Goal: Book appointment/travel/reservation

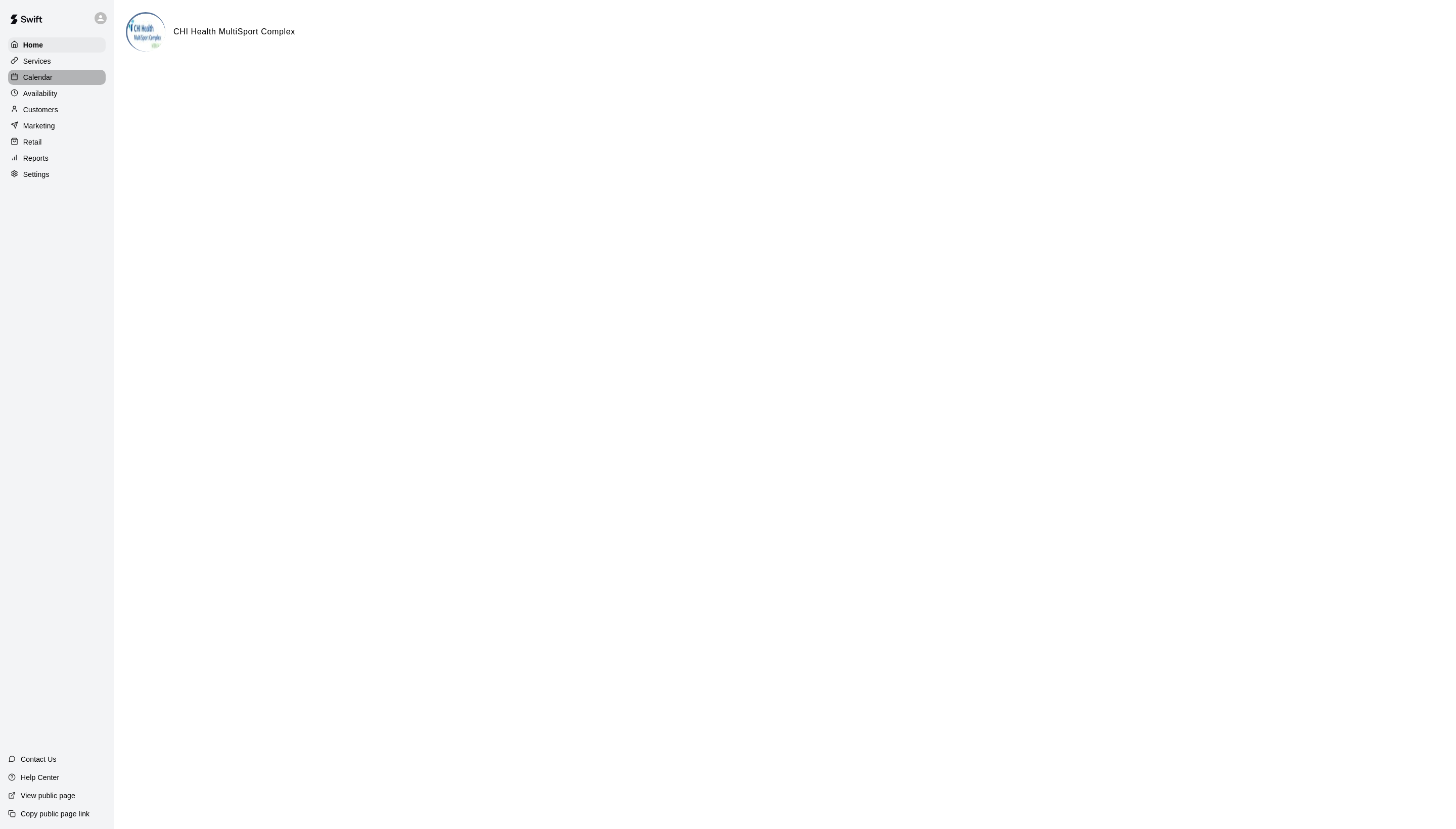
click at [64, 85] on div "Calendar" at bounding box center [57, 77] width 98 height 15
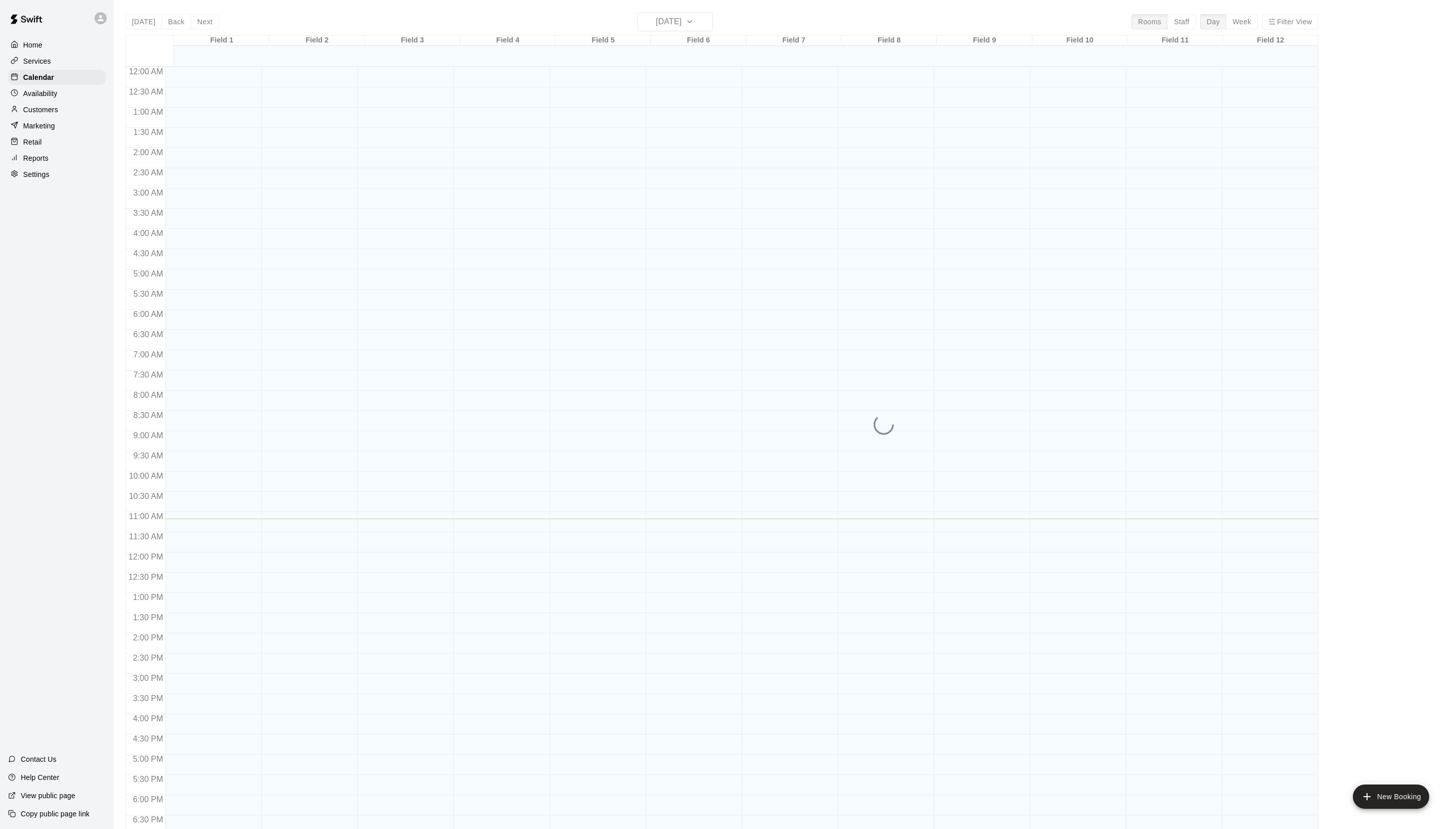
scroll to position [170, 0]
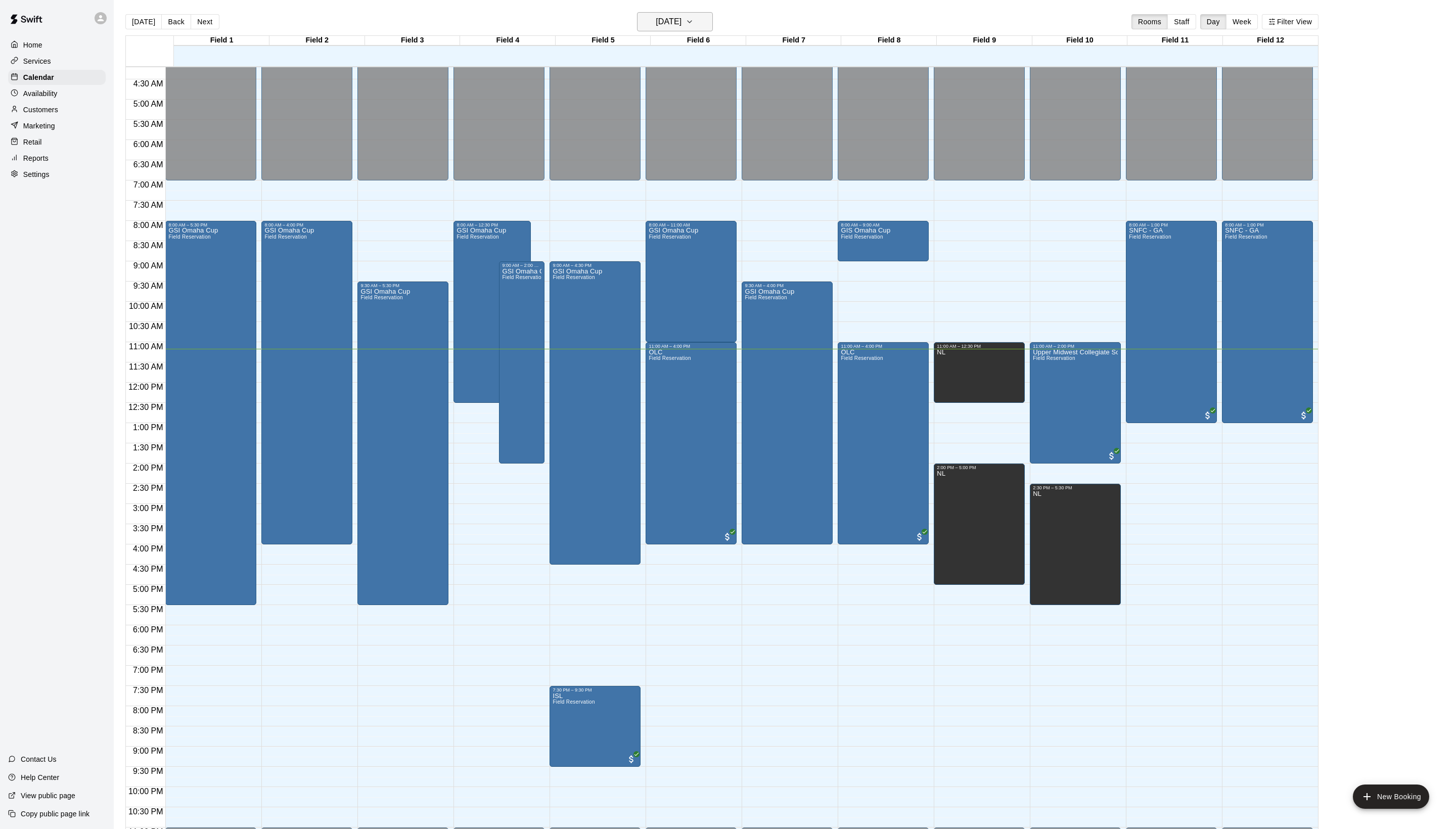
click at [692, 23] on icon "button" at bounding box center [689, 22] width 4 height 2
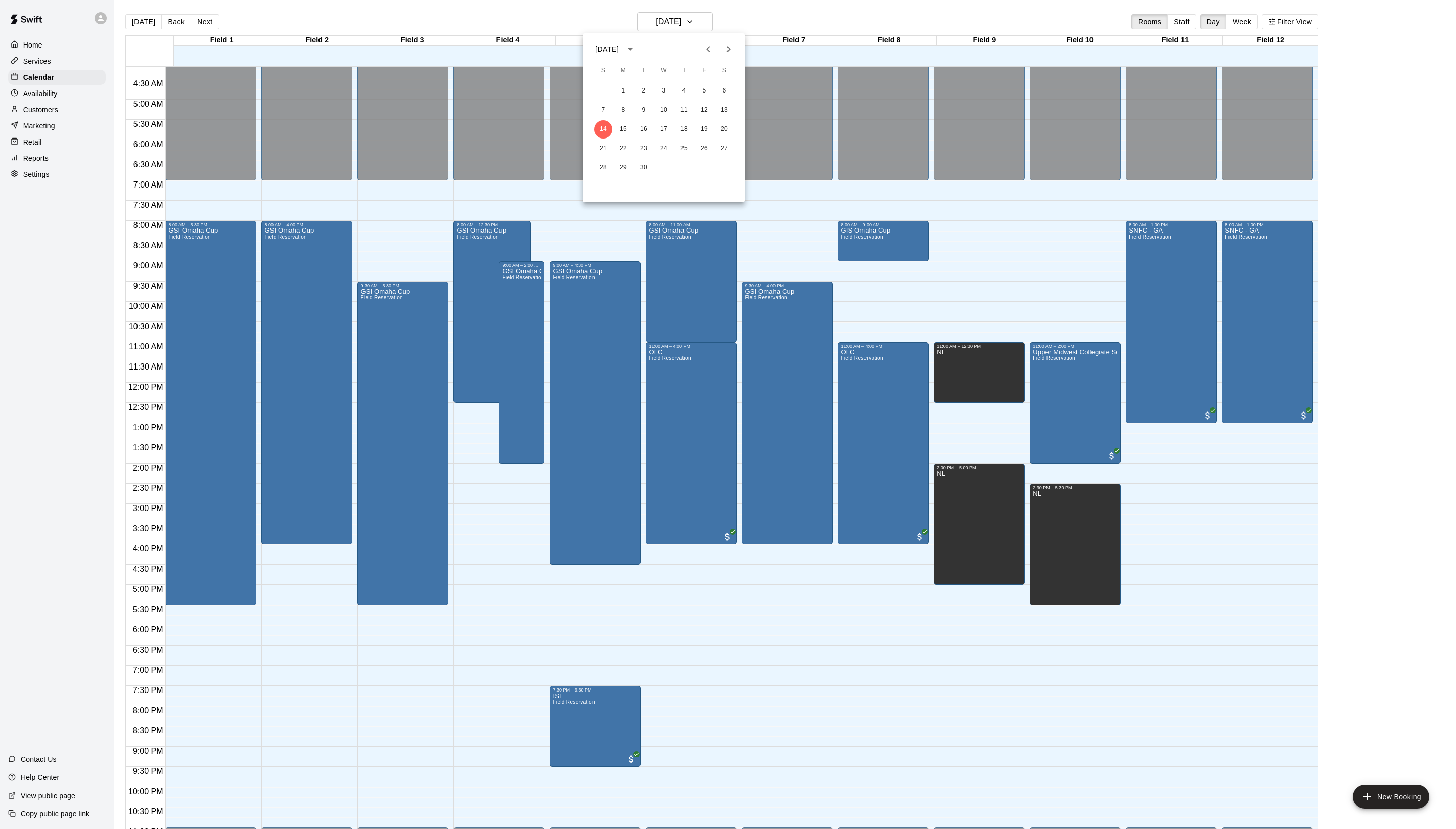
click at [702, 46] on icon "Previous month" at bounding box center [708, 49] width 12 height 12
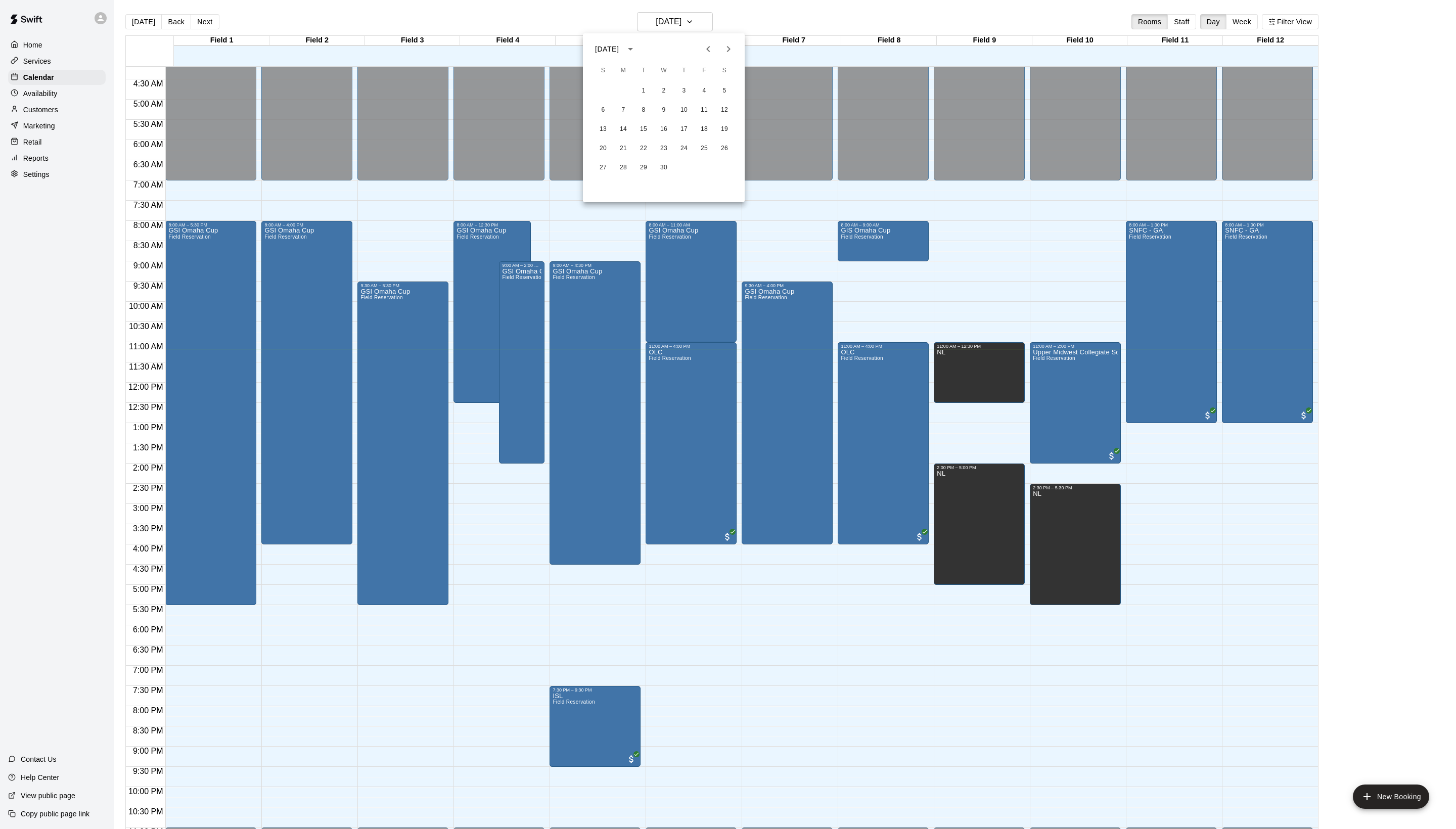
click at [702, 46] on icon "Previous month" at bounding box center [708, 49] width 12 height 12
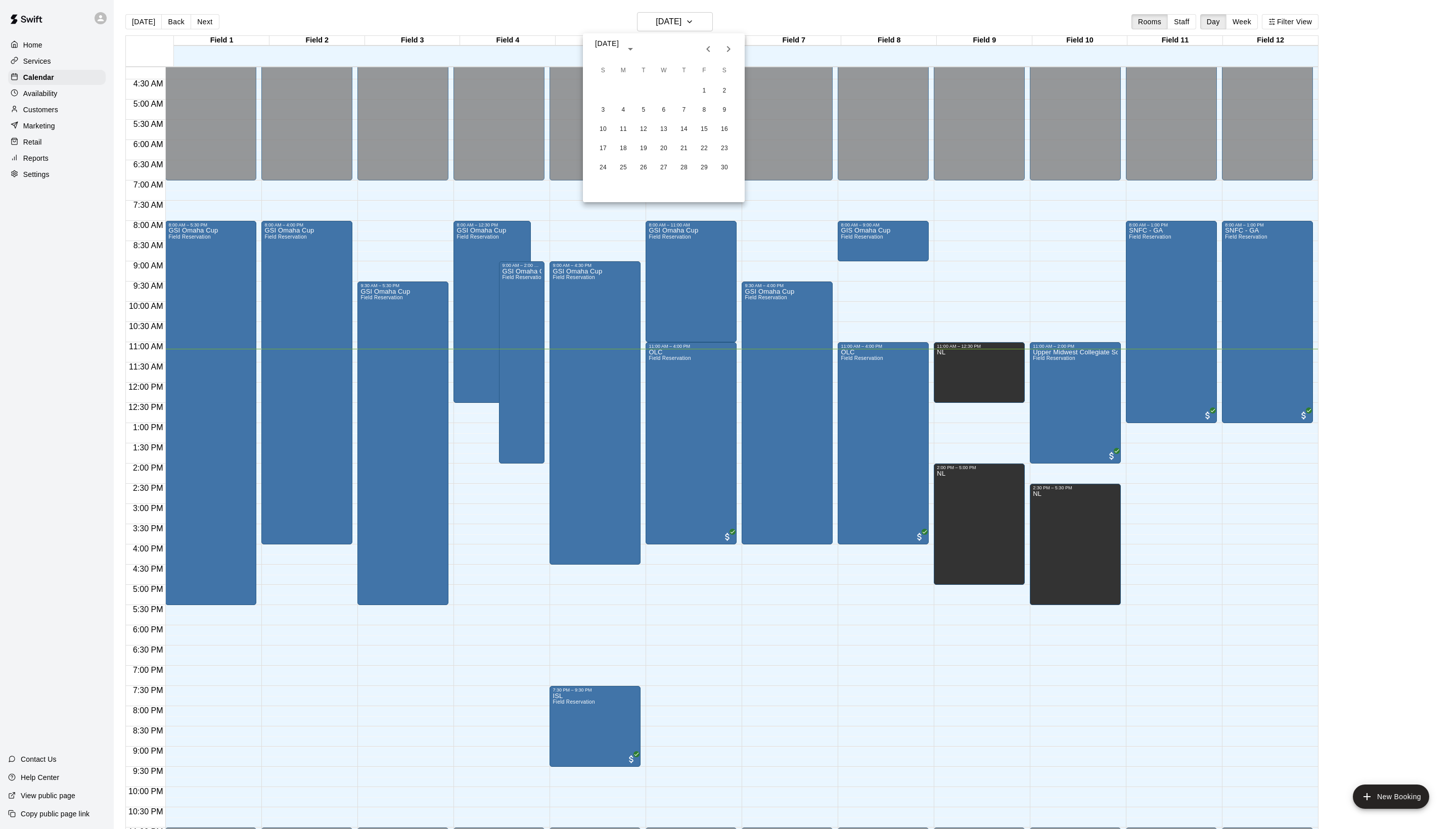
click at [702, 46] on icon "Previous month" at bounding box center [708, 49] width 12 height 12
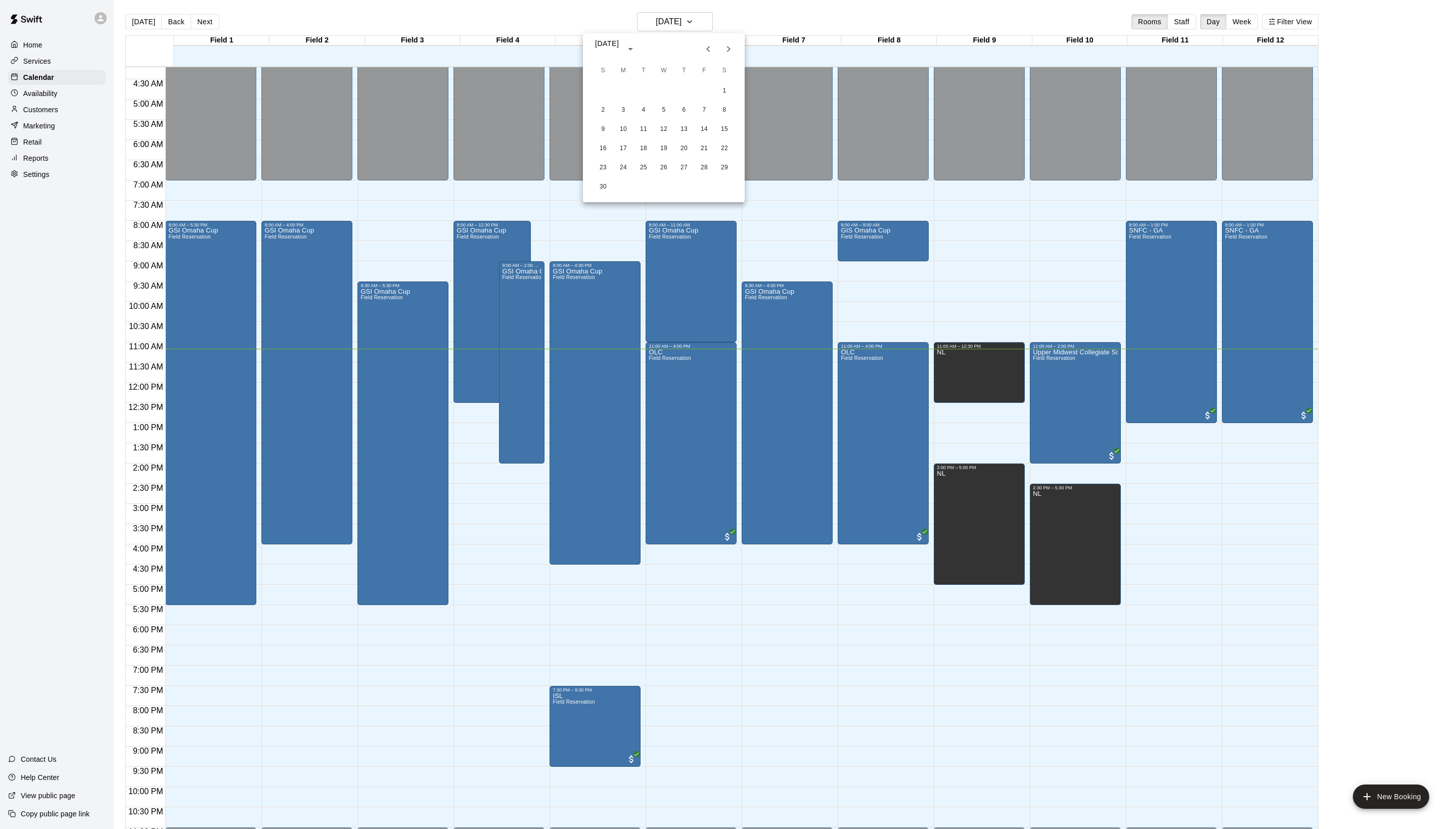
click at [702, 46] on icon "Previous month" at bounding box center [708, 49] width 12 height 12
click at [727, 88] on button "2" at bounding box center [725, 91] width 18 height 18
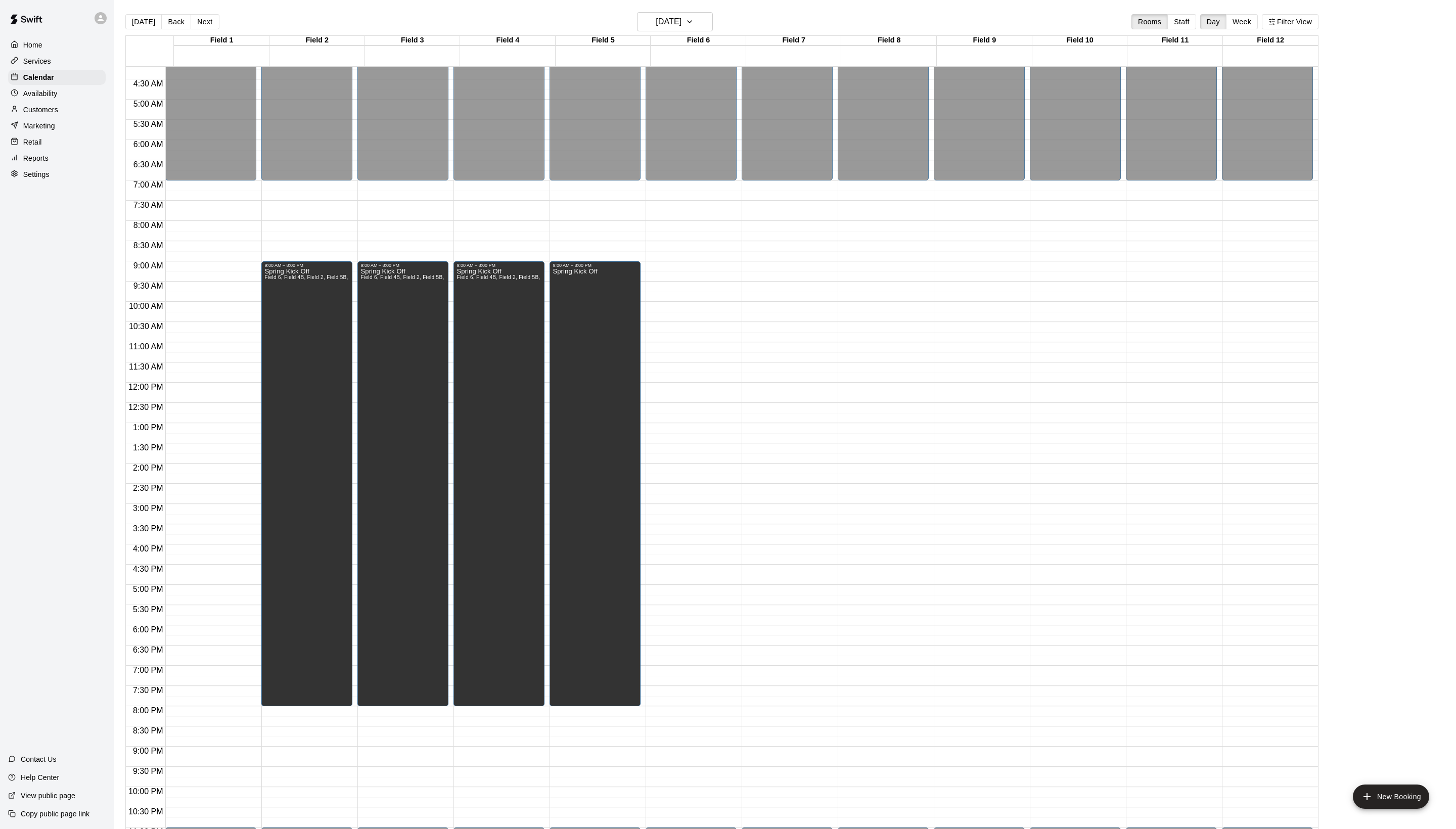
click at [666, 5] on main "[DATE] Back [DATE][DATE] Rooms Staff Day Week Filter View Field 1 02 [GEOGRAPHI…" at bounding box center [785, 423] width 1342 height 845
click at [666, 16] on h6 "[DATE]" at bounding box center [669, 21] width 26 height 14
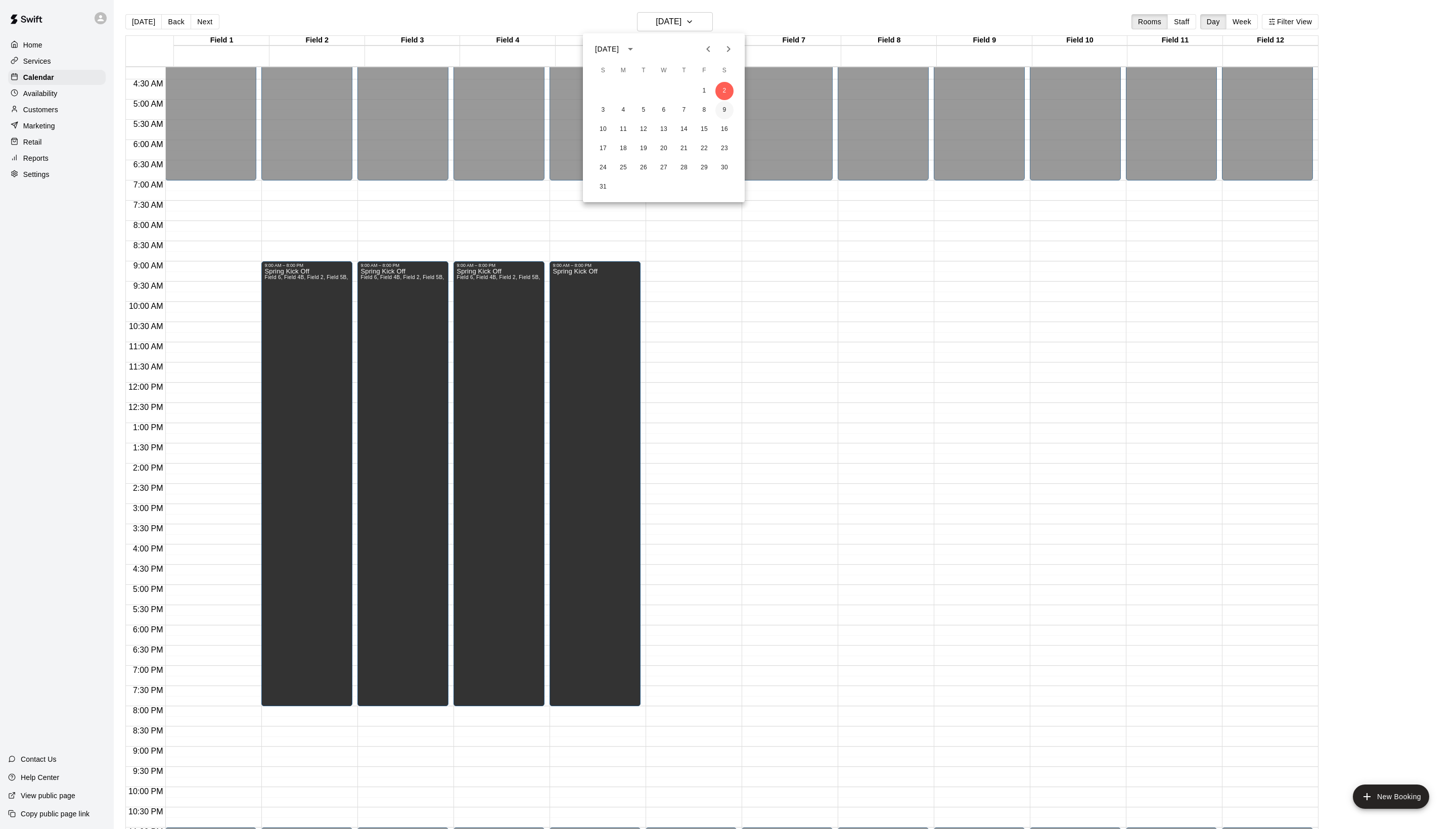
click at [724, 108] on button "9" at bounding box center [725, 110] width 18 height 18
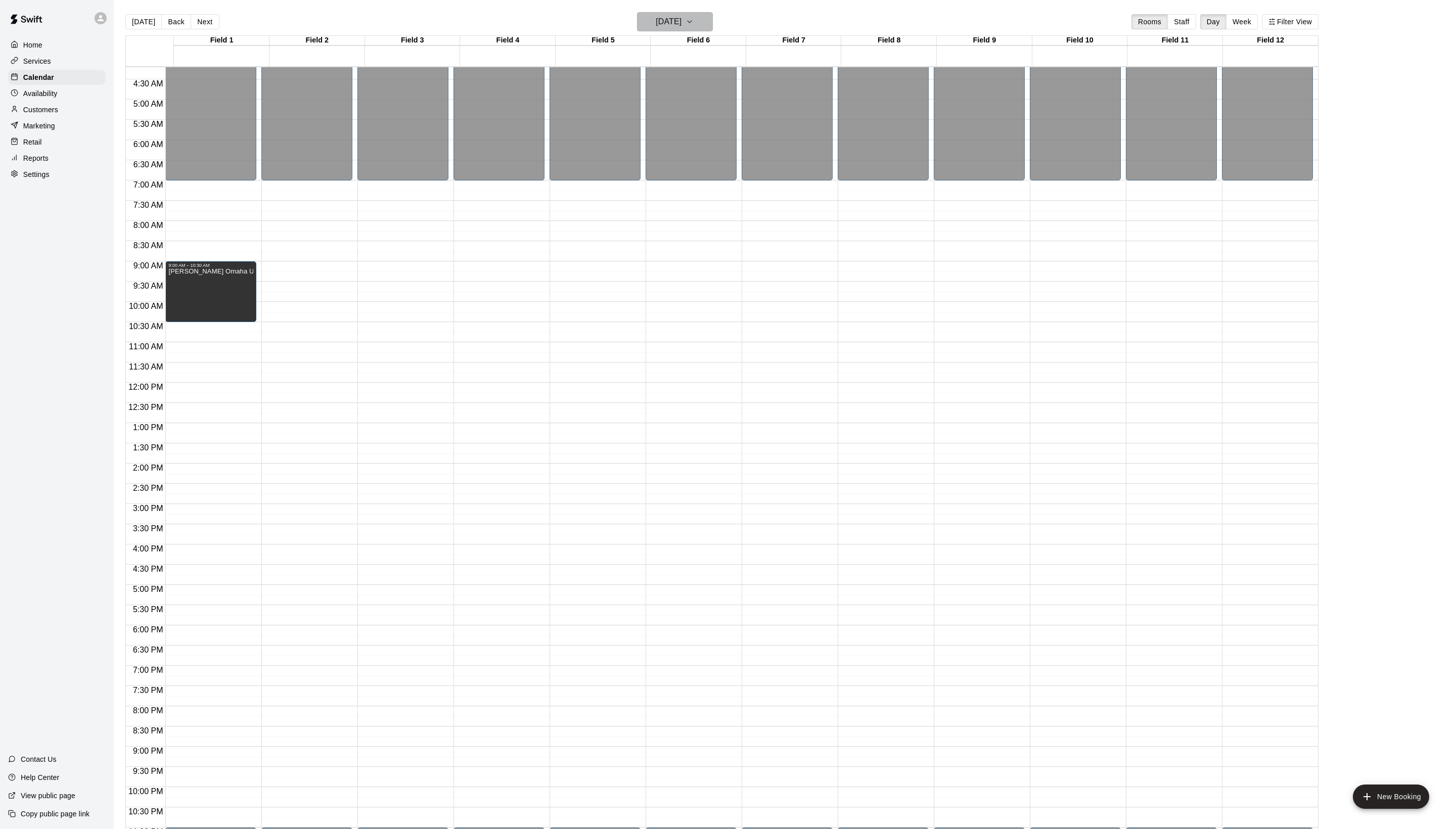
click at [681, 24] on h6 "[DATE]" at bounding box center [669, 21] width 26 height 14
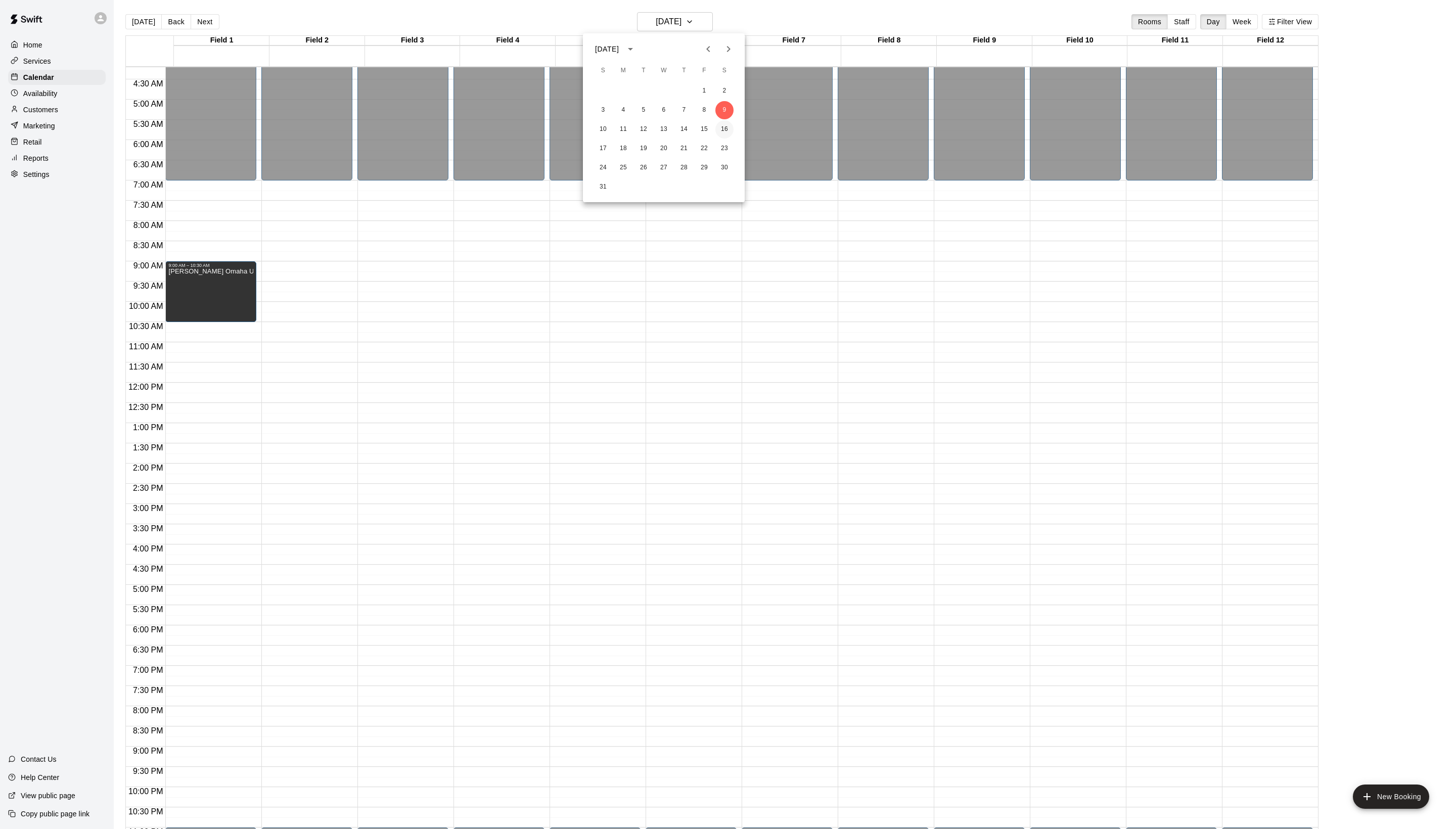
click at [727, 133] on button "16" at bounding box center [725, 129] width 18 height 18
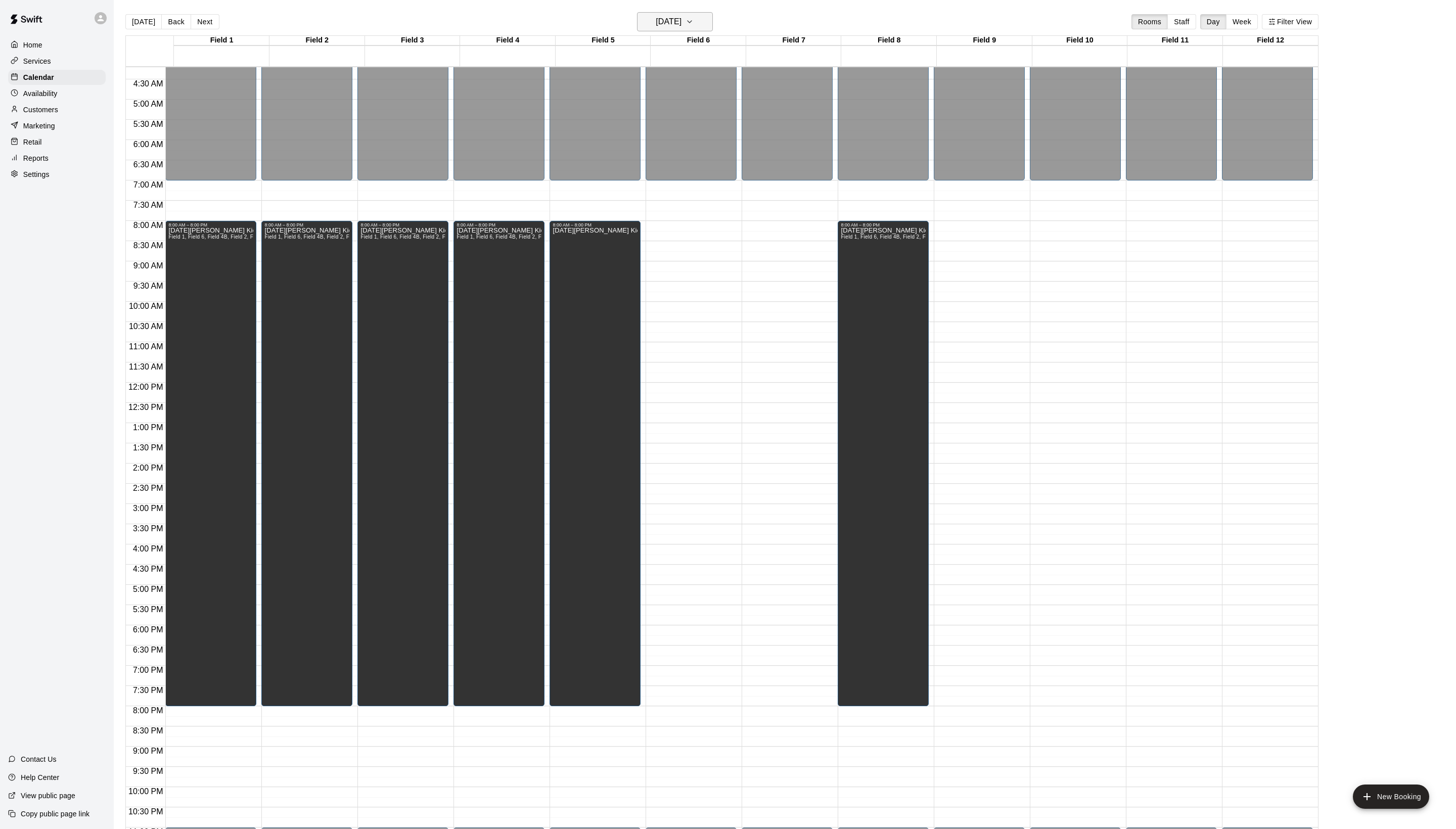
click at [652, 14] on button "[DATE]" at bounding box center [675, 21] width 76 height 19
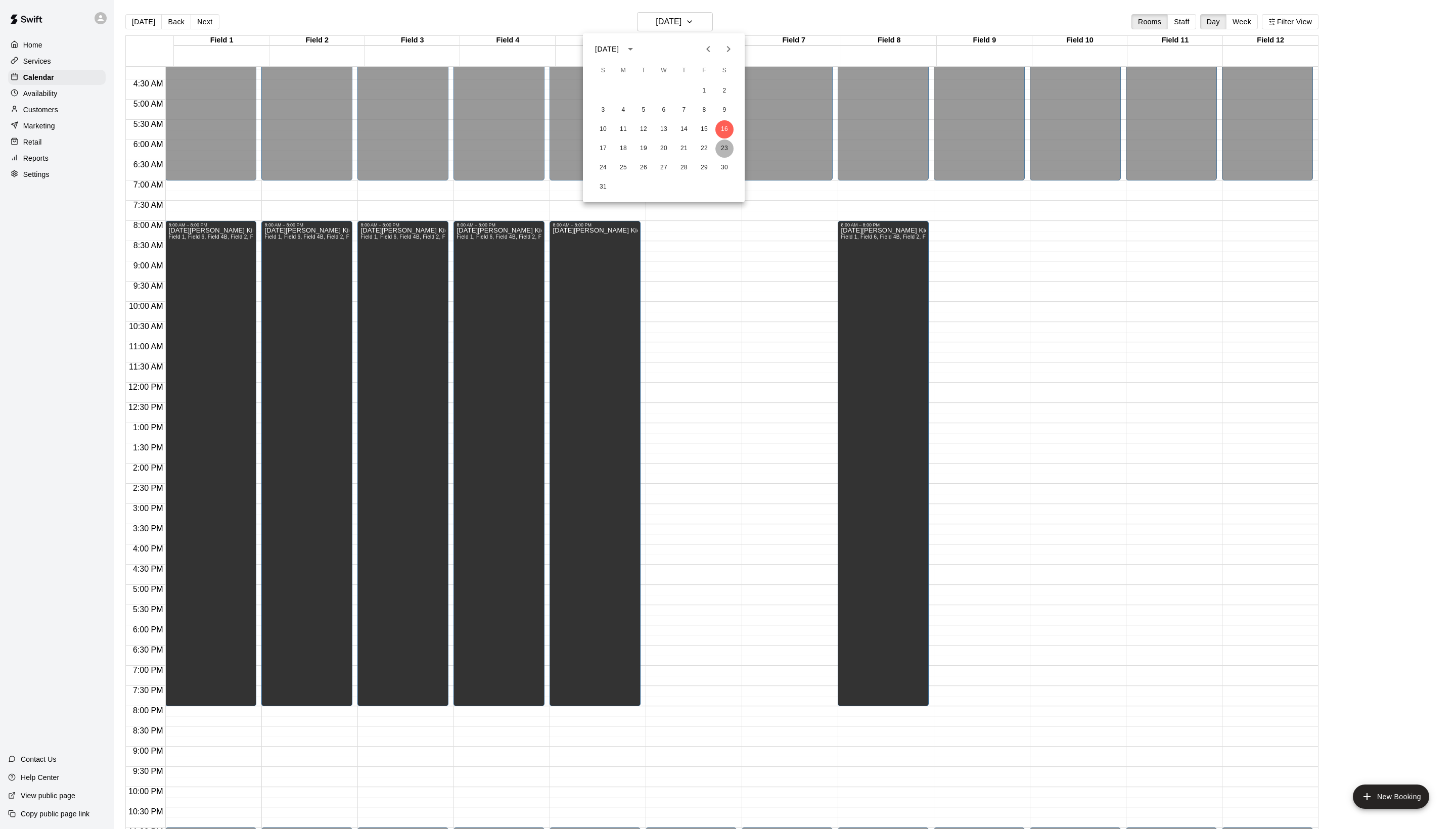
click at [729, 151] on button "23" at bounding box center [725, 149] width 18 height 18
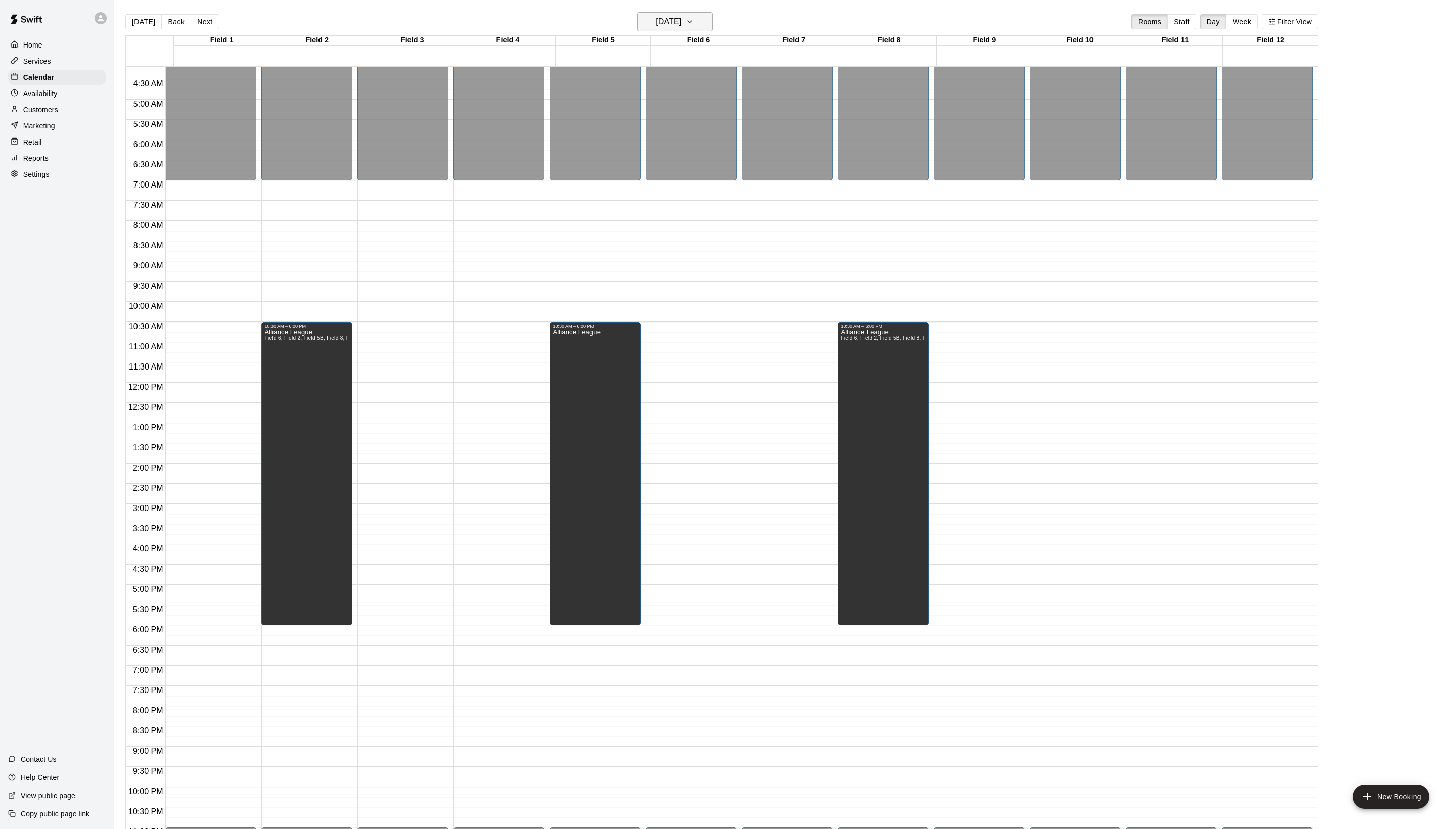
click at [677, 18] on h6 "[DATE]" at bounding box center [669, 21] width 26 height 14
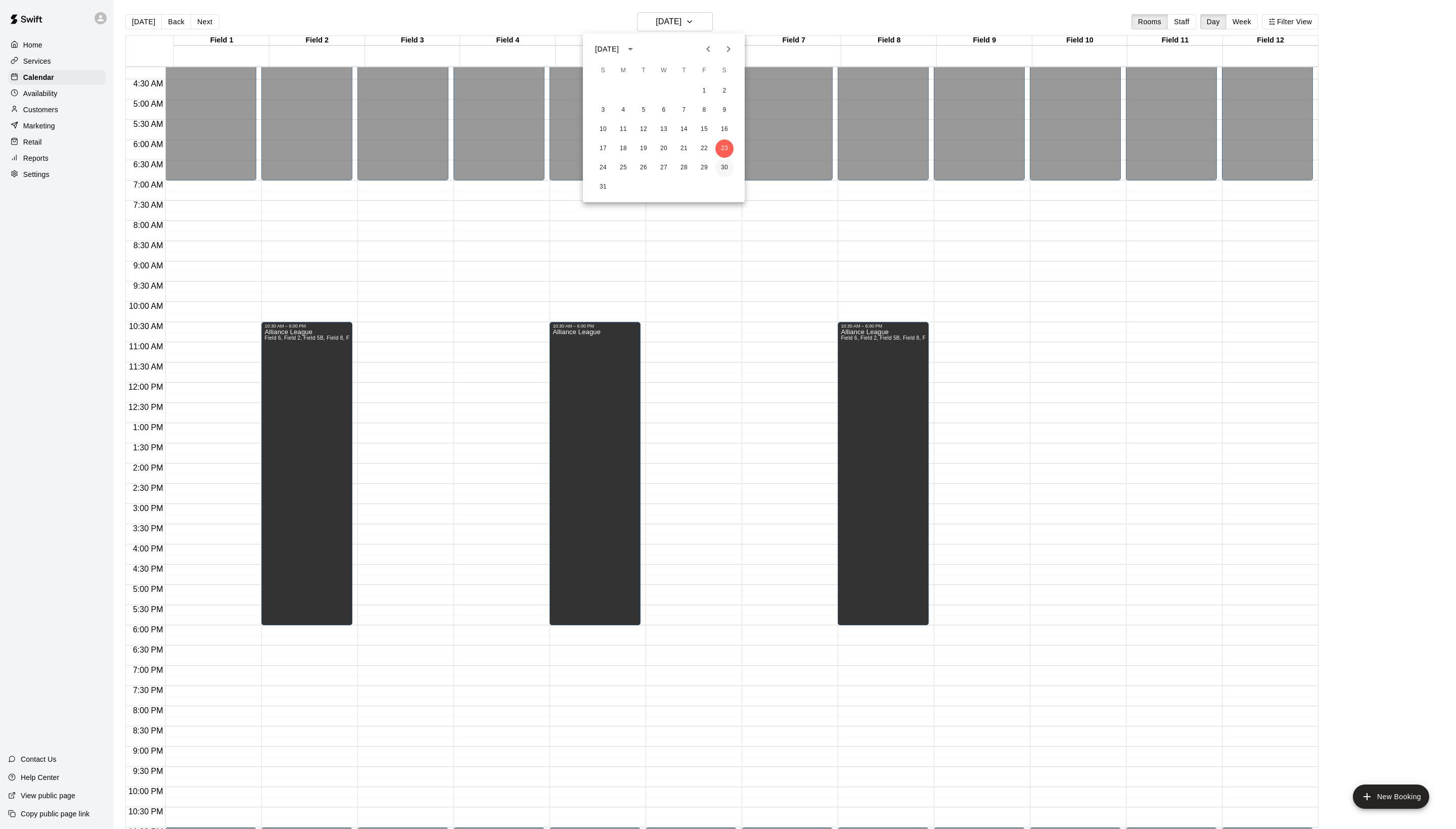
click at [719, 163] on button "30" at bounding box center [725, 168] width 18 height 18
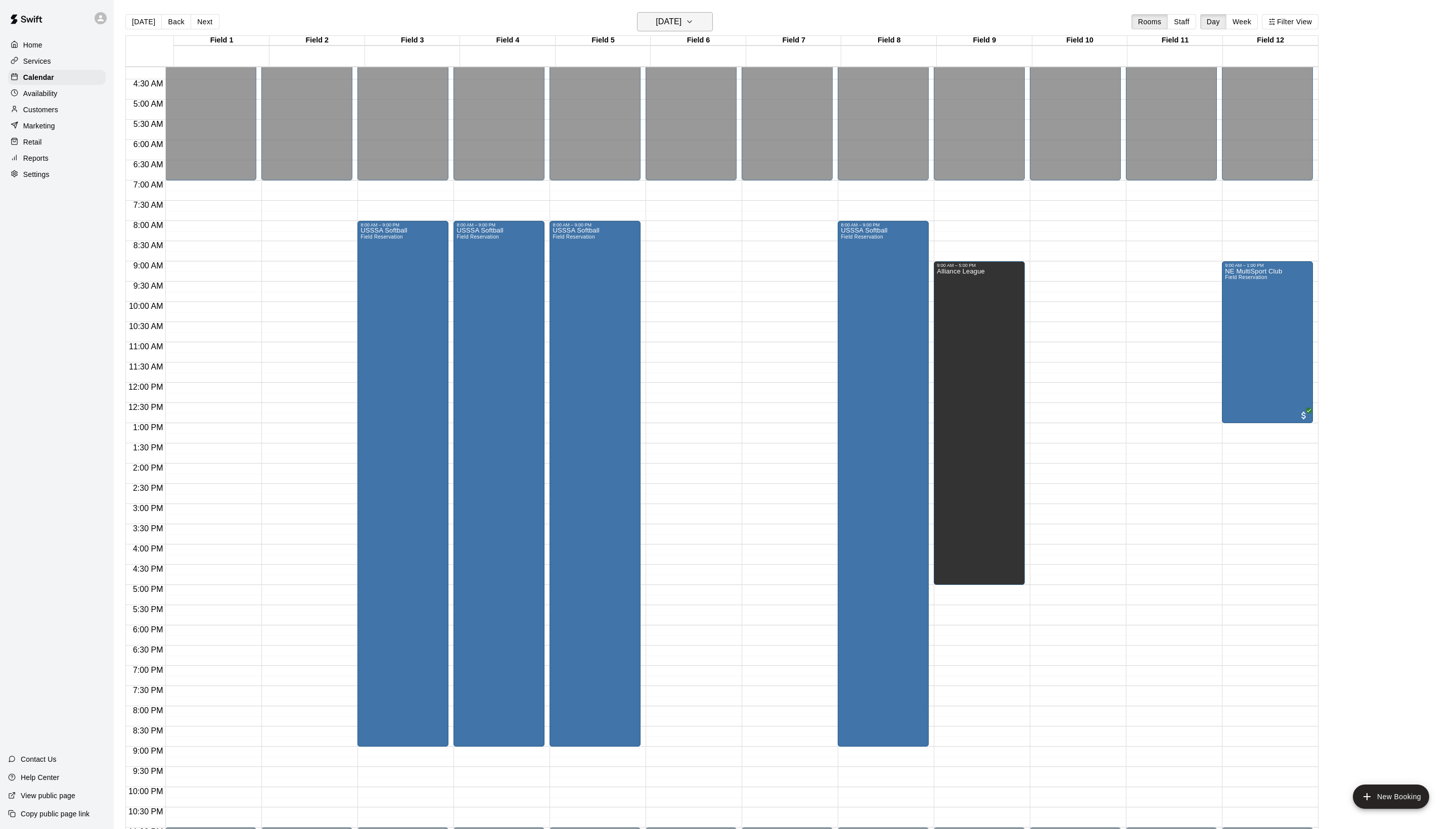
click at [665, 16] on h6 "[DATE]" at bounding box center [669, 21] width 26 height 14
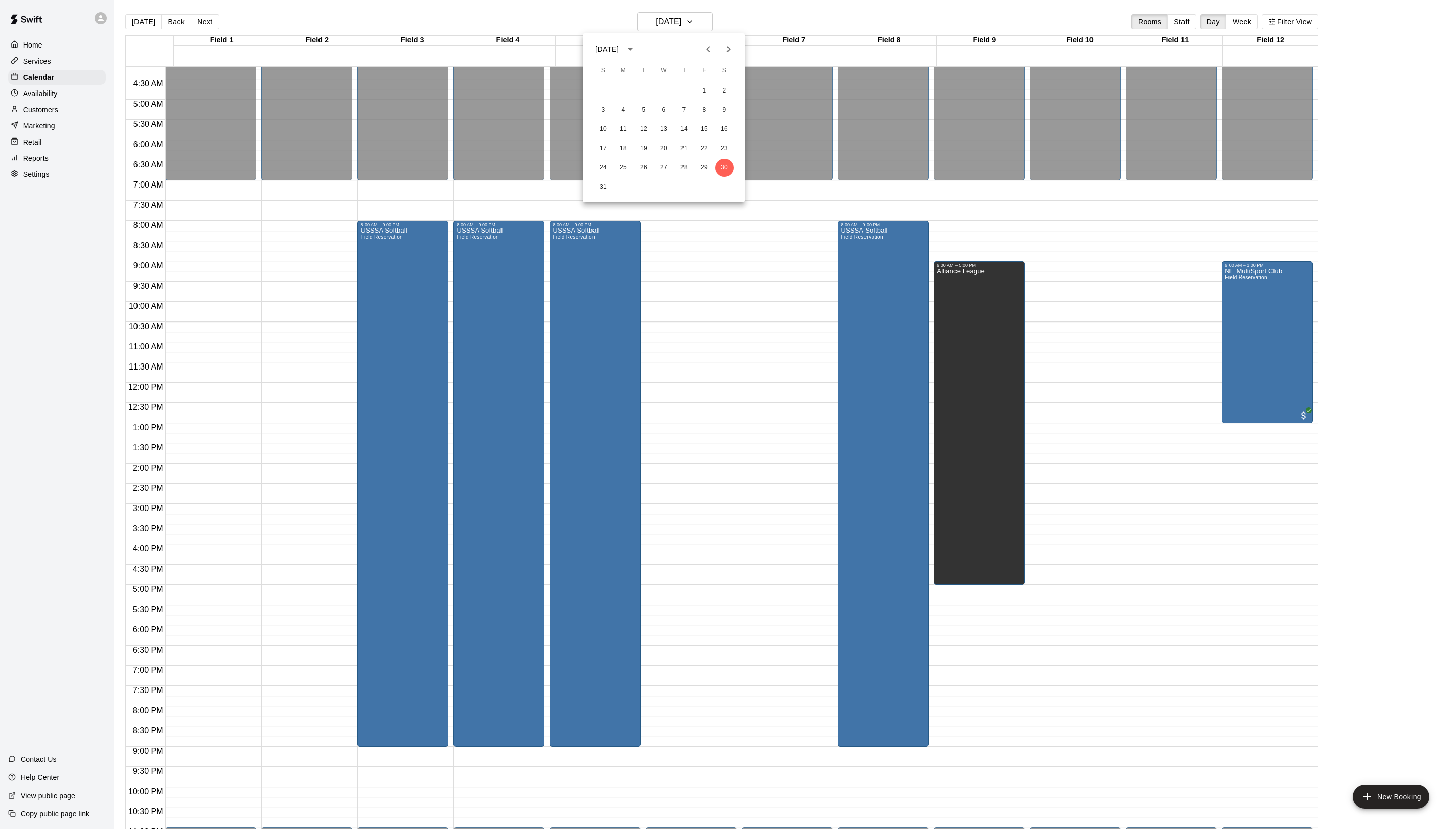
click at [724, 60] on span "S" at bounding box center [725, 71] width 18 height 20
click at [724, 54] on icon "Next month" at bounding box center [728, 49] width 12 height 12
click at [724, 93] on button "6" at bounding box center [725, 91] width 18 height 18
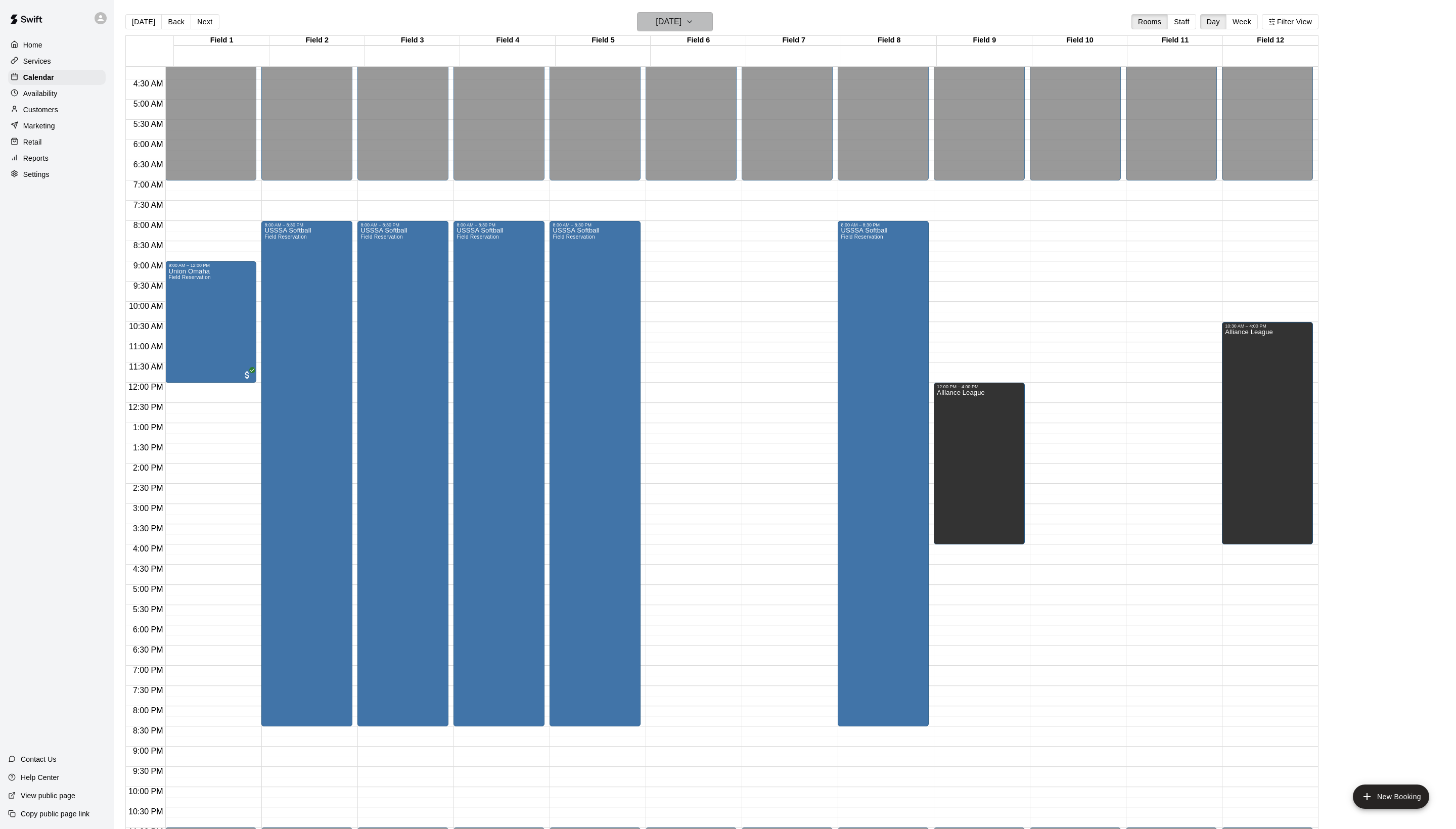
click at [687, 13] on button "[DATE]" at bounding box center [675, 21] width 76 height 19
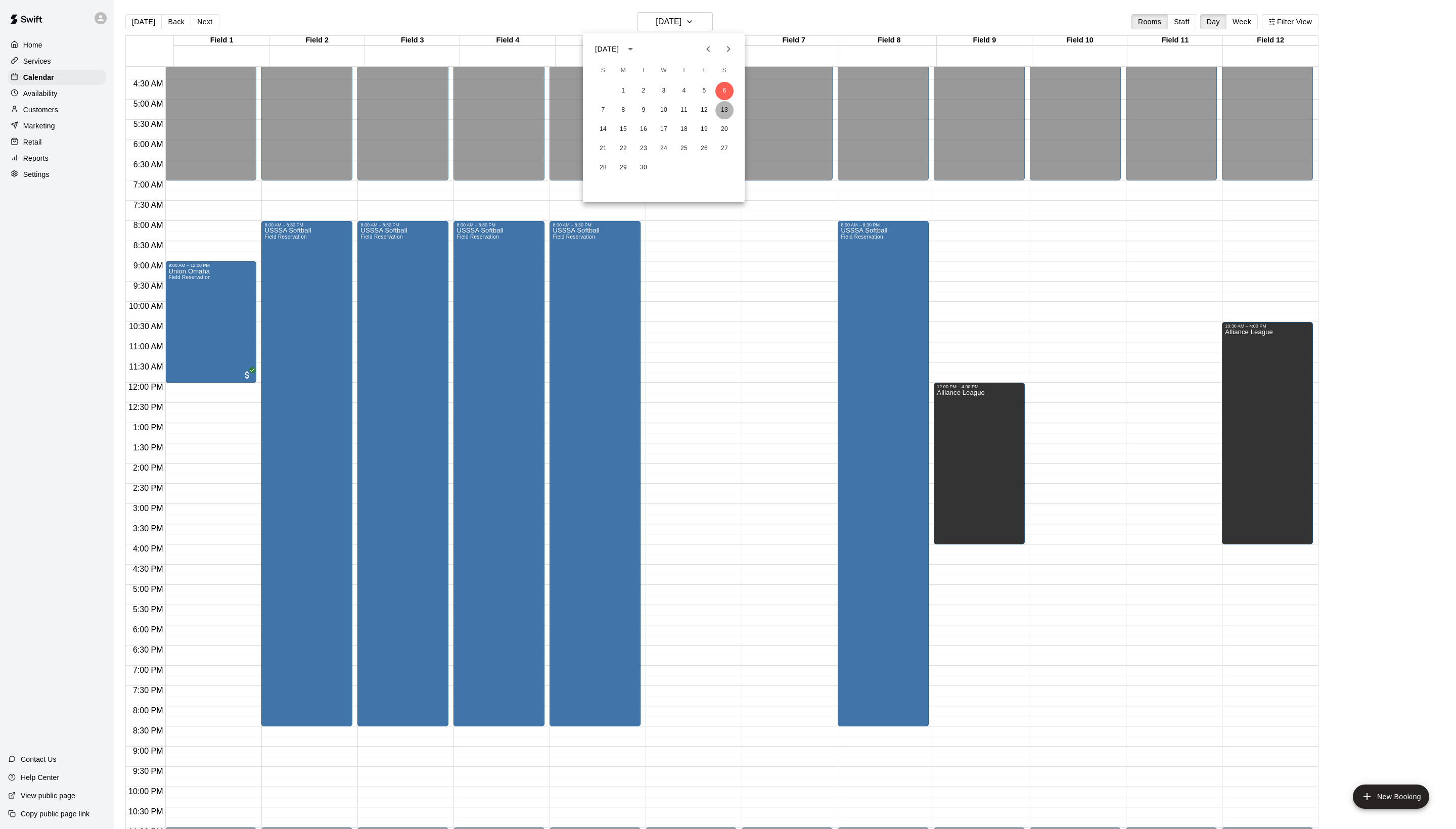
click at [718, 105] on button "13" at bounding box center [725, 110] width 18 height 18
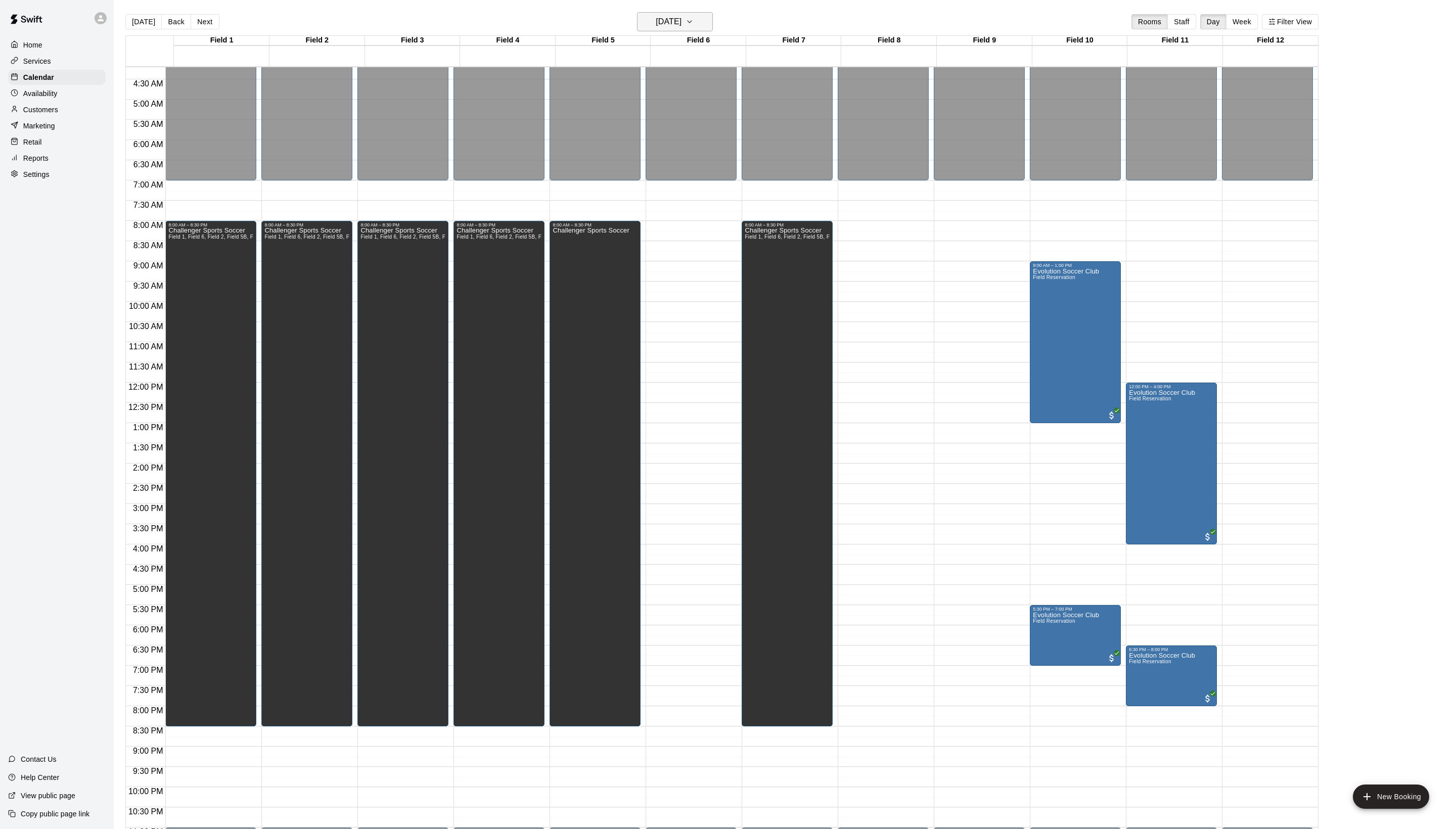
click at [681, 27] on h6 "[DATE]" at bounding box center [669, 21] width 26 height 14
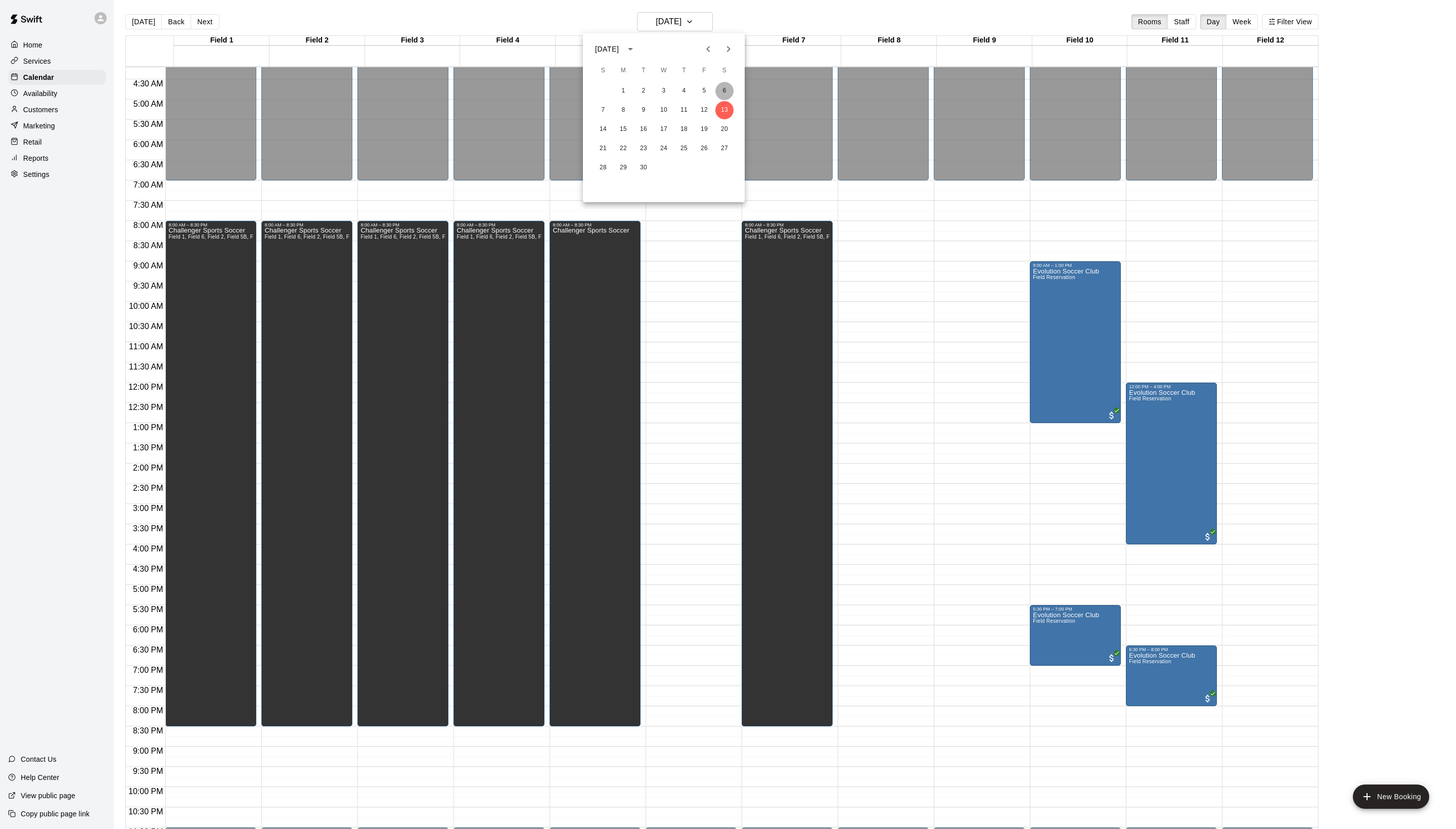
click at [726, 86] on button "6" at bounding box center [725, 91] width 18 height 18
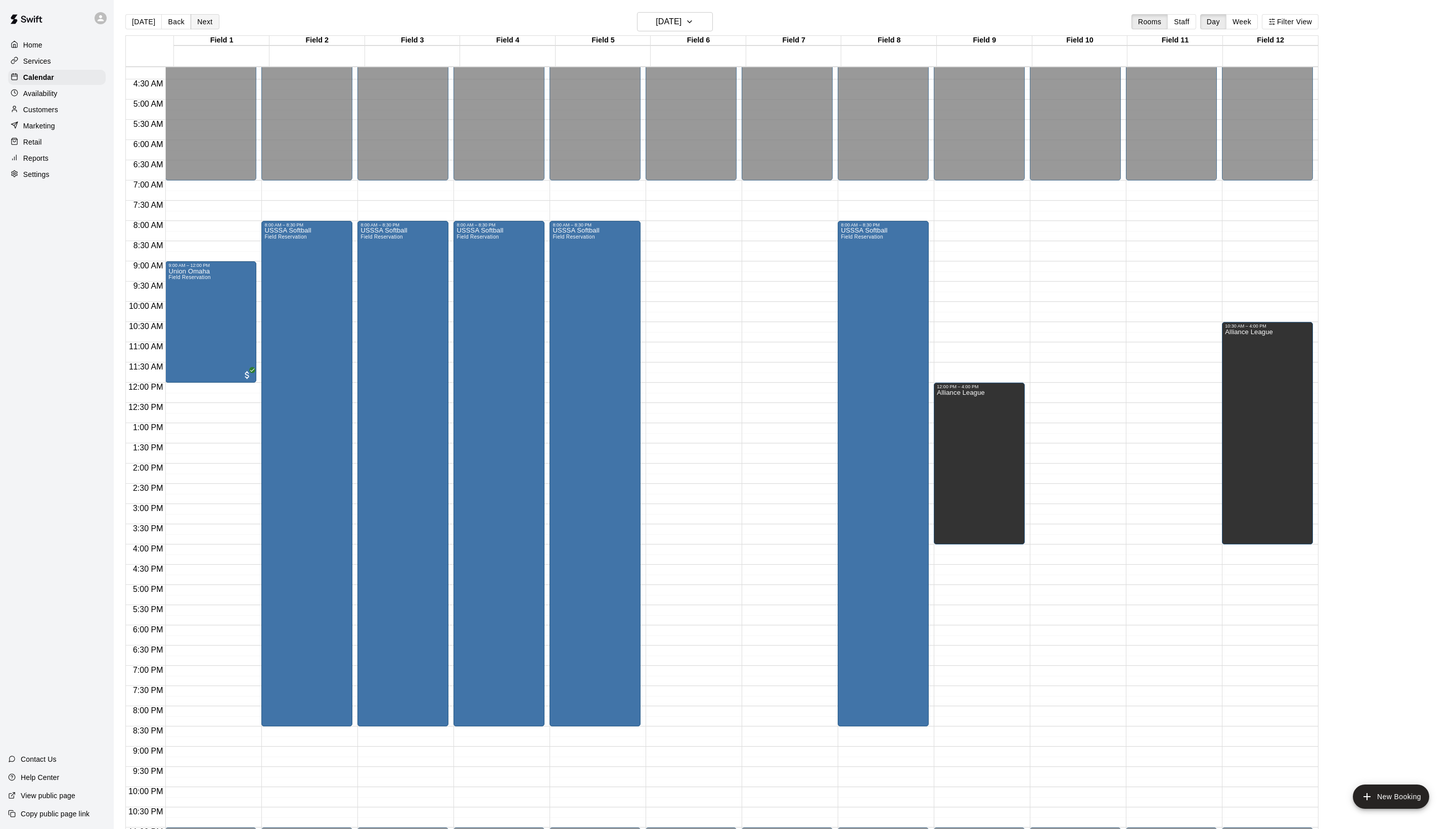
click at [219, 27] on button "Next" at bounding box center [205, 21] width 28 height 15
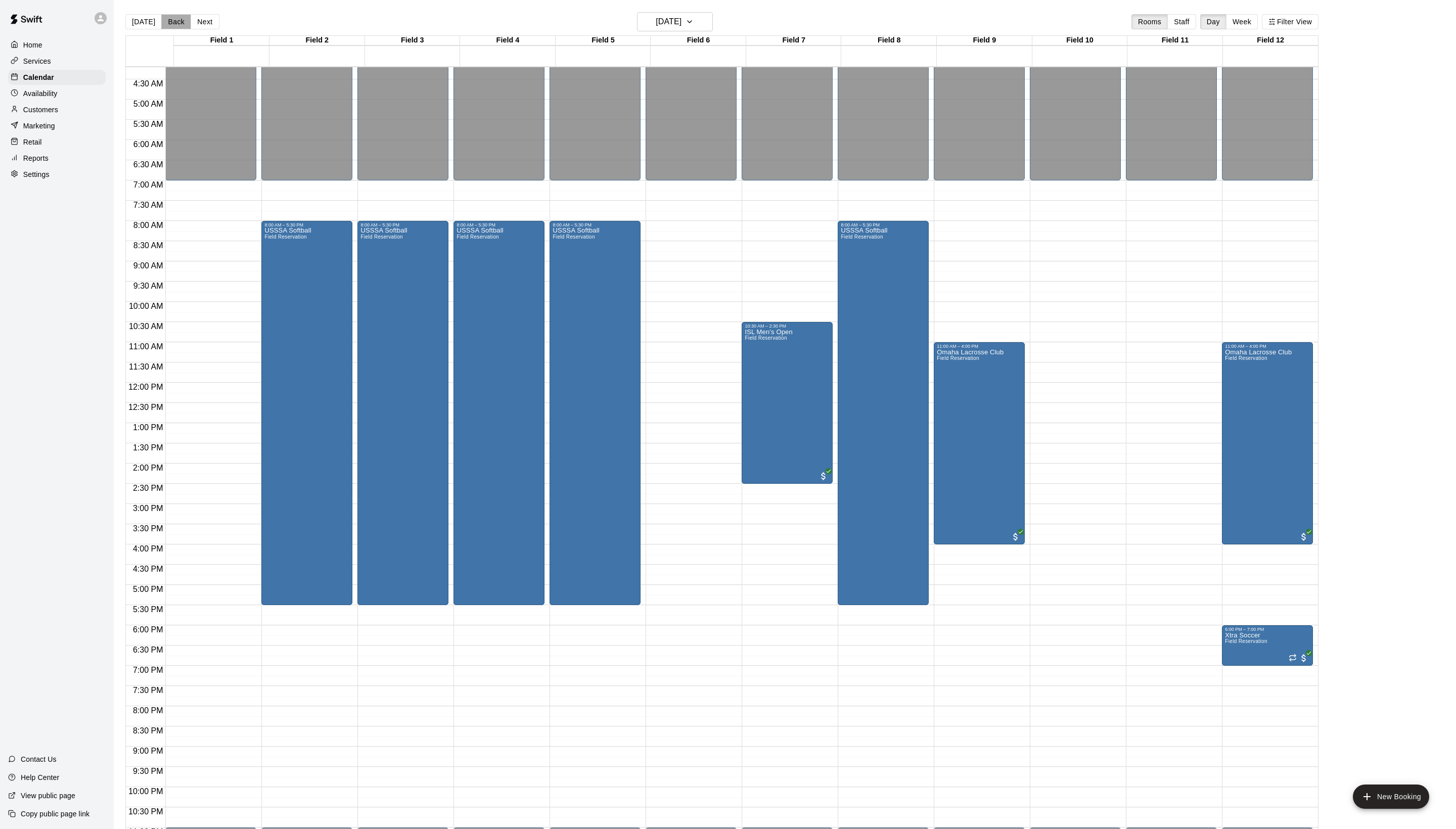
click at [180, 23] on button "Back" at bounding box center [176, 21] width 30 height 15
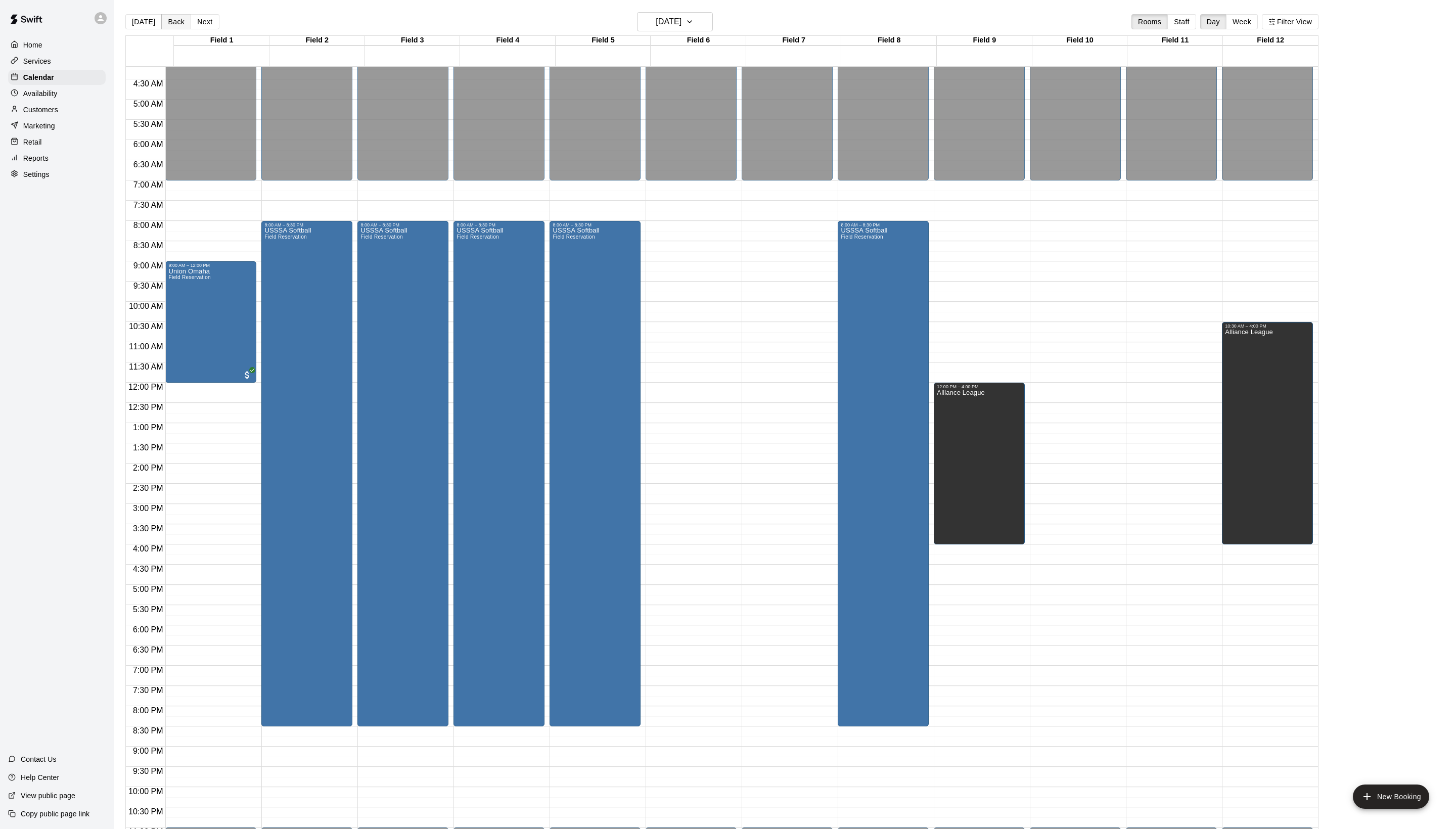
click at [180, 23] on button "Back" at bounding box center [176, 21] width 30 height 15
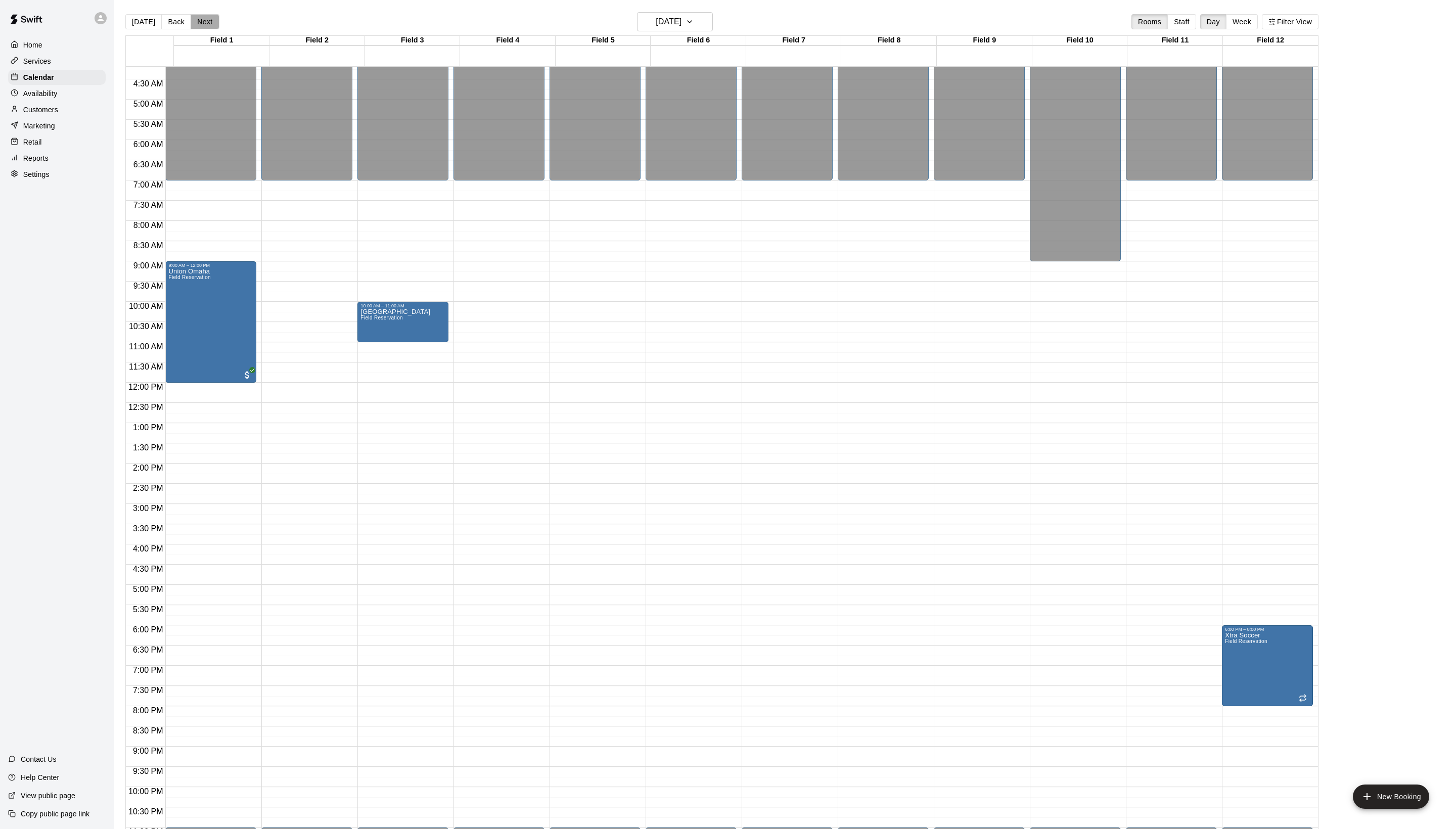
click at [219, 21] on button "Next" at bounding box center [205, 21] width 28 height 15
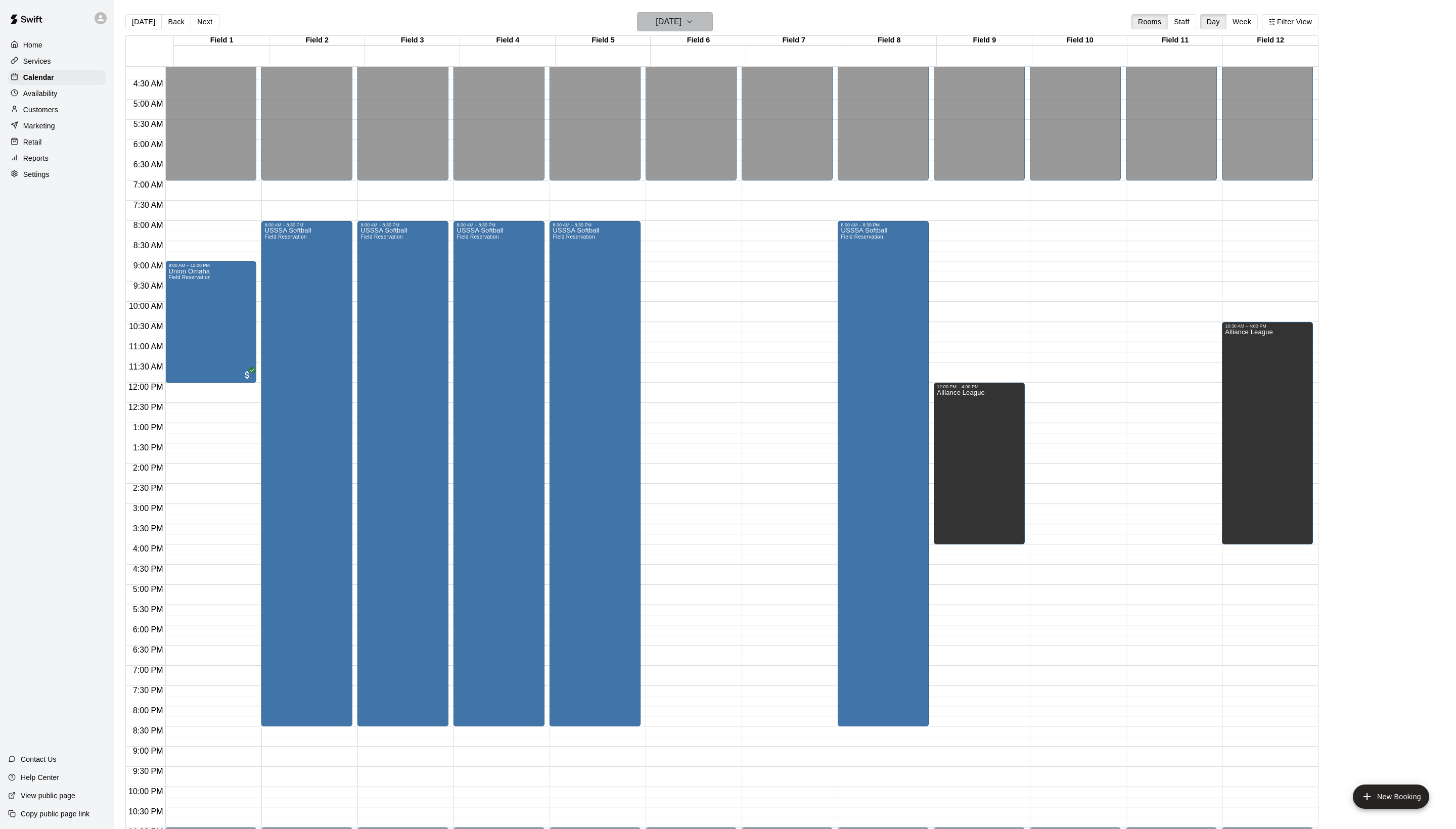
click at [656, 13] on button "[DATE]" at bounding box center [675, 21] width 76 height 19
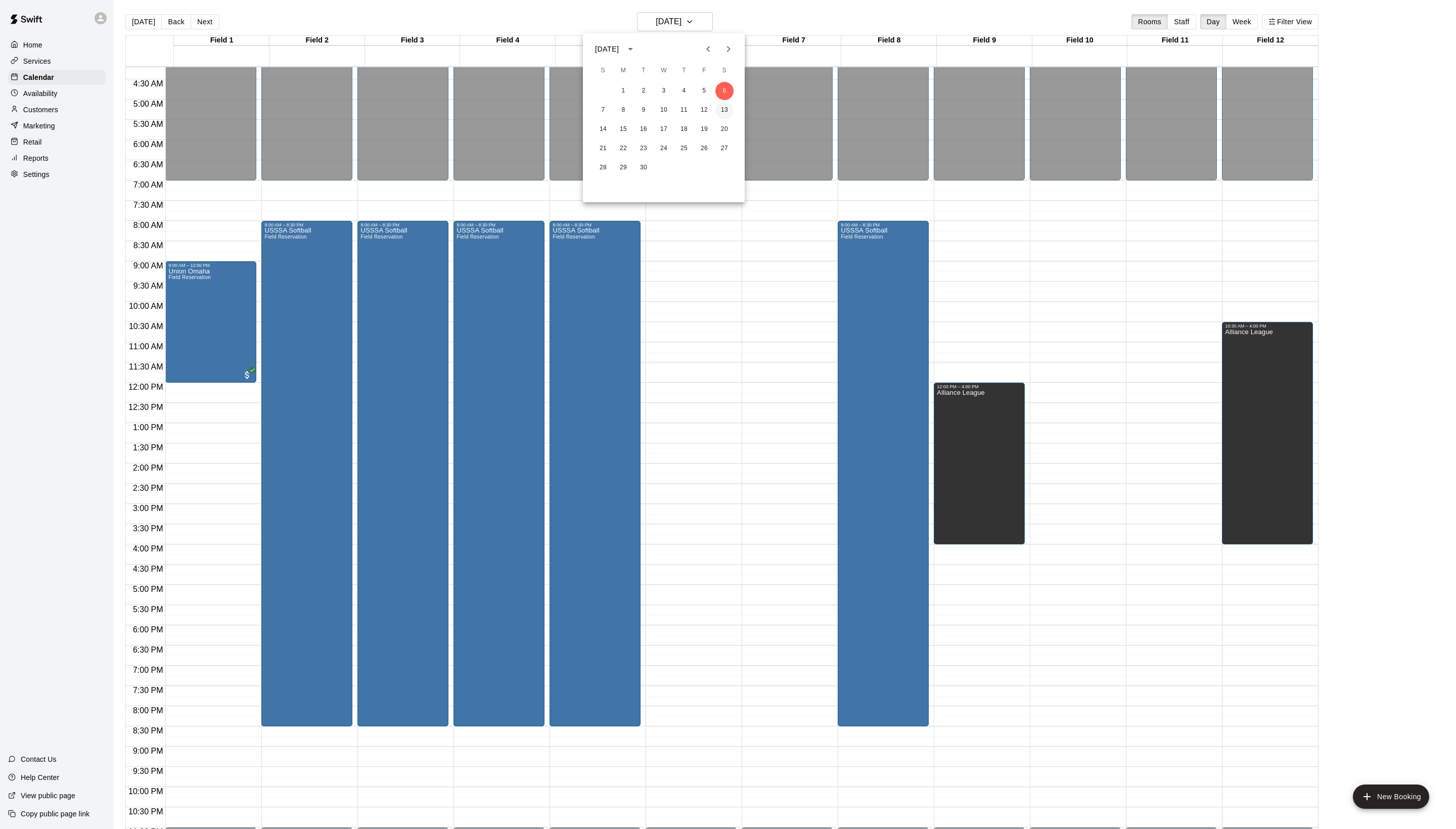
click at [725, 116] on button "13" at bounding box center [725, 110] width 18 height 18
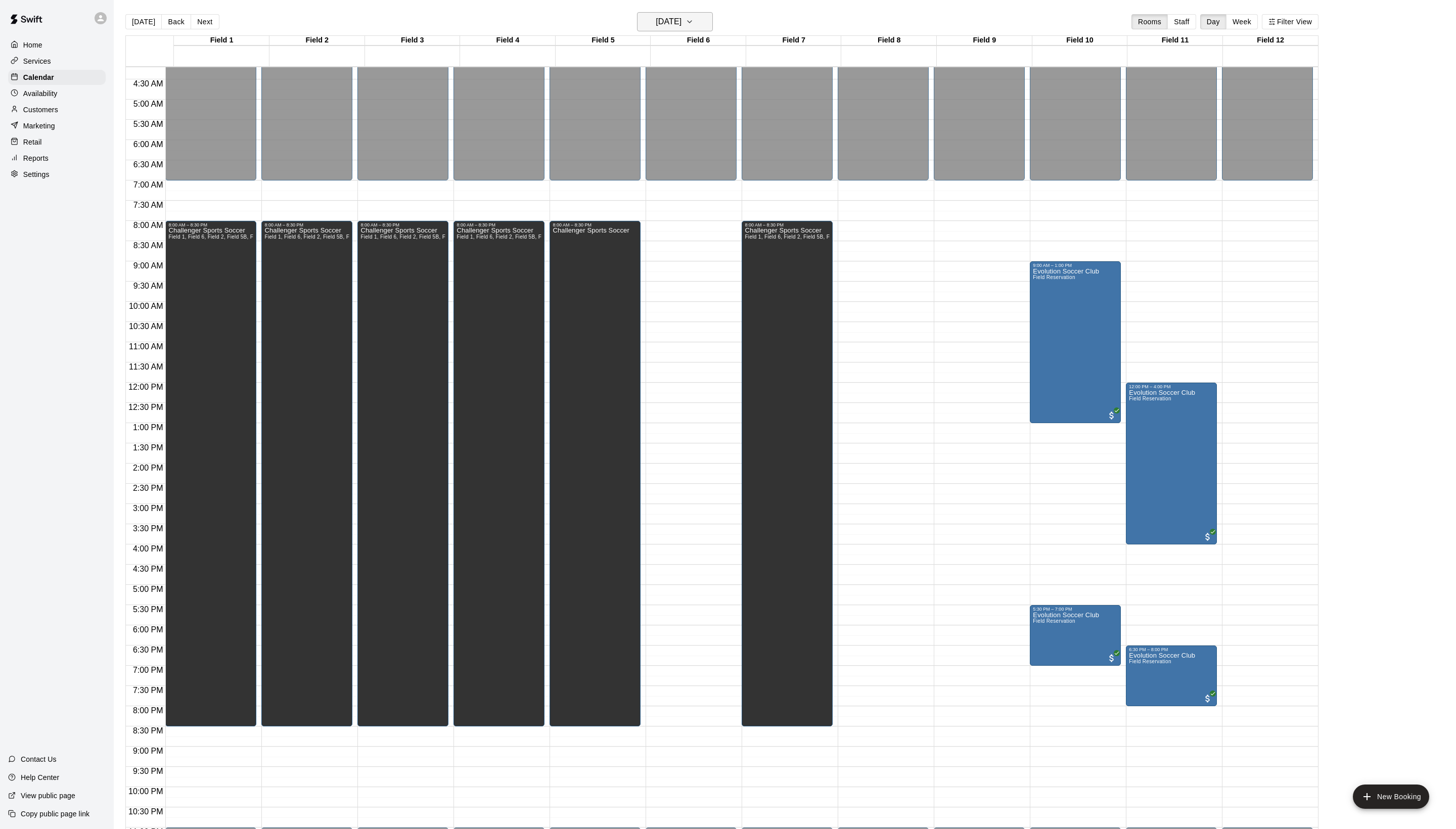
click at [656, 17] on h6 "[DATE]" at bounding box center [669, 21] width 26 height 14
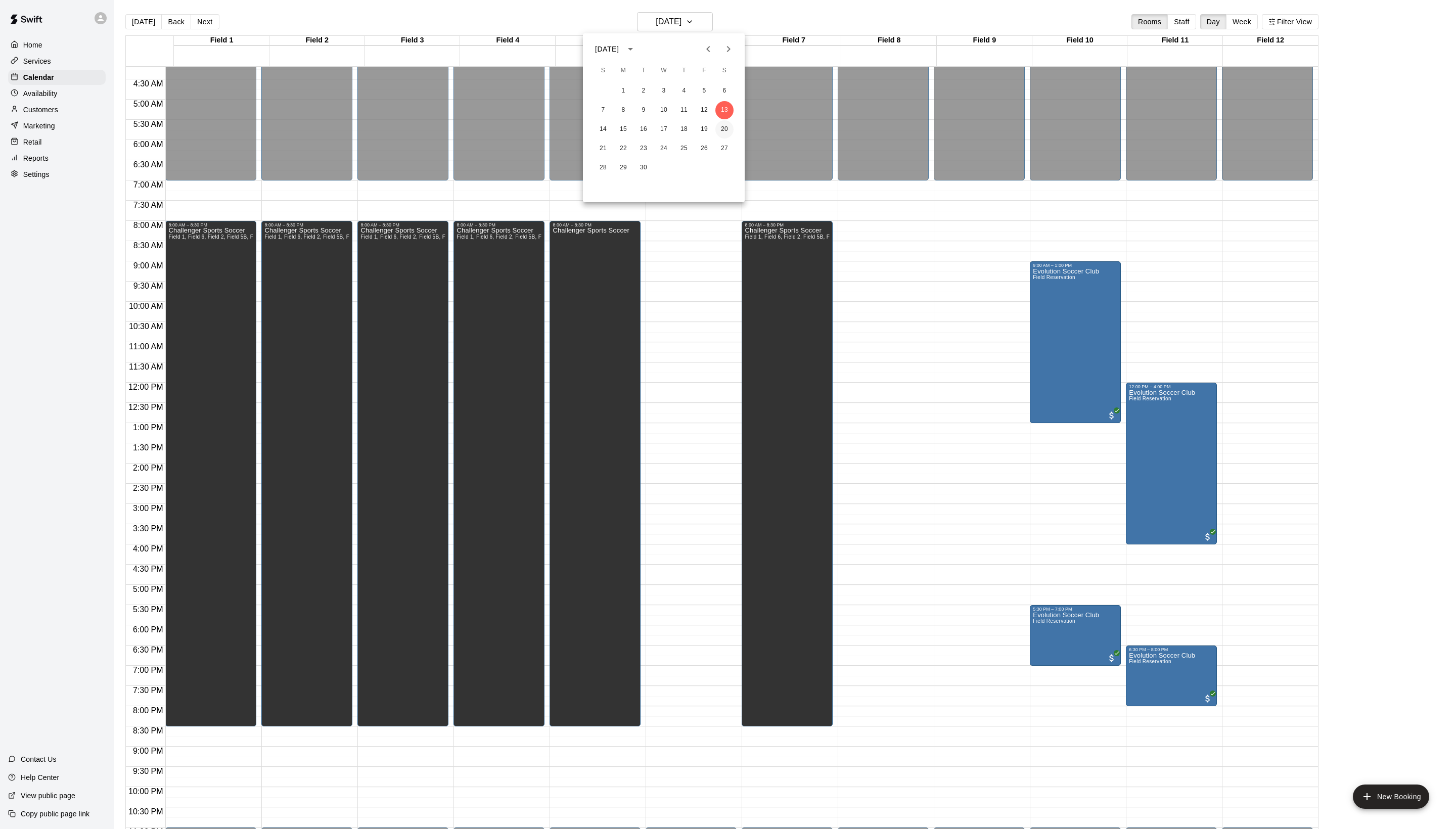
click at [721, 132] on button "20" at bounding box center [725, 129] width 18 height 18
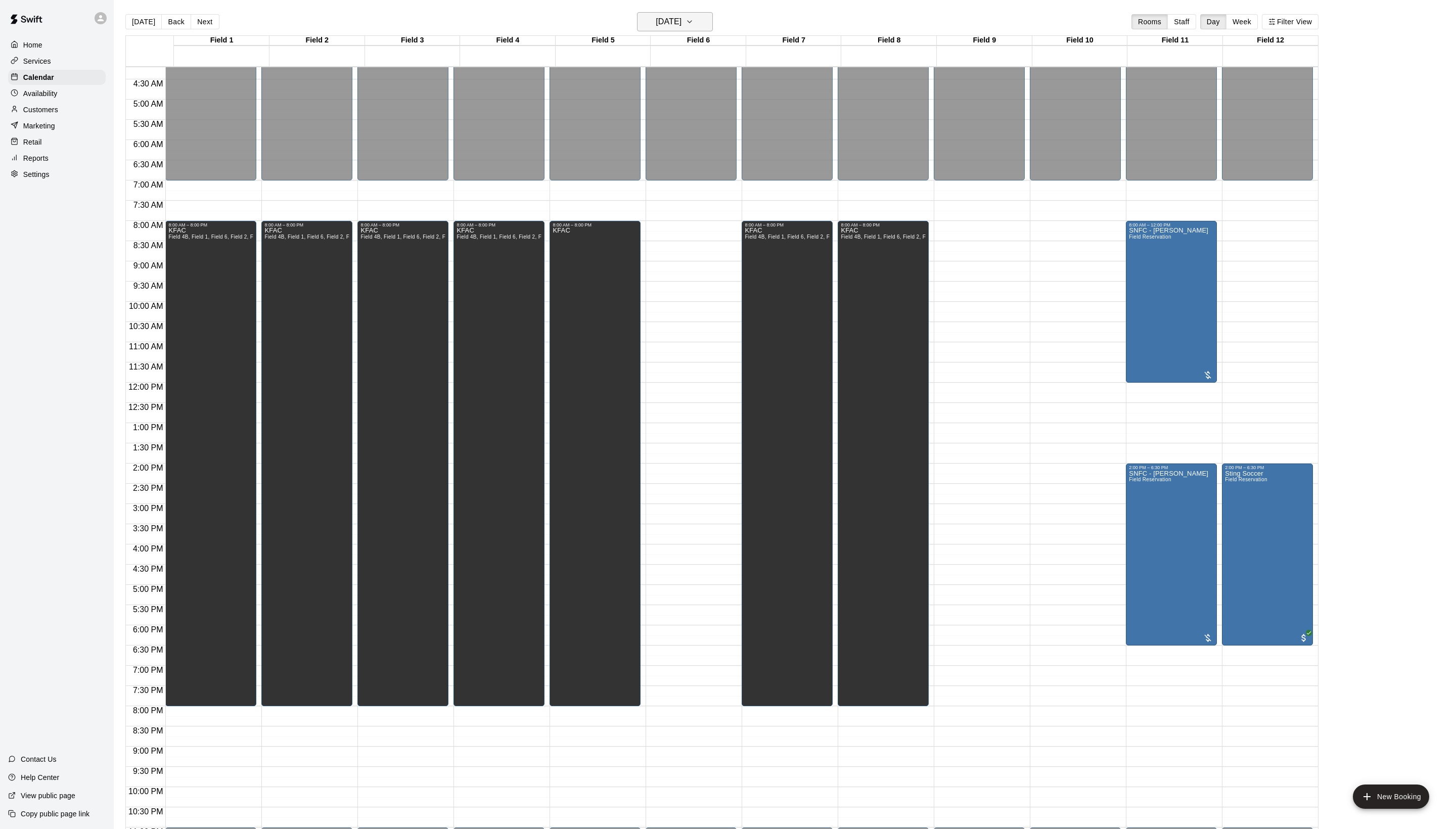
click at [682, 21] on h6 "[DATE]" at bounding box center [669, 21] width 26 height 14
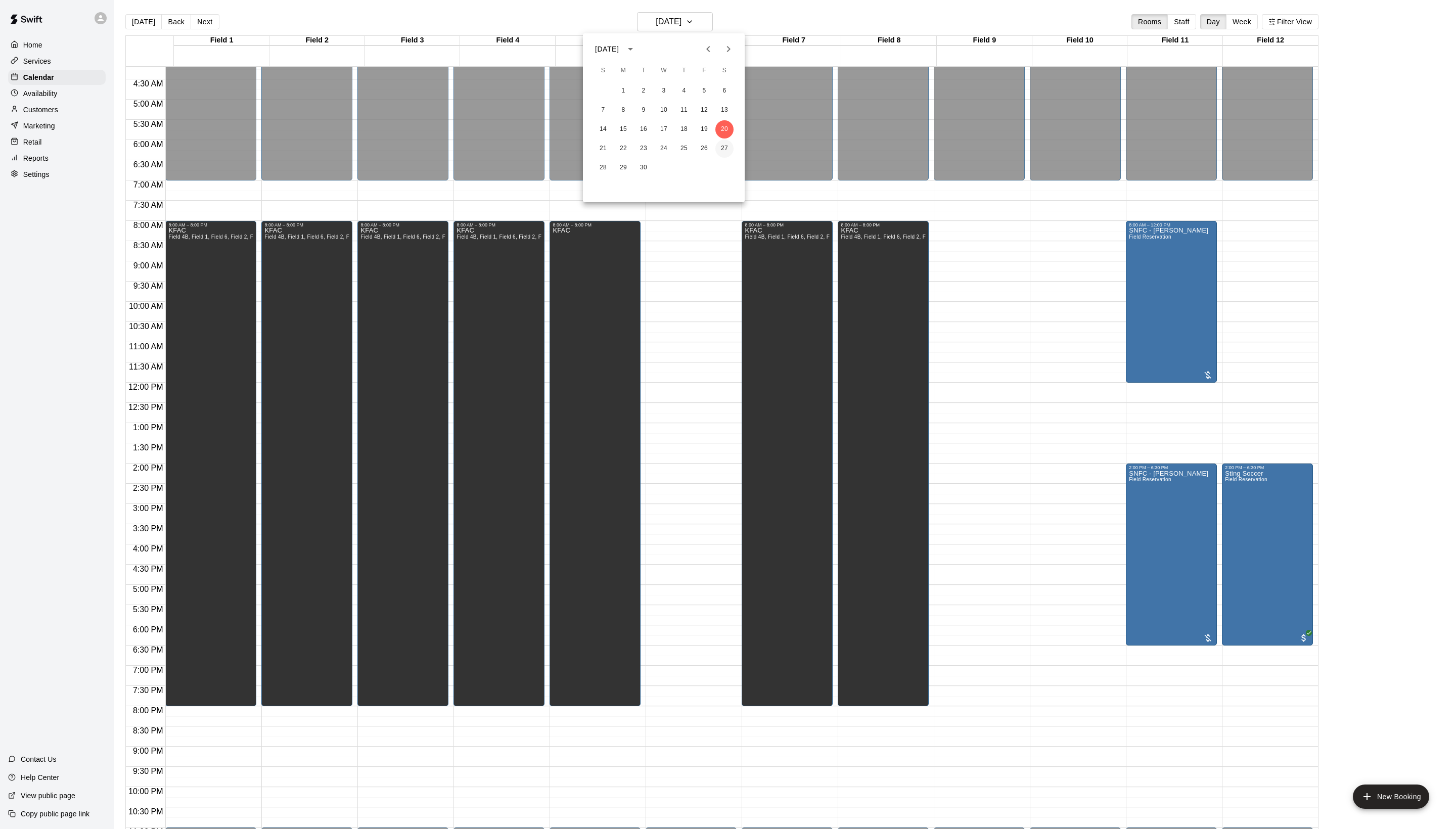
click at [733, 146] on button "27" at bounding box center [725, 149] width 18 height 18
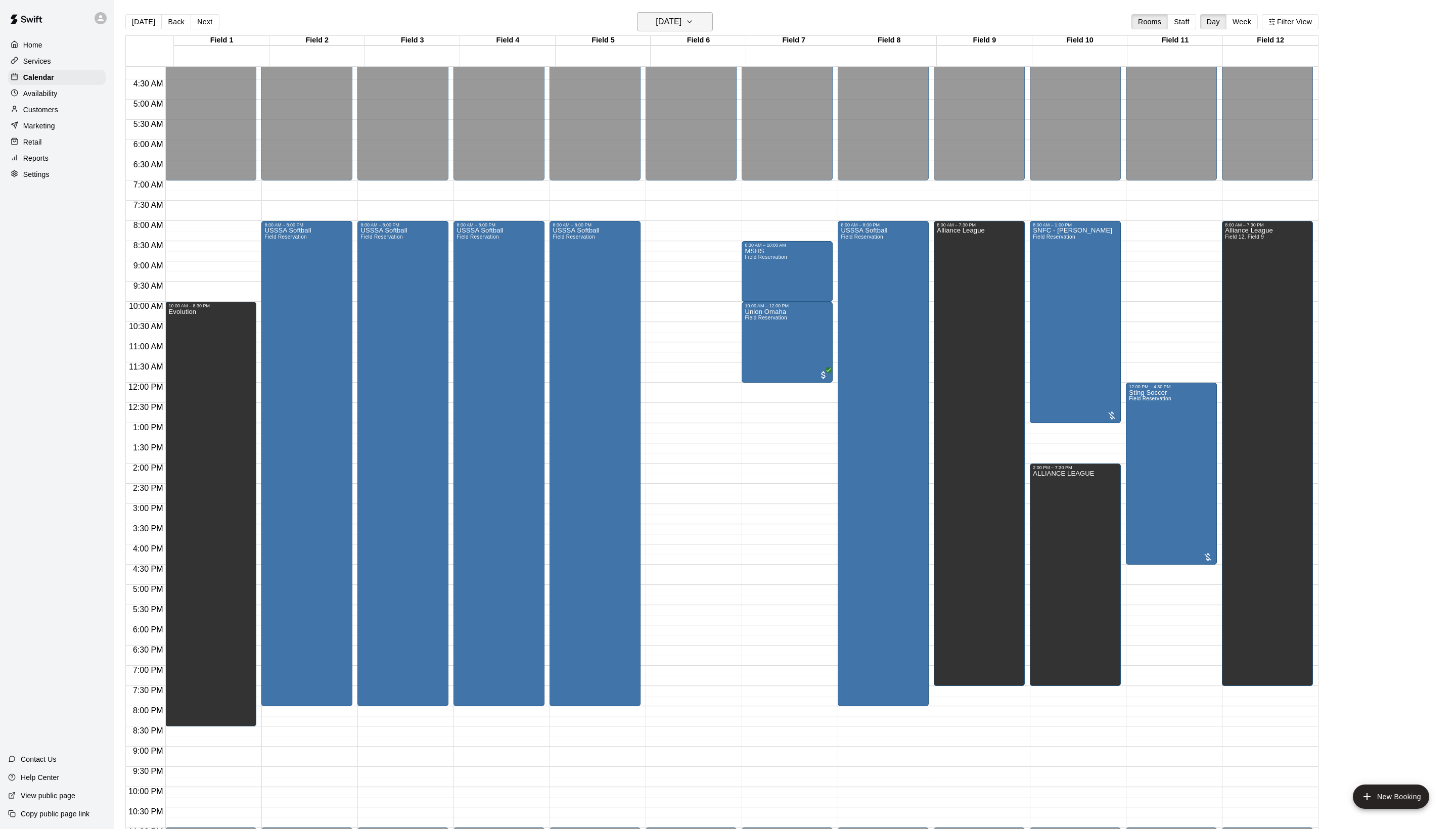
click at [673, 12] on button "[DATE]" at bounding box center [675, 21] width 76 height 19
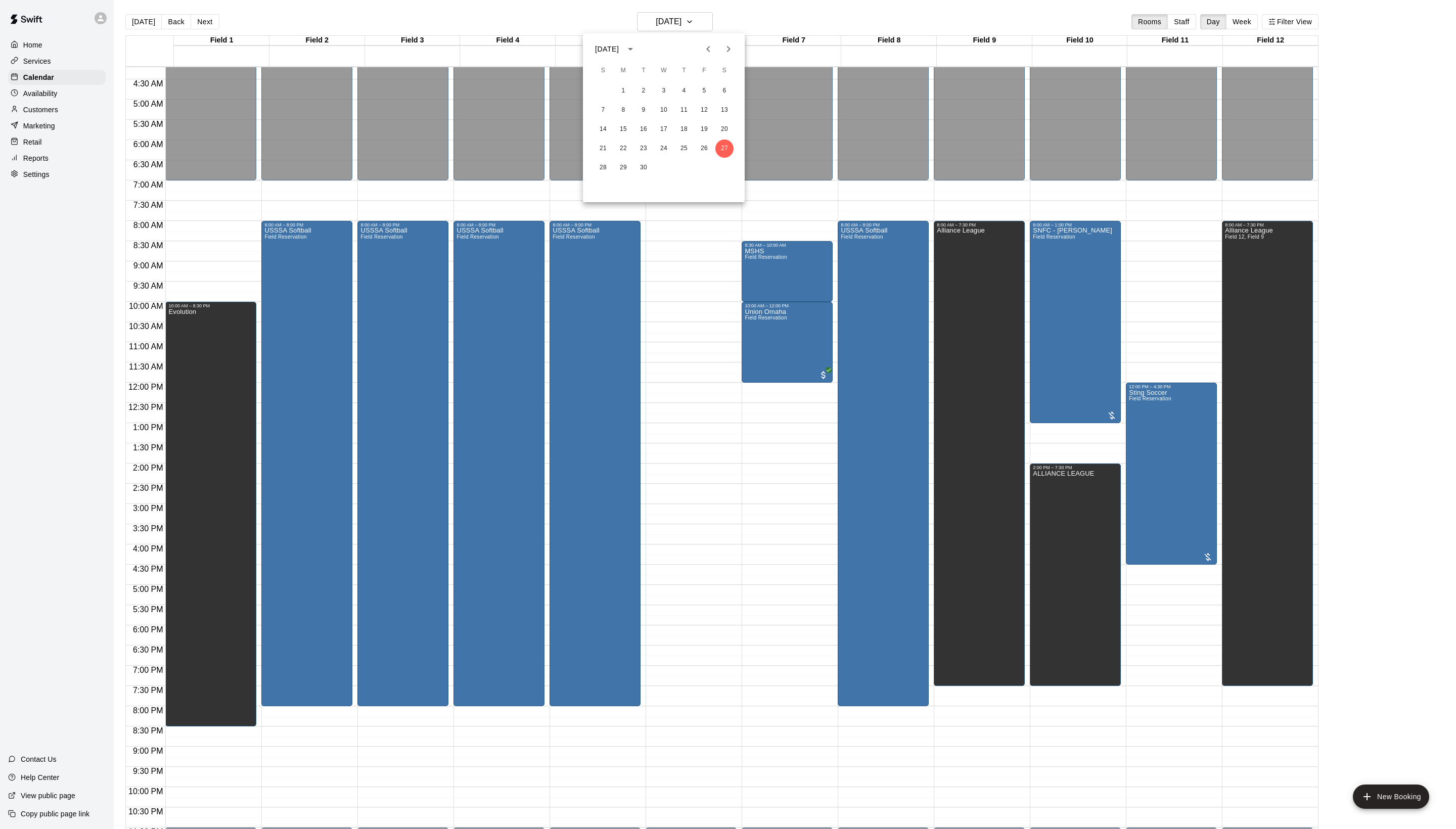
click at [724, 45] on icon "Next month" at bounding box center [728, 49] width 12 height 12
click at [723, 92] on button "4" at bounding box center [725, 91] width 18 height 18
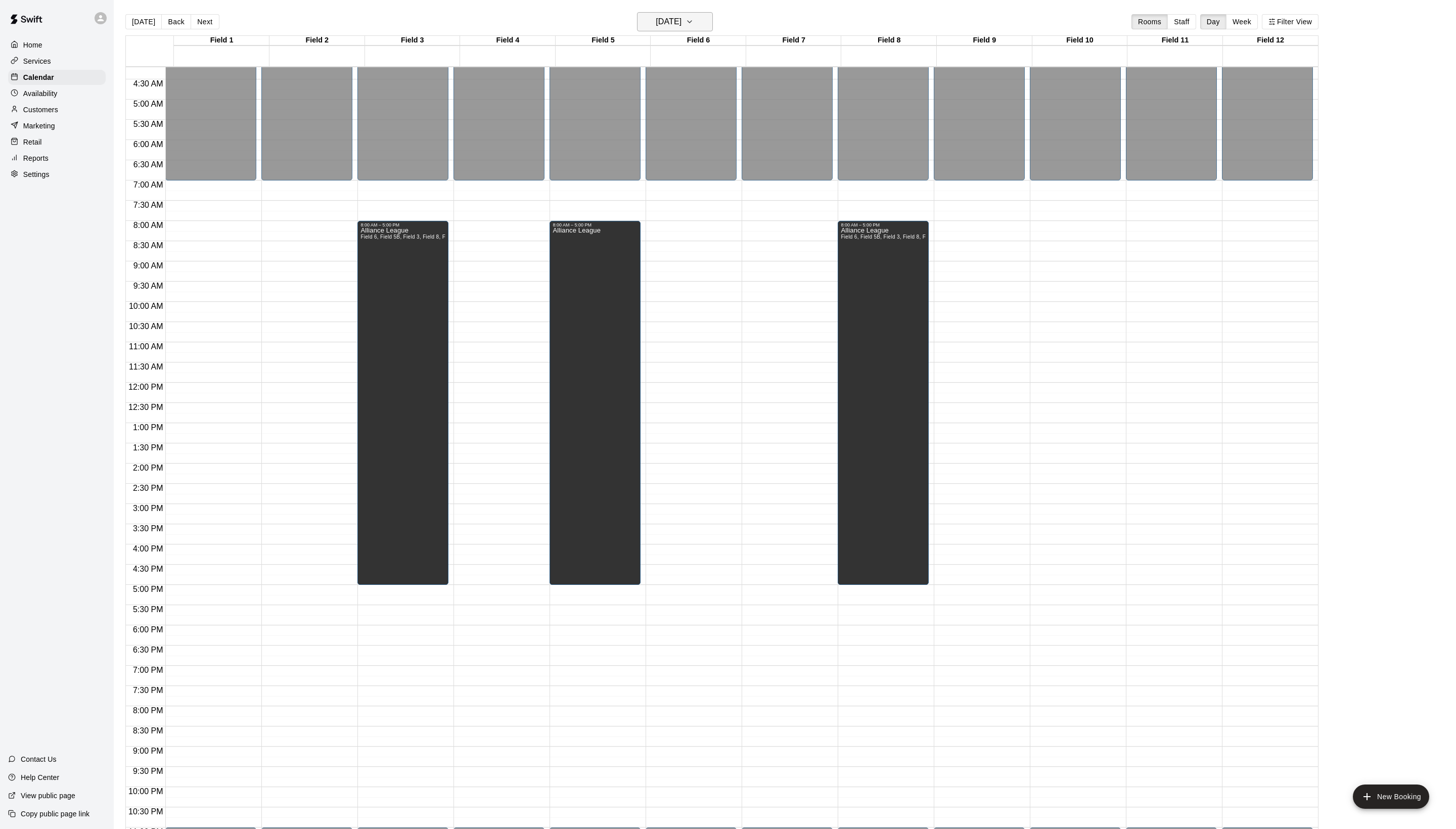
click at [694, 25] on button "[DATE]" at bounding box center [675, 21] width 76 height 19
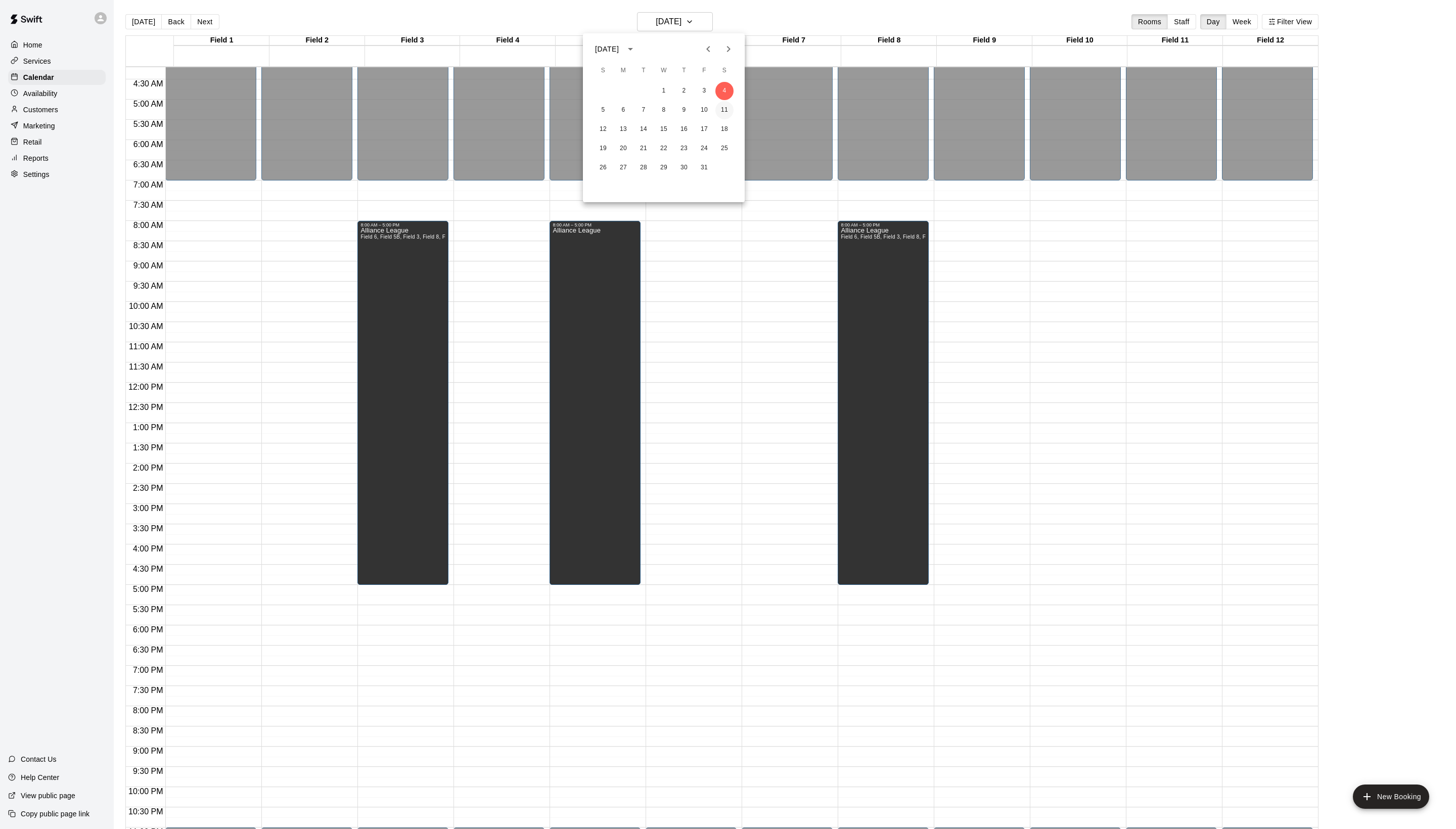
click at [725, 113] on button "11" at bounding box center [725, 110] width 18 height 18
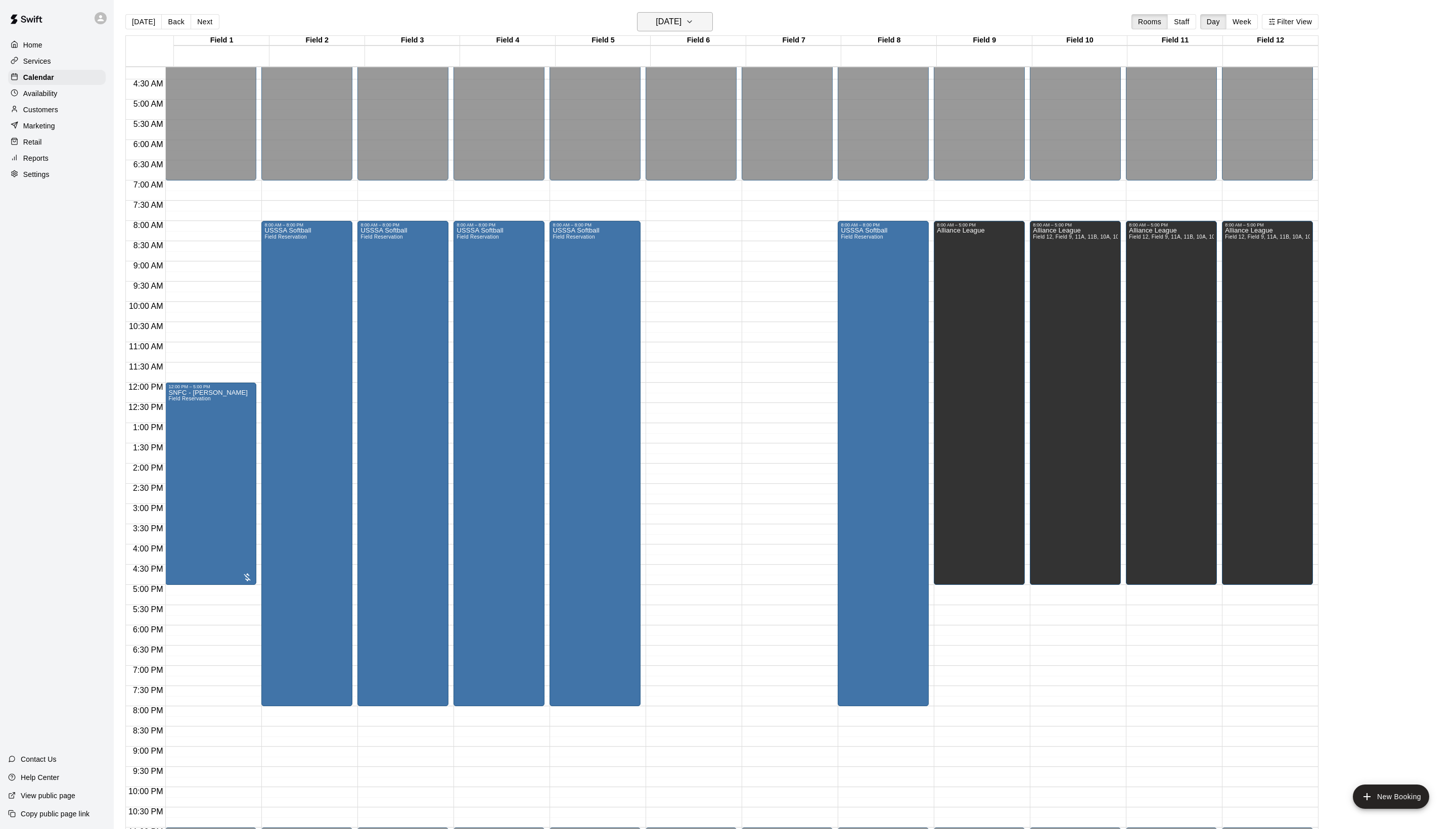
click at [660, 15] on h6 "[DATE]" at bounding box center [669, 21] width 26 height 14
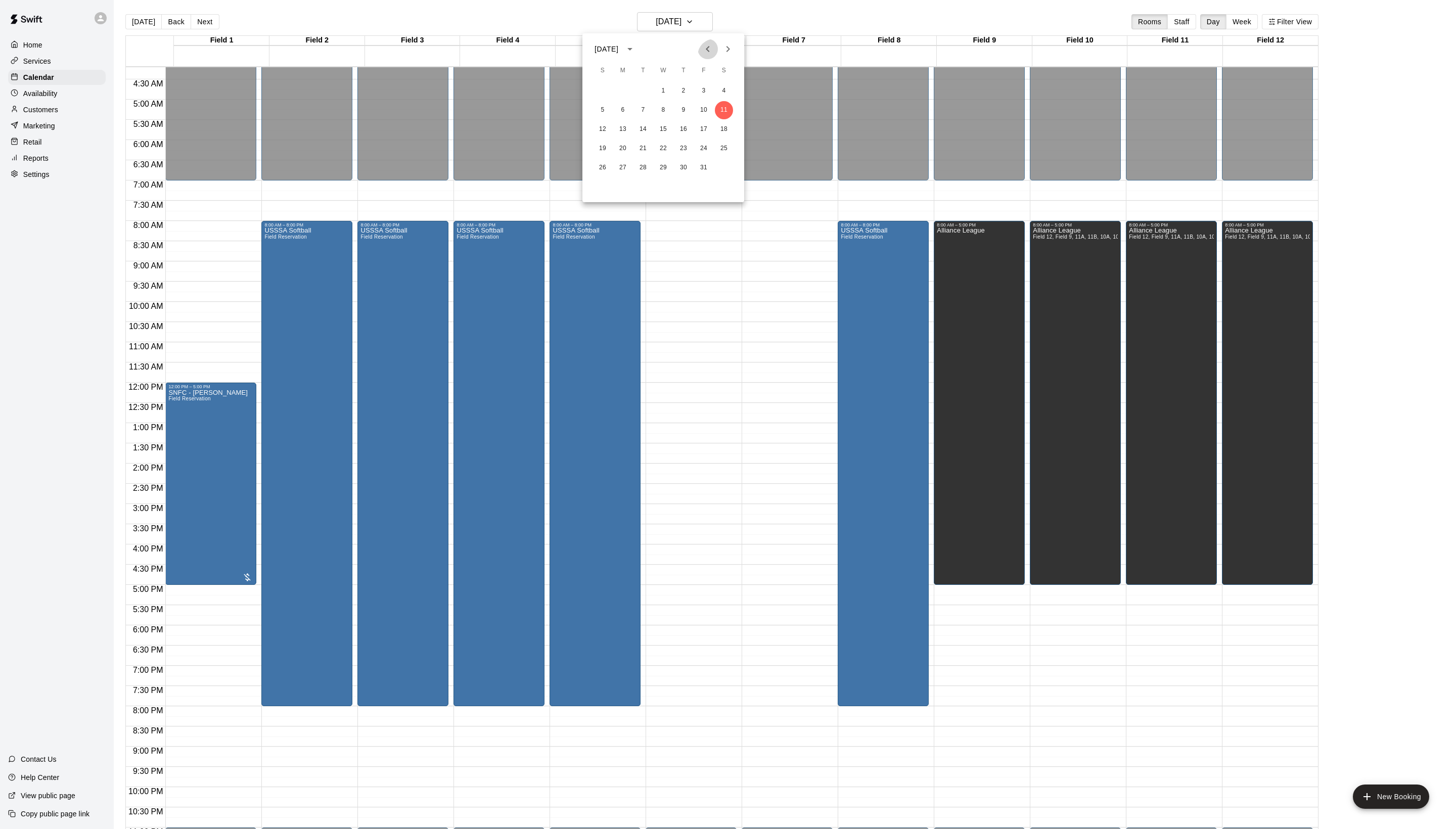
click at [701, 45] on icon "Previous month" at bounding box center [707, 49] width 12 height 12
click at [701, 309] on div at bounding box center [728, 414] width 1456 height 829
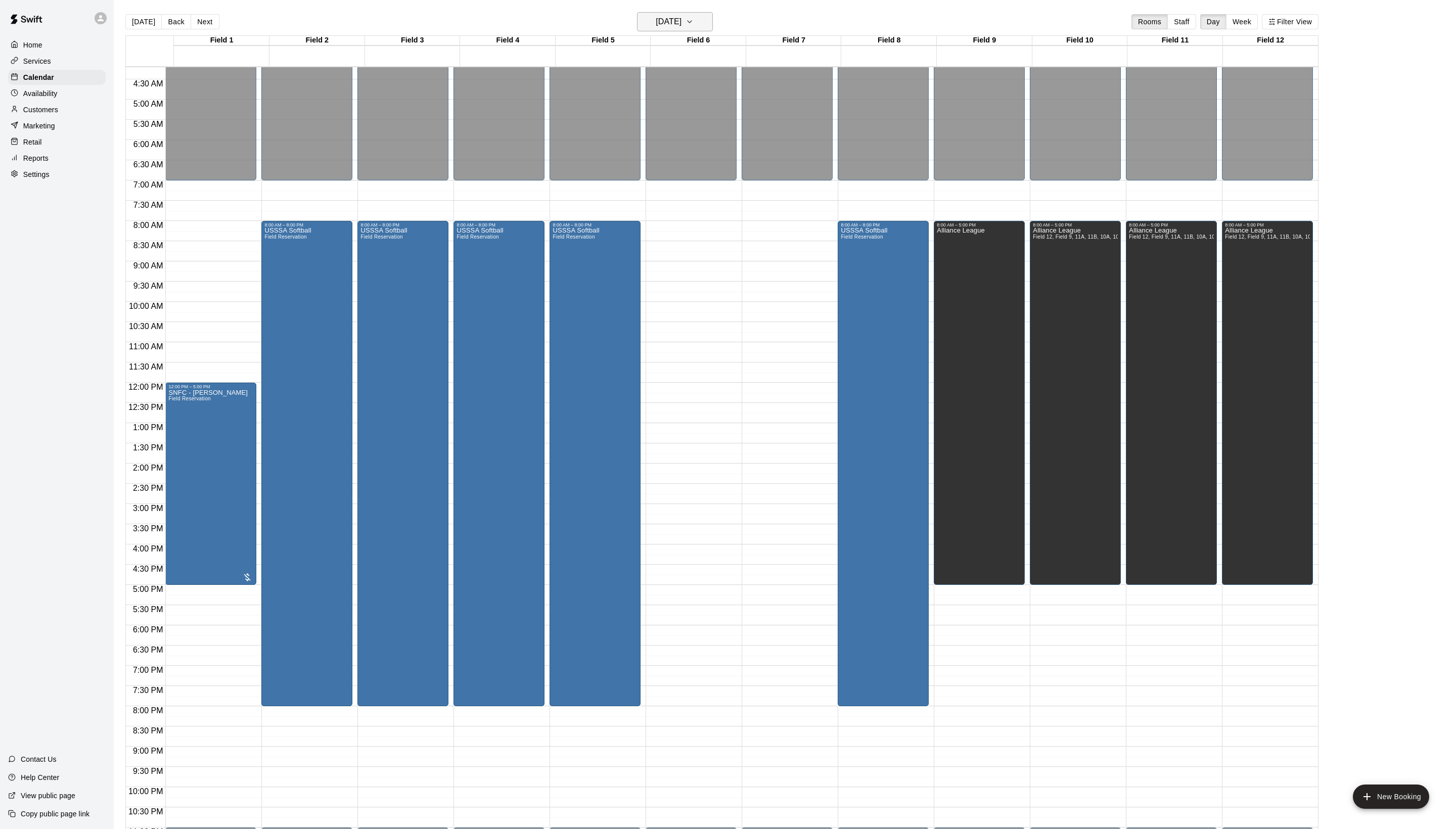
click at [692, 14] on button "[DATE]" at bounding box center [675, 21] width 76 height 19
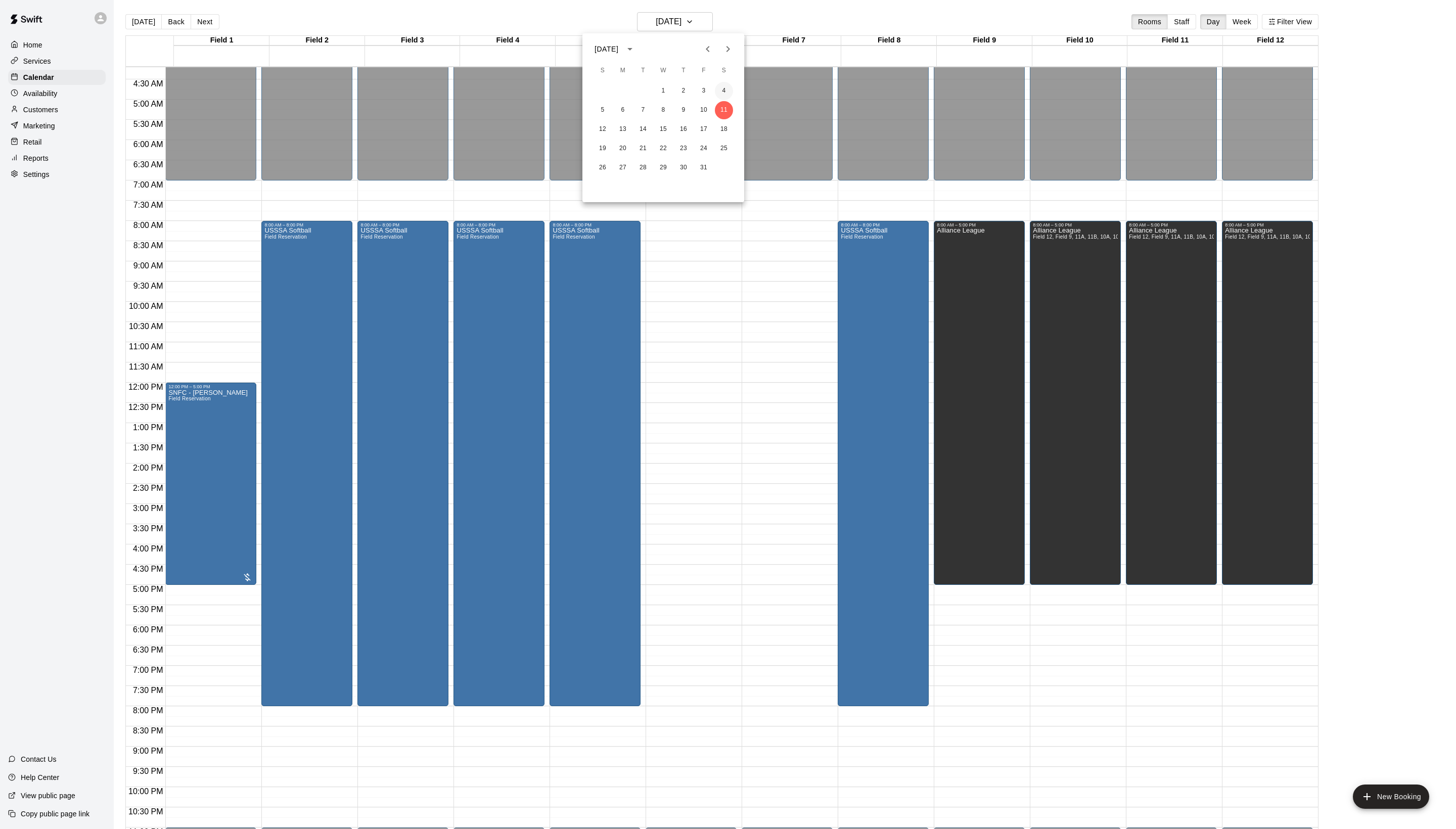
click at [721, 91] on button "4" at bounding box center [724, 91] width 18 height 18
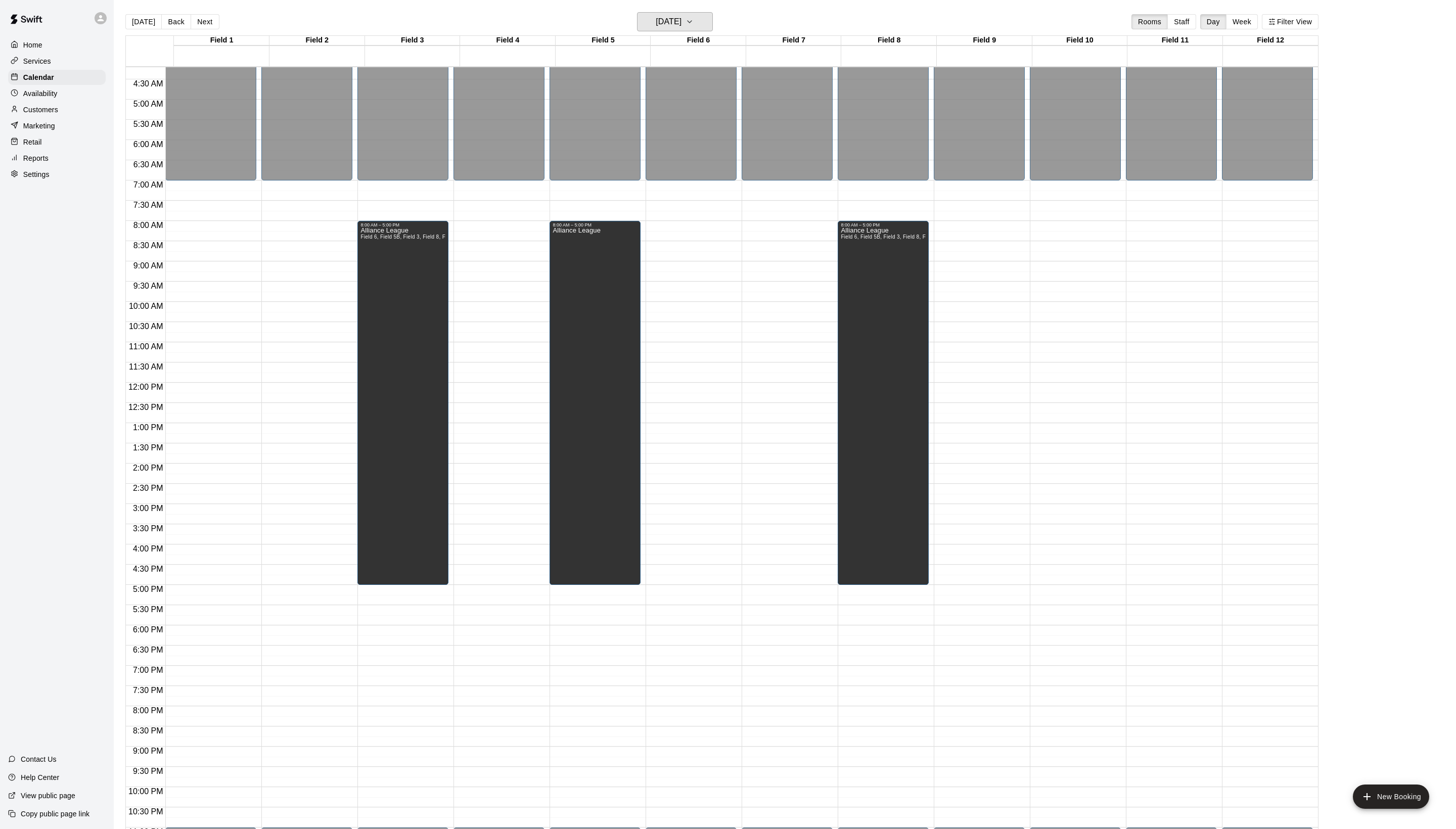
click at [692, 24] on button "[DATE]" at bounding box center [675, 21] width 76 height 19
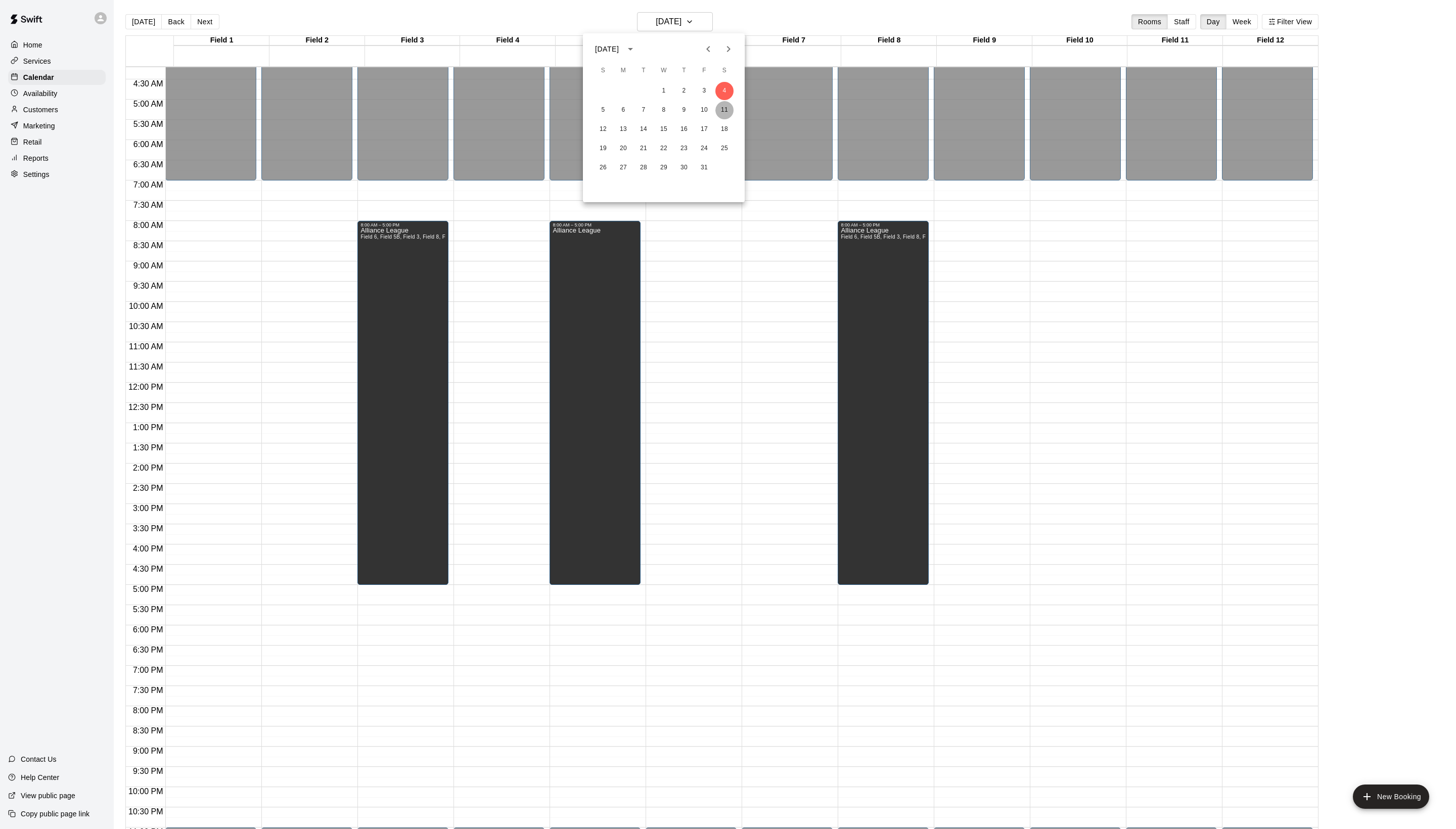
click at [729, 111] on button "11" at bounding box center [725, 110] width 18 height 18
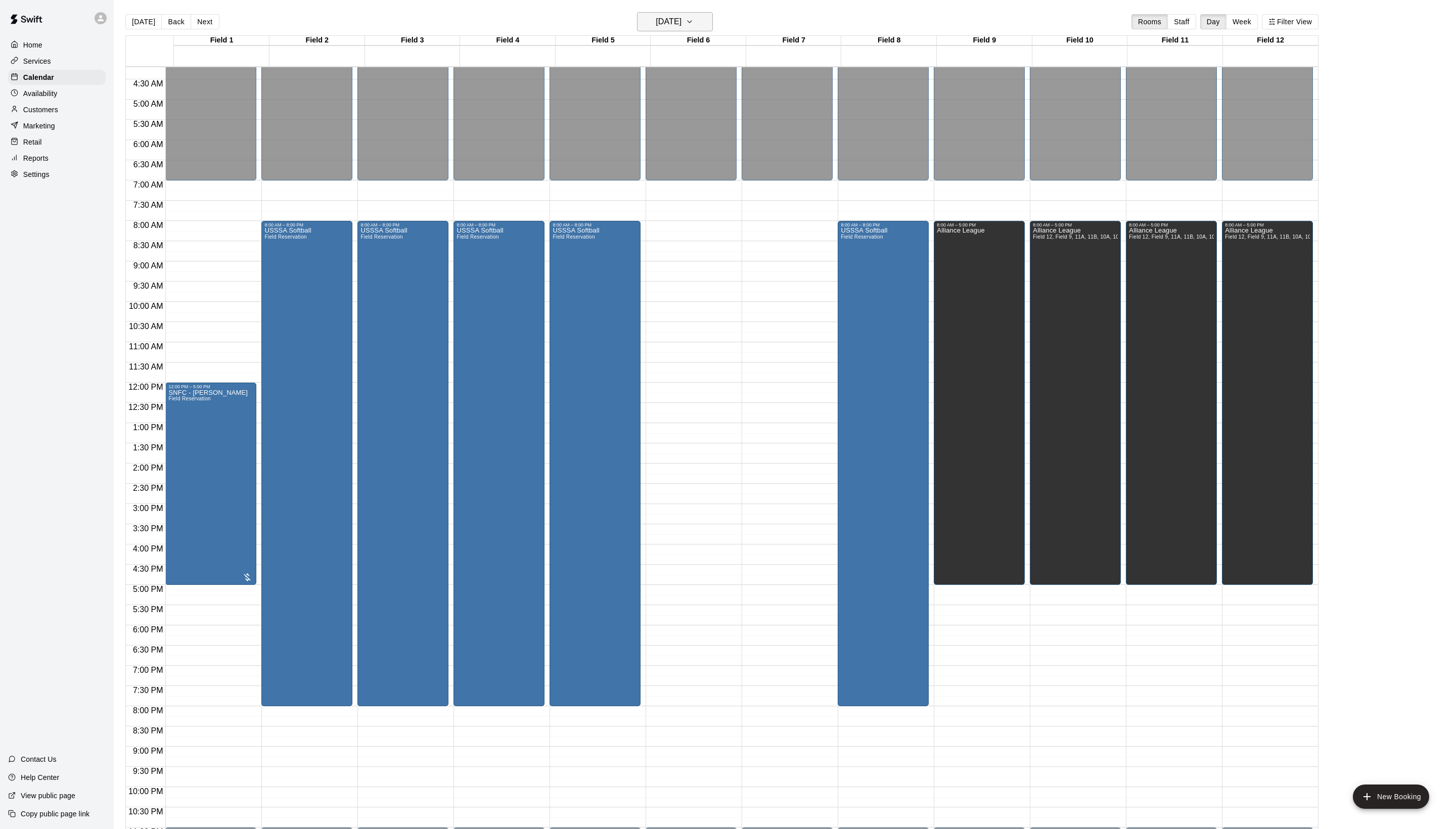
click at [644, 31] on button "[DATE]" at bounding box center [675, 21] width 76 height 19
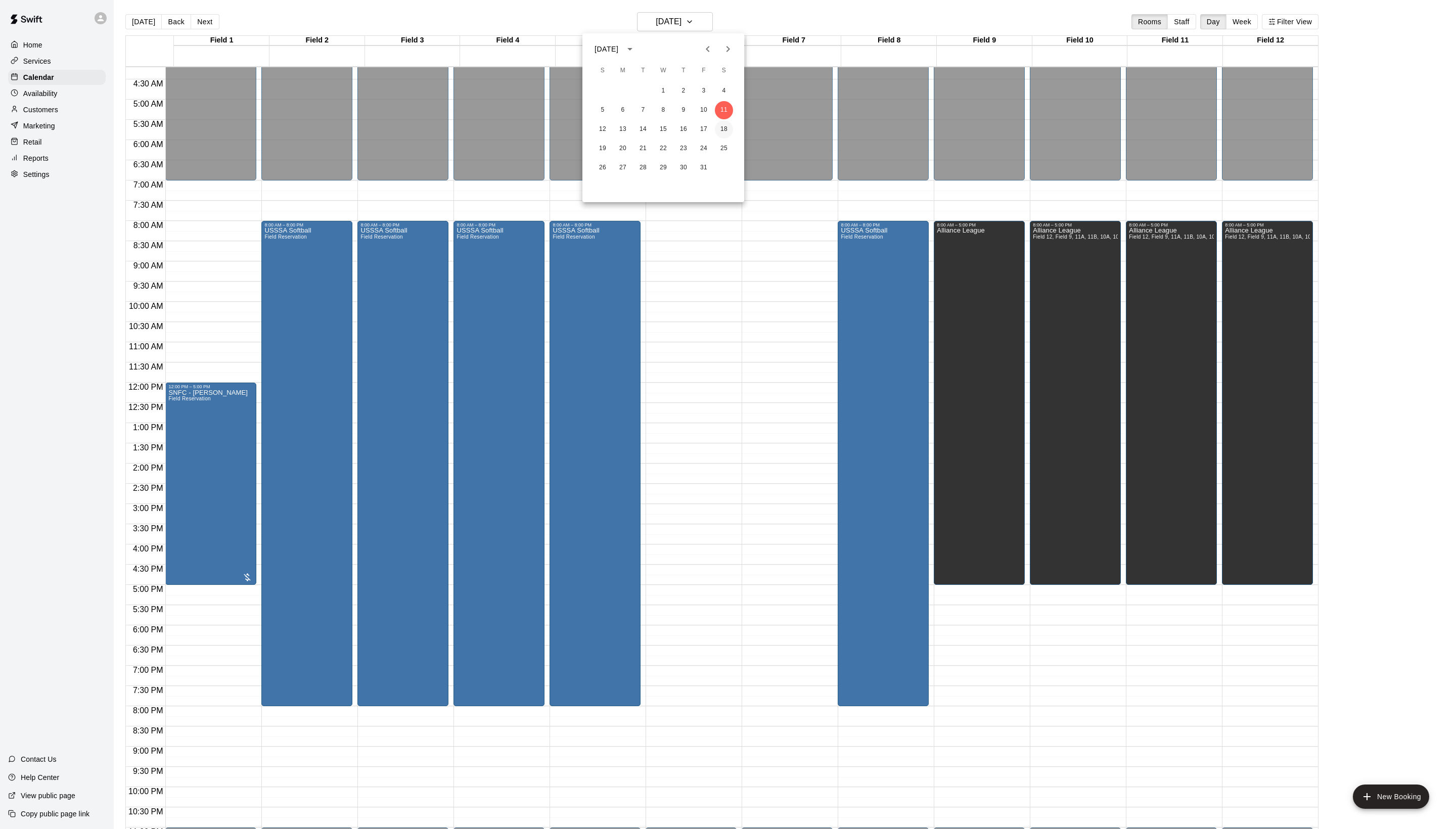
click at [720, 132] on button "18" at bounding box center [724, 129] width 18 height 18
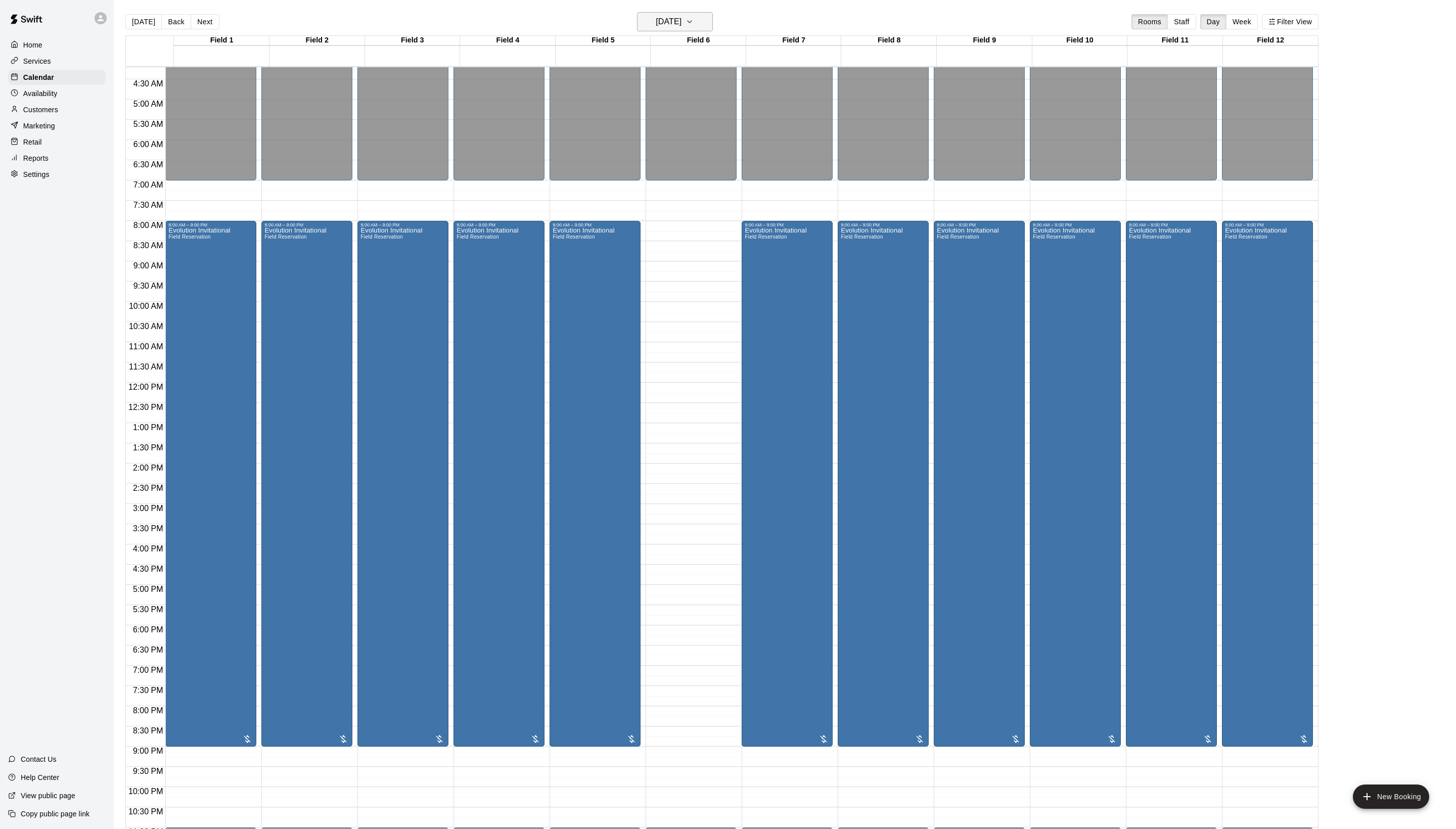
click at [694, 28] on button "[DATE]" at bounding box center [675, 21] width 76 height 19
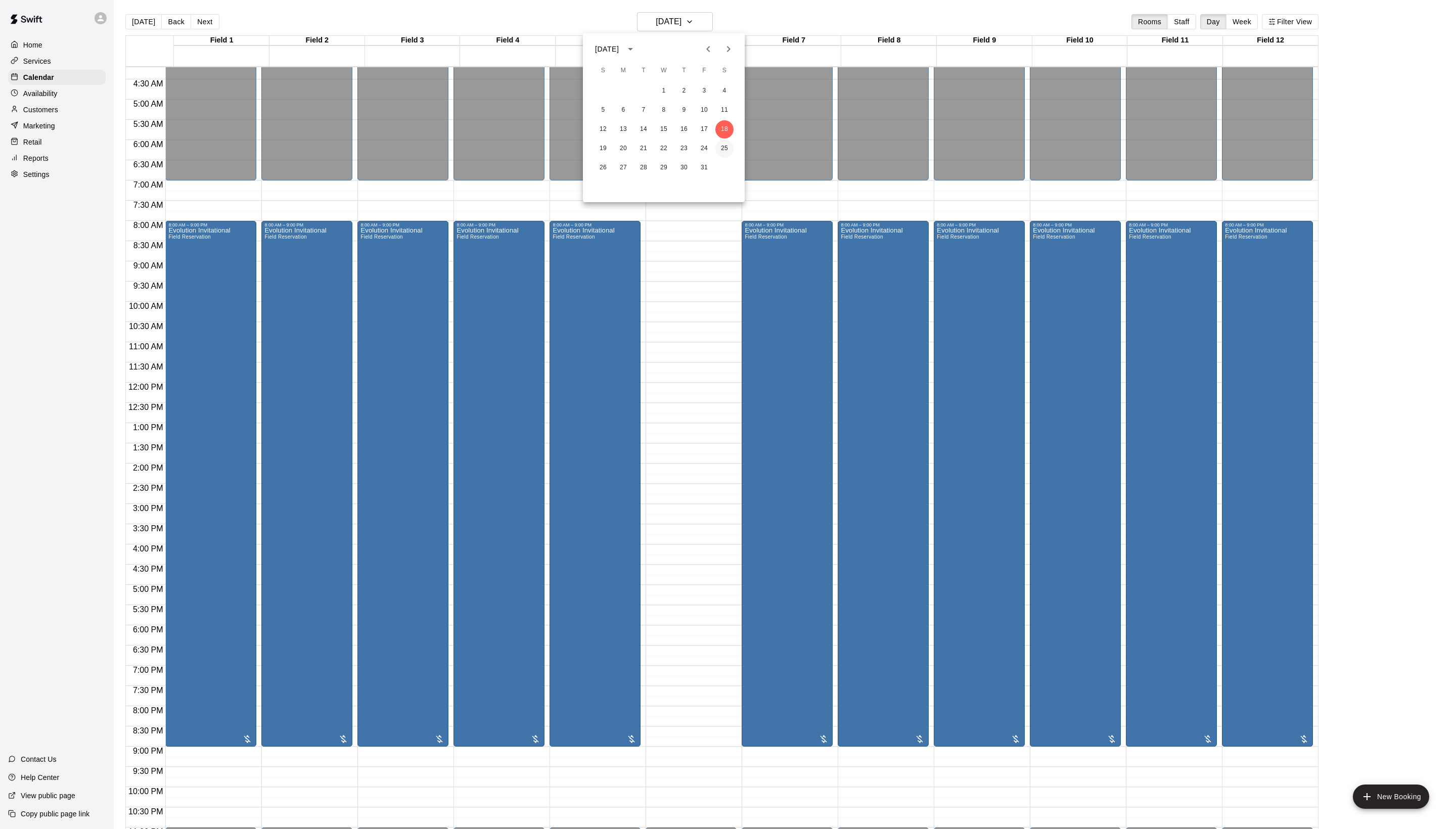
click at [725, 150] on button "25" at bounding box center [725, 149] width 18 height 18
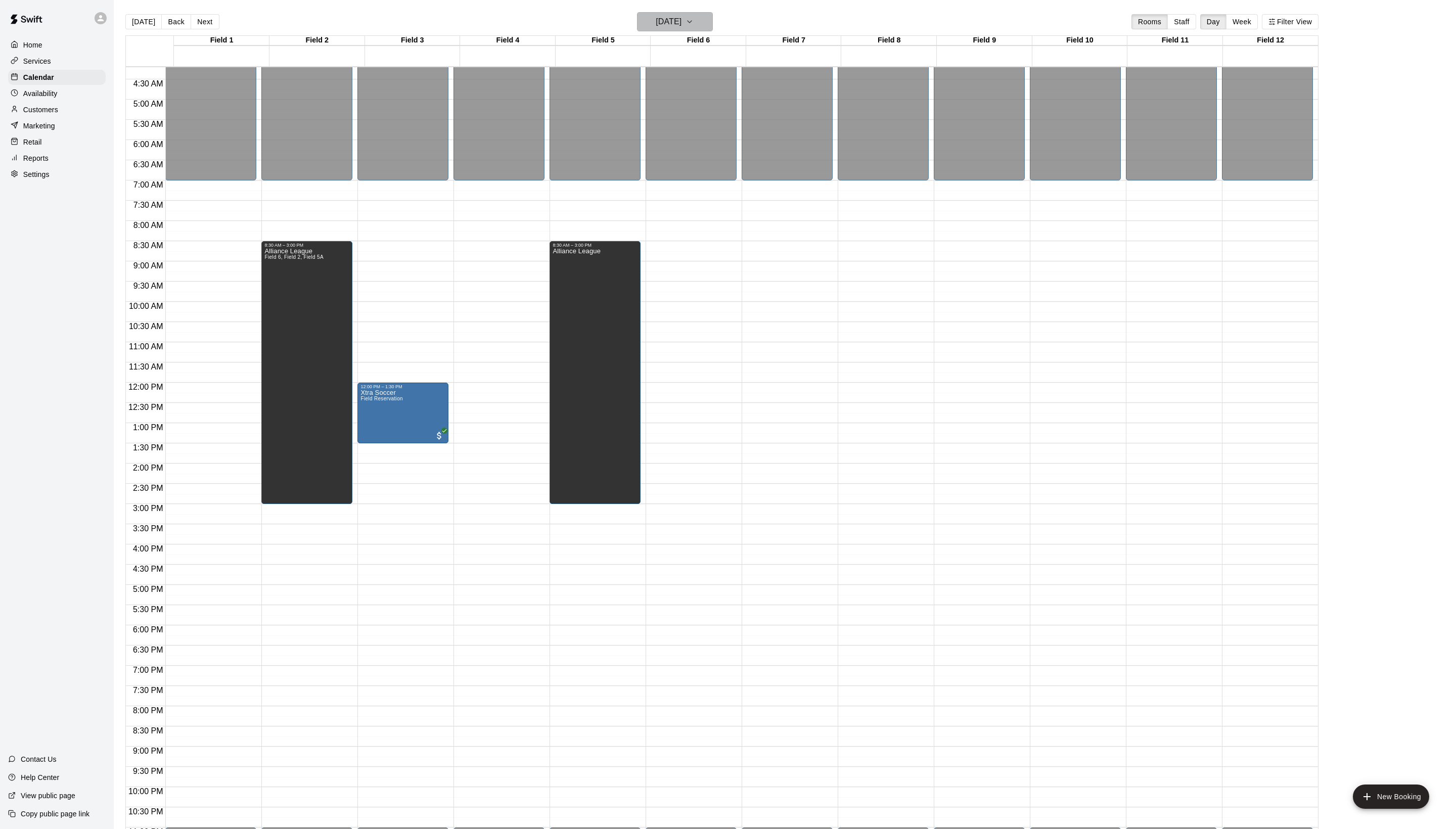
click at [694, 19] on icon "button" at bounding box center [690, 21] width 8 height 12
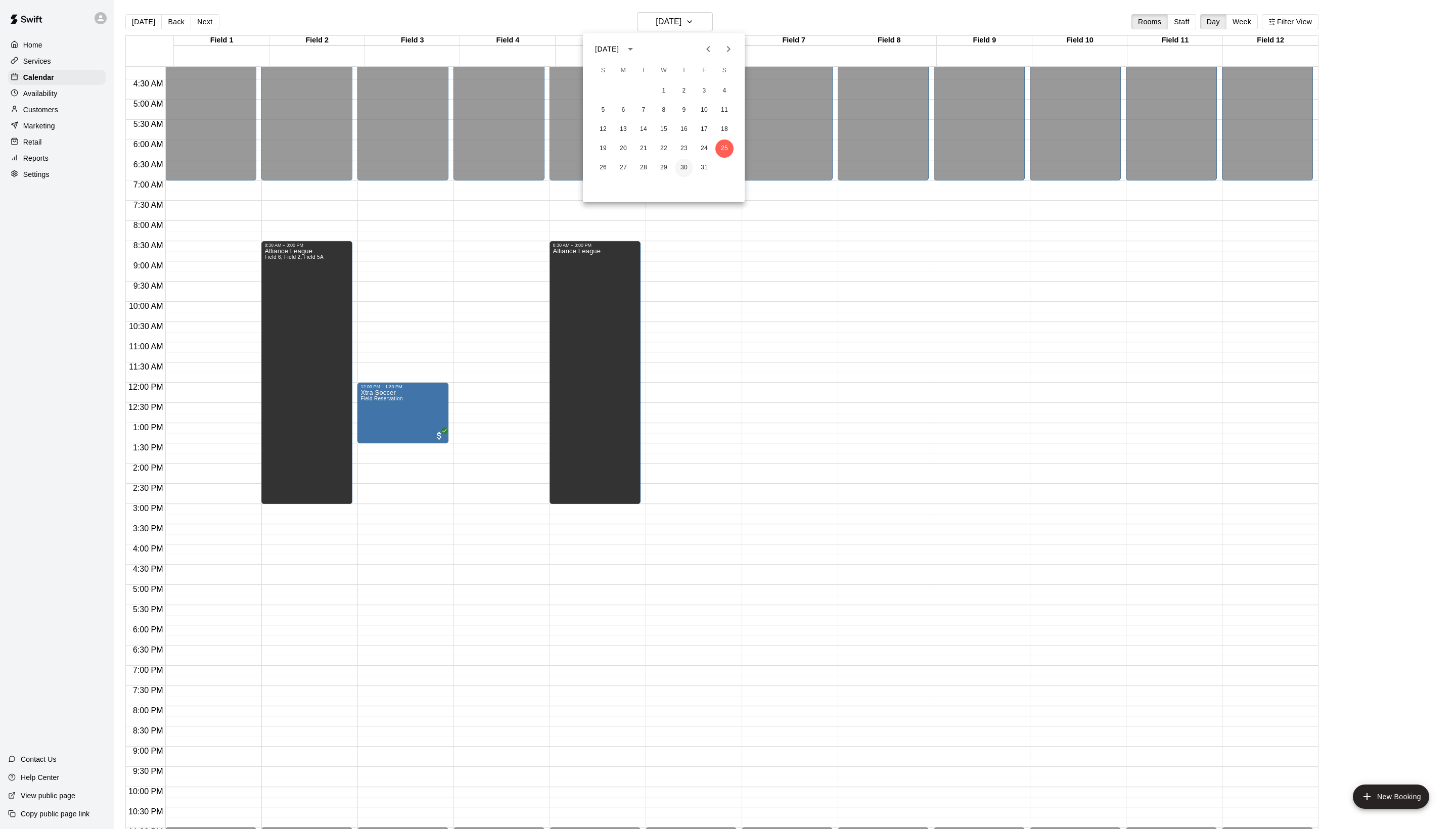
click at [687, 169] on button "30" at bounding box center [684, 168] width 18 height 18
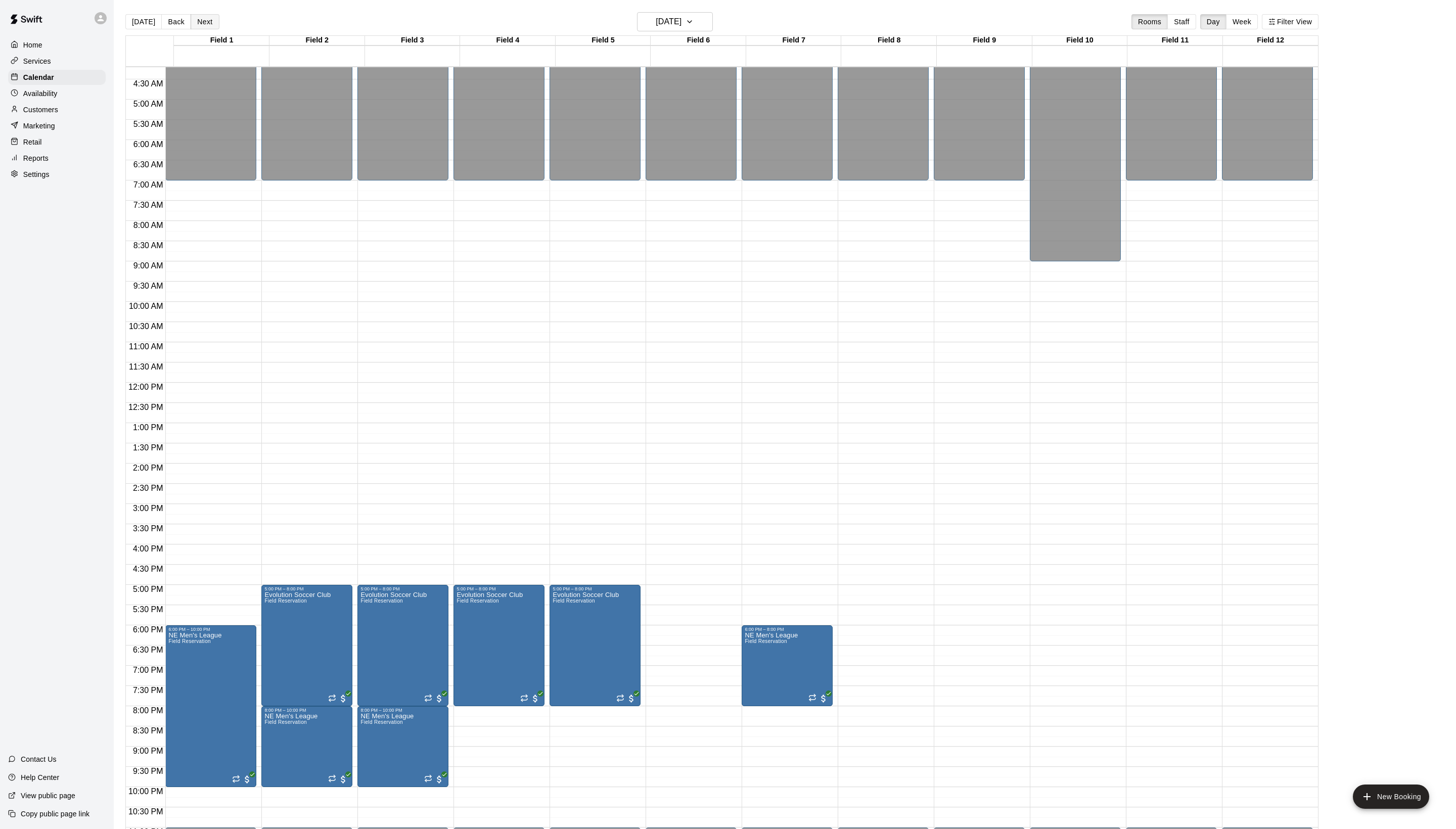
click at [219, 24] on button "Next" at bounding box center [205, 21] width 28 height 15
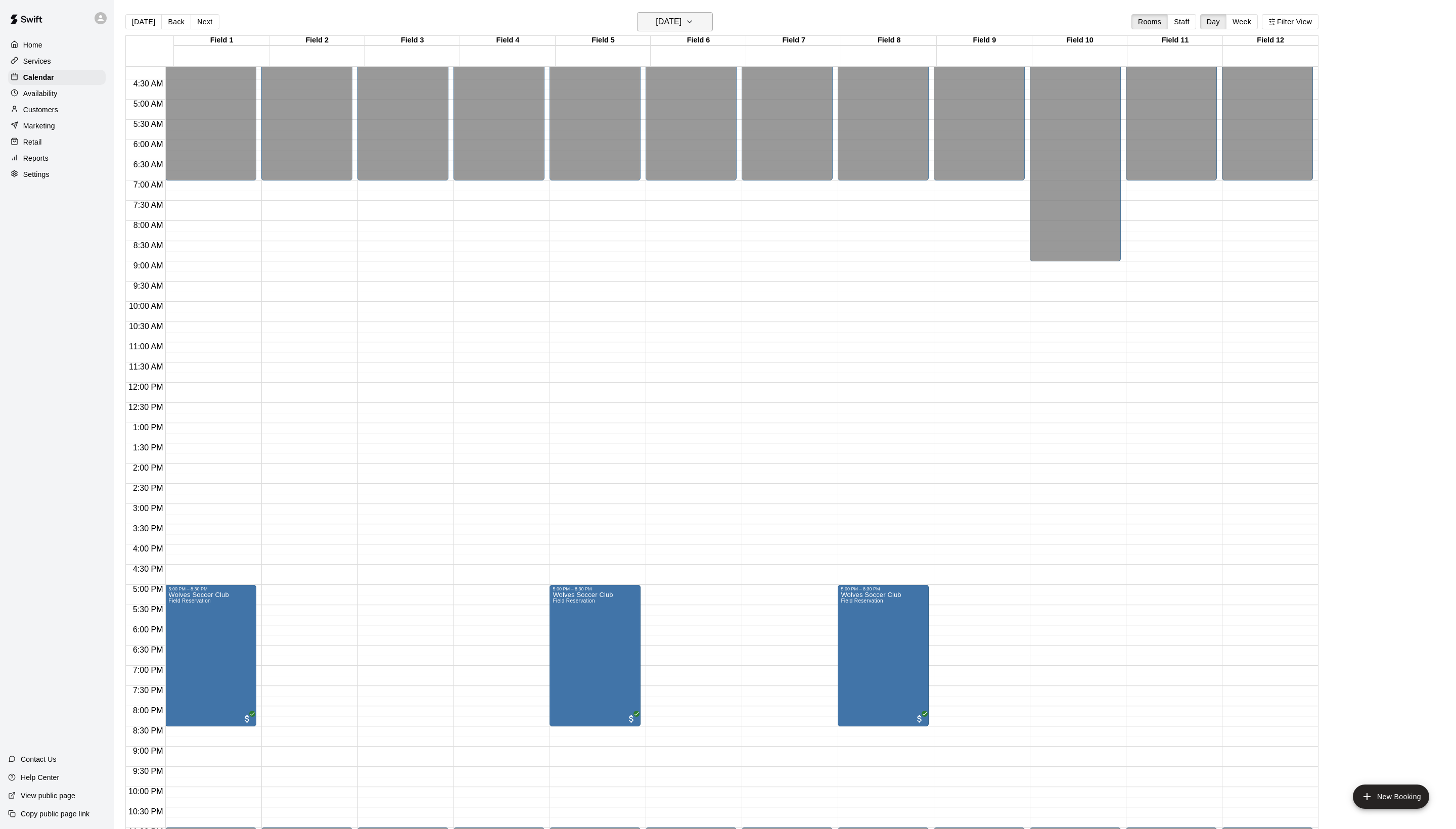
click at [692, 21] on icon "button" at bounding box center [690, 21] width 8 height 12
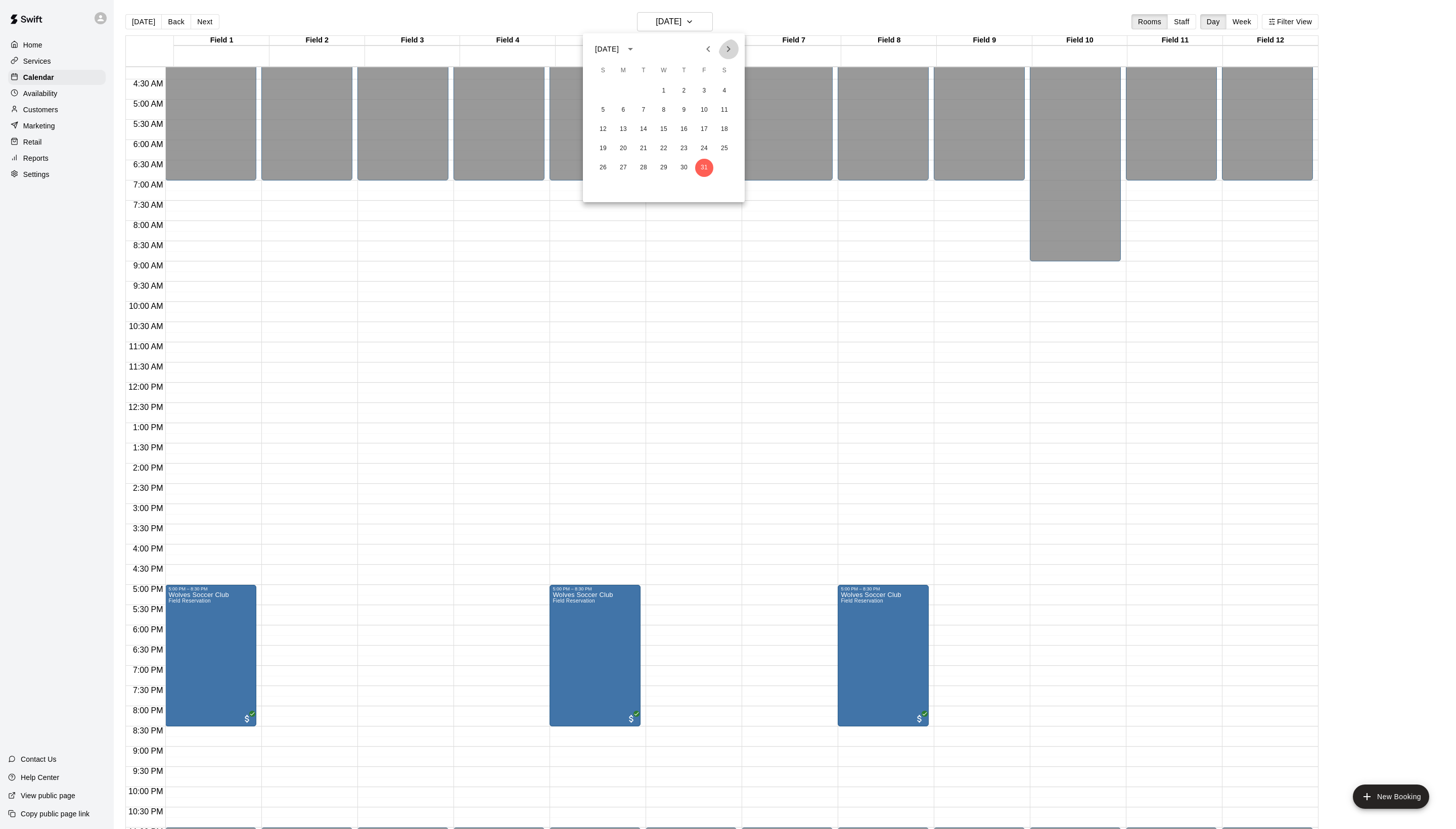
click at [729, 51] on icon "Next month" at bounding box center [728, 49] width 12 height 12
click at [726, 112] on button "8" at bounding box center [725, 110] width 18 height 18
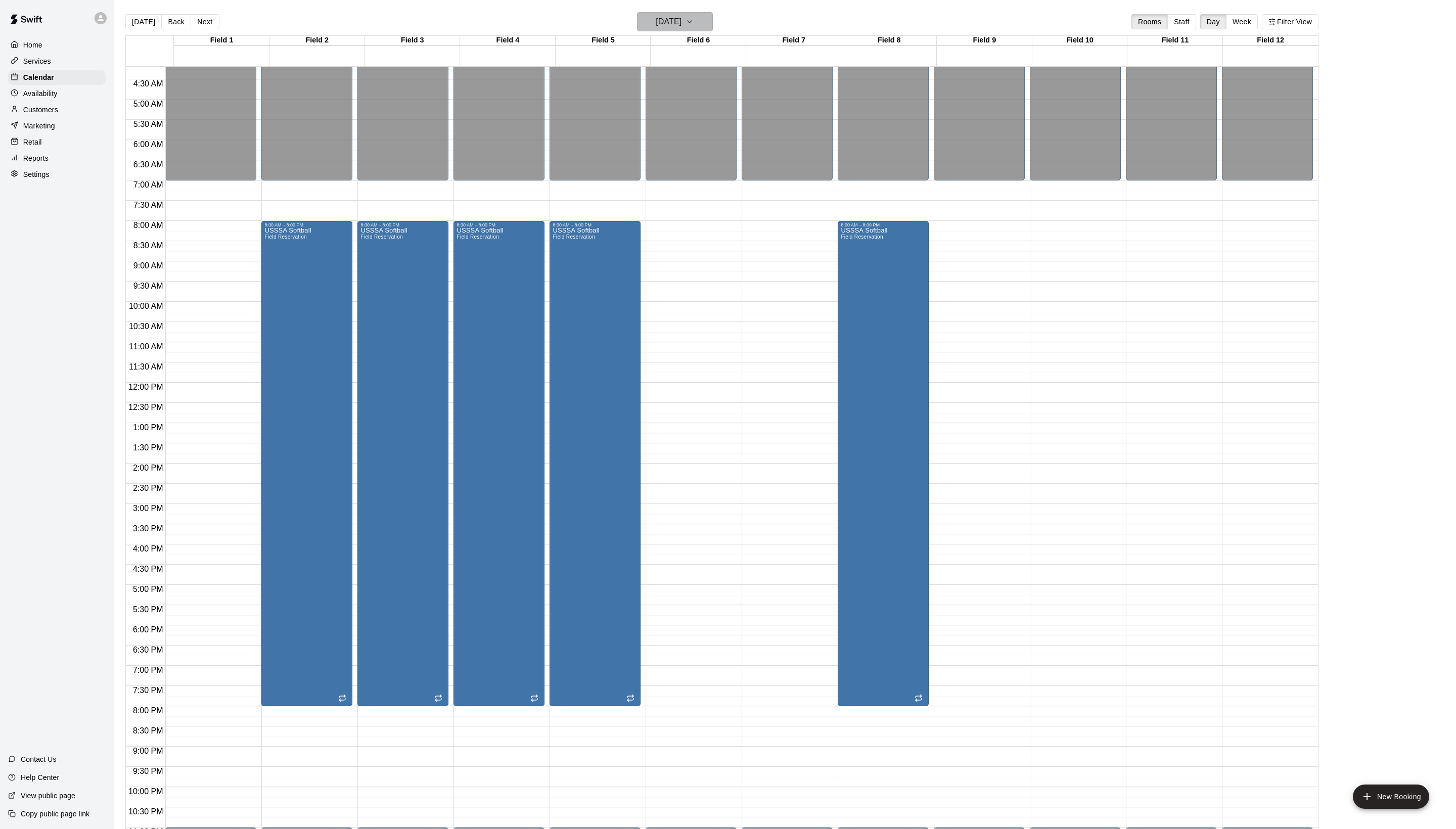
click at [679, 25] on h6 "[DATE]" at bounding box center [669, 21] width 26 height 14
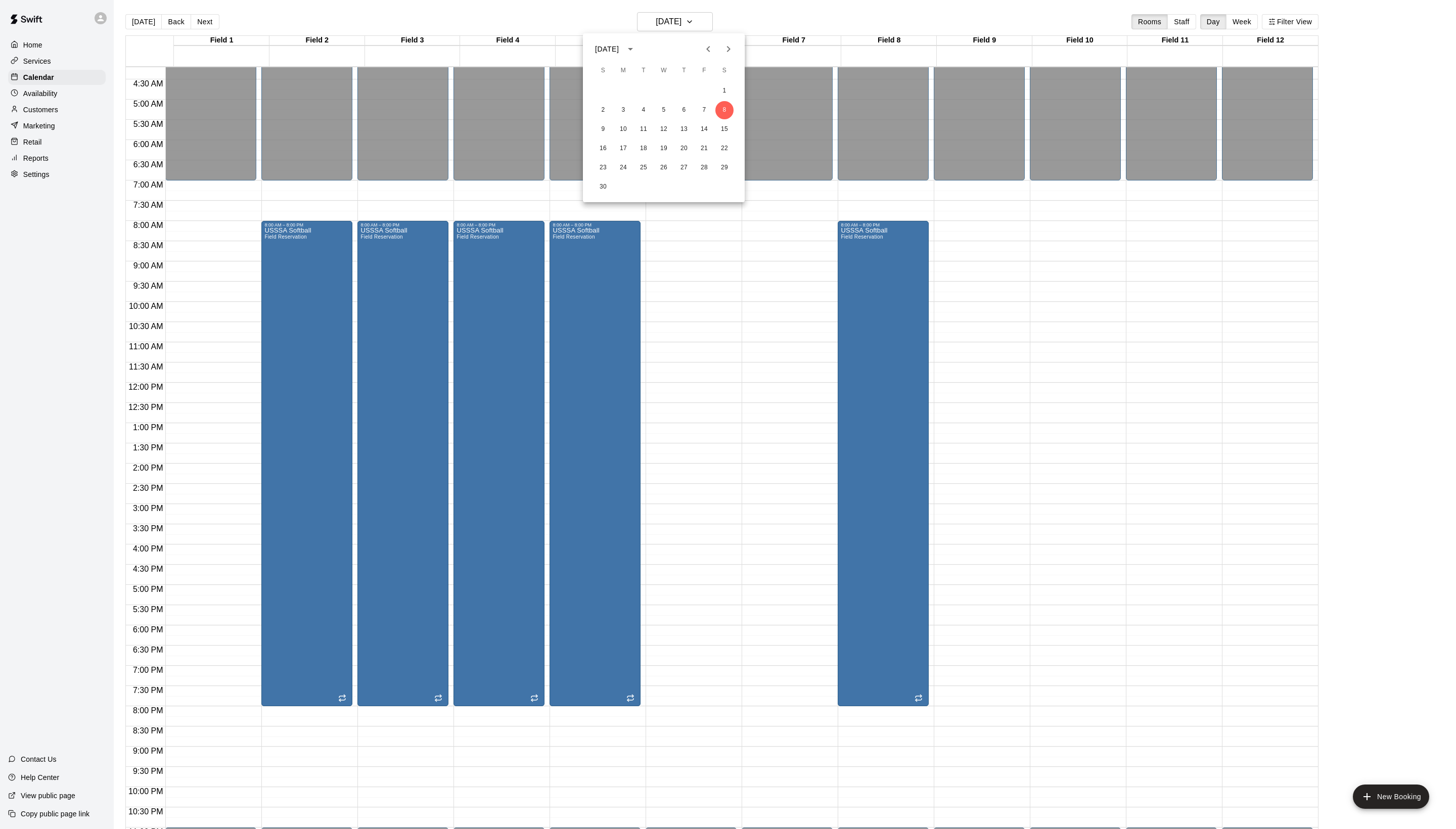
click at [753, 397] on div at bounding box center [728, 414] width 1456 height 829
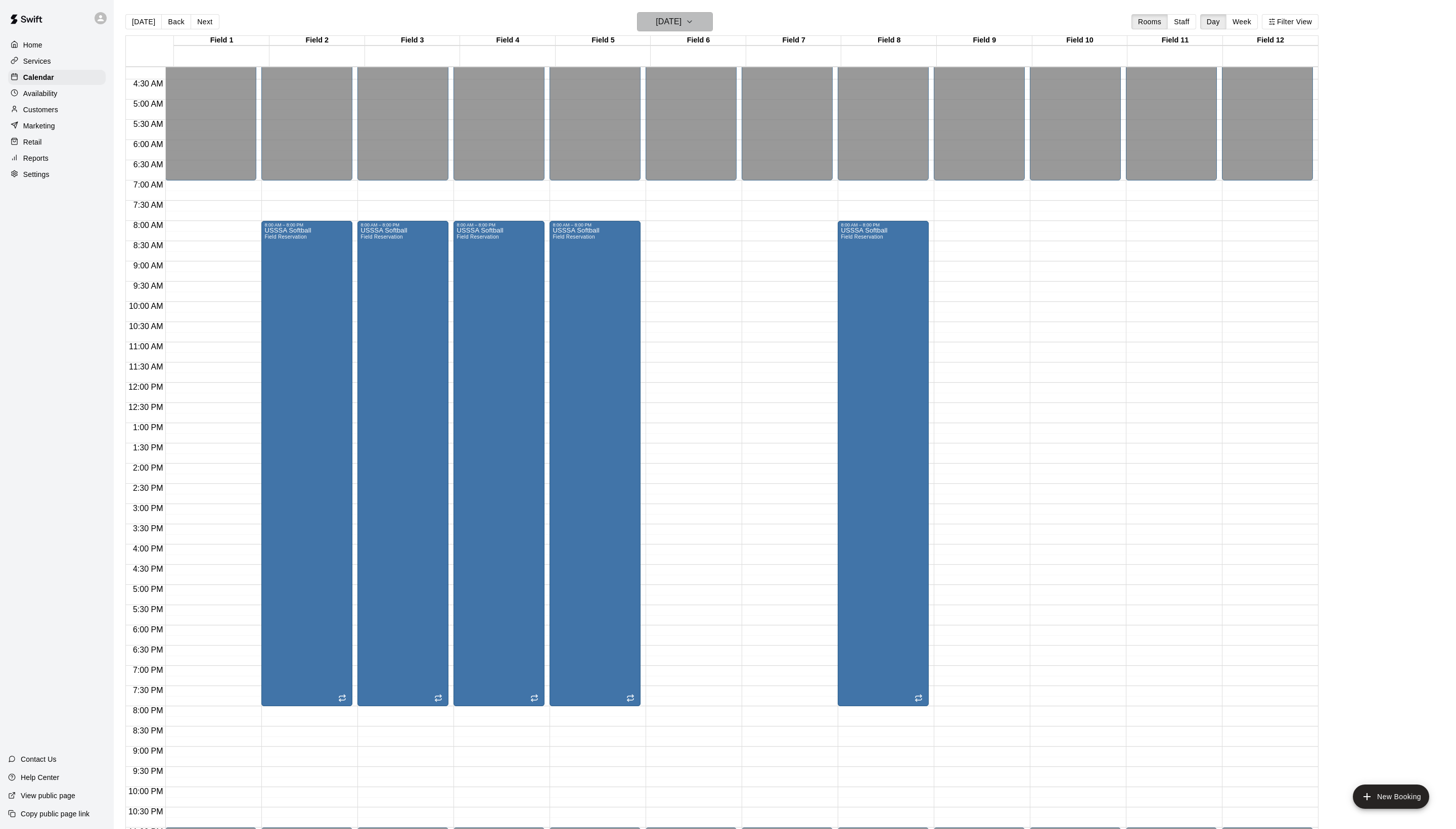
click at [669, 25] on h6 "[DATE]" at bounding box center [669, 21] width 26 height 14
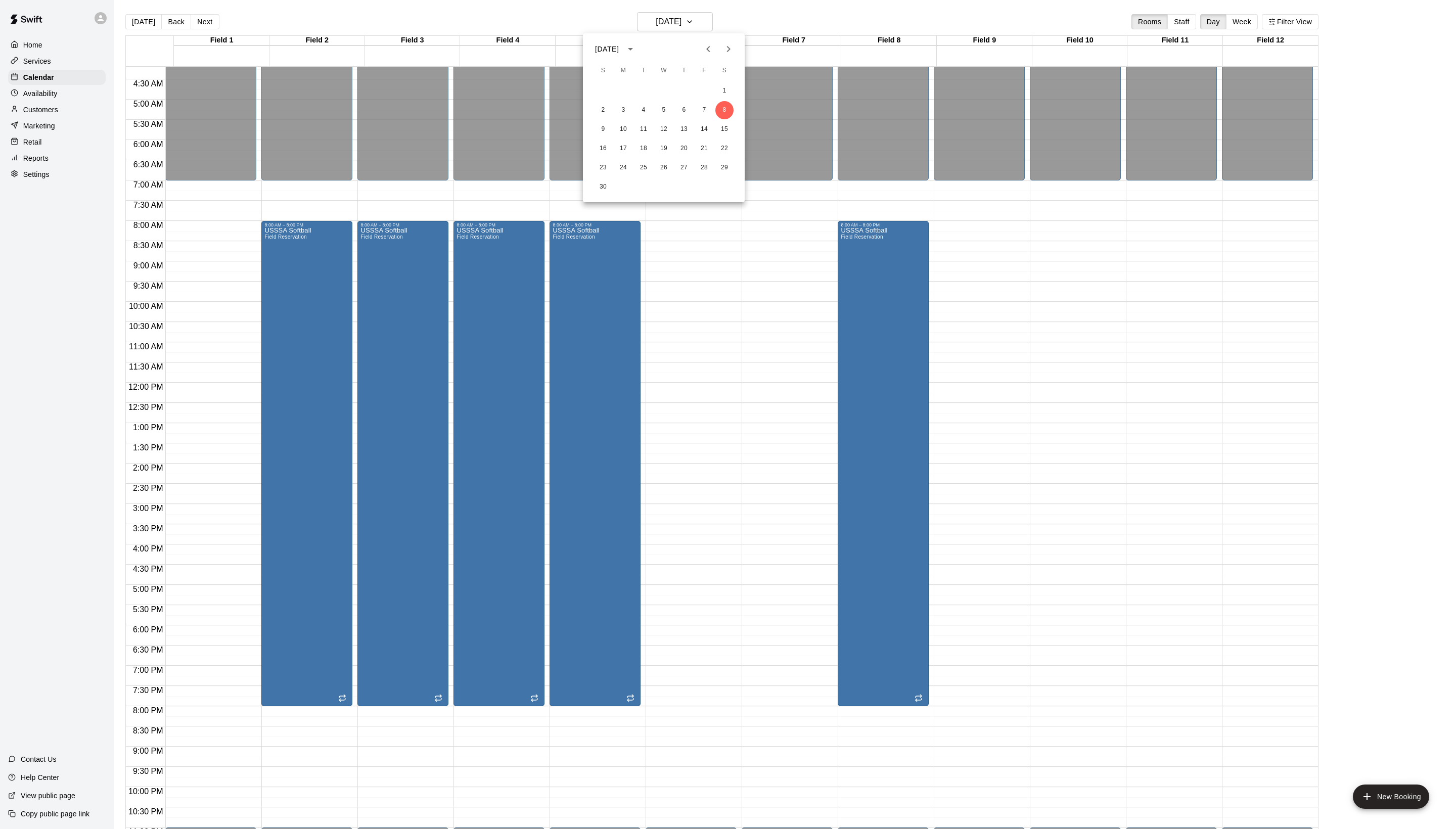
click at [673, 15] on div at bounding box center [728, 414] width 1456 height 829
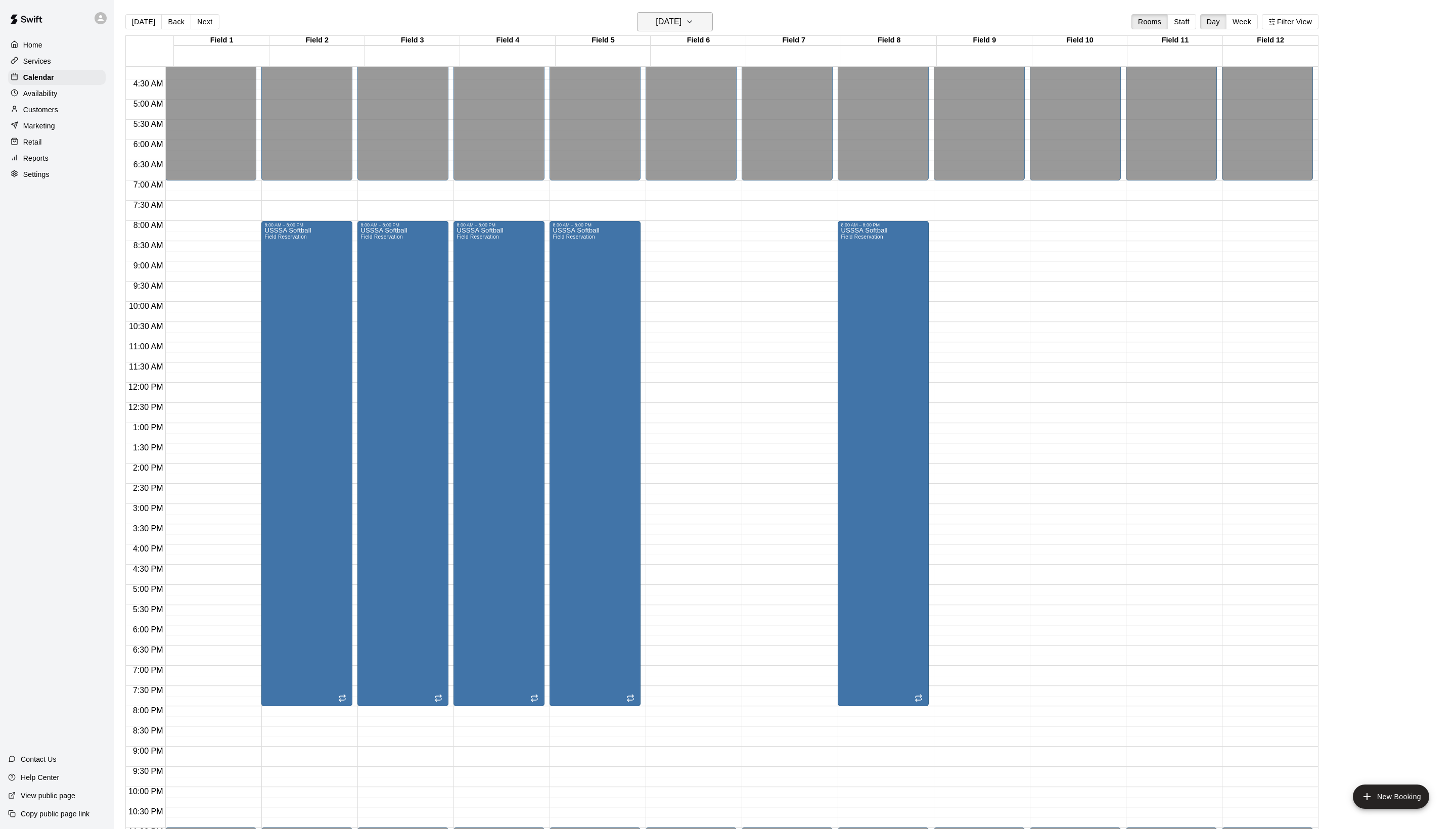
click at [697, 31] on button "[DATE]" at bounding box center [675, 21] width 76 height 19
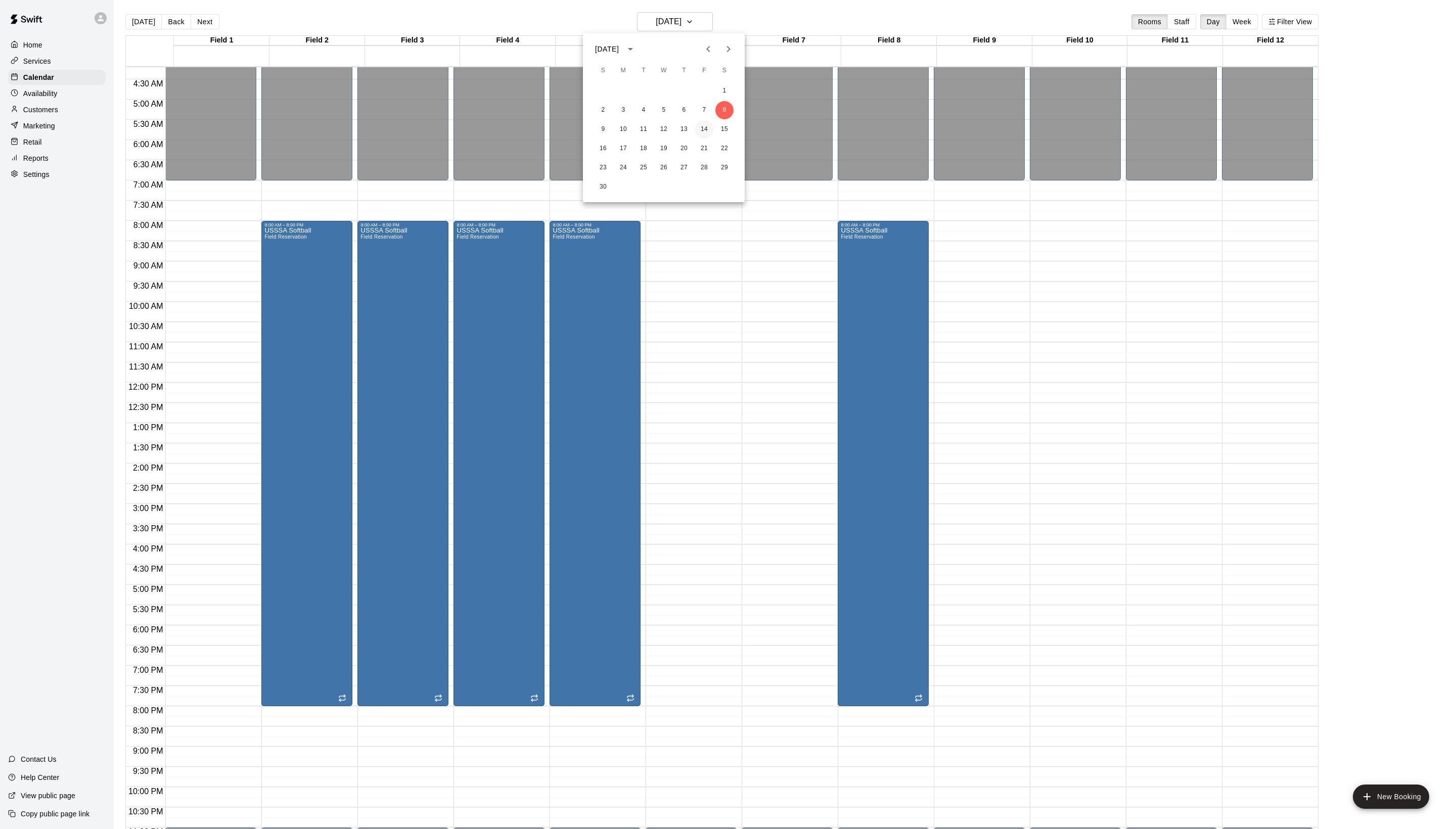
click at [707, 131] on button "14" at bounding box center [704, 129] width 18 height 18
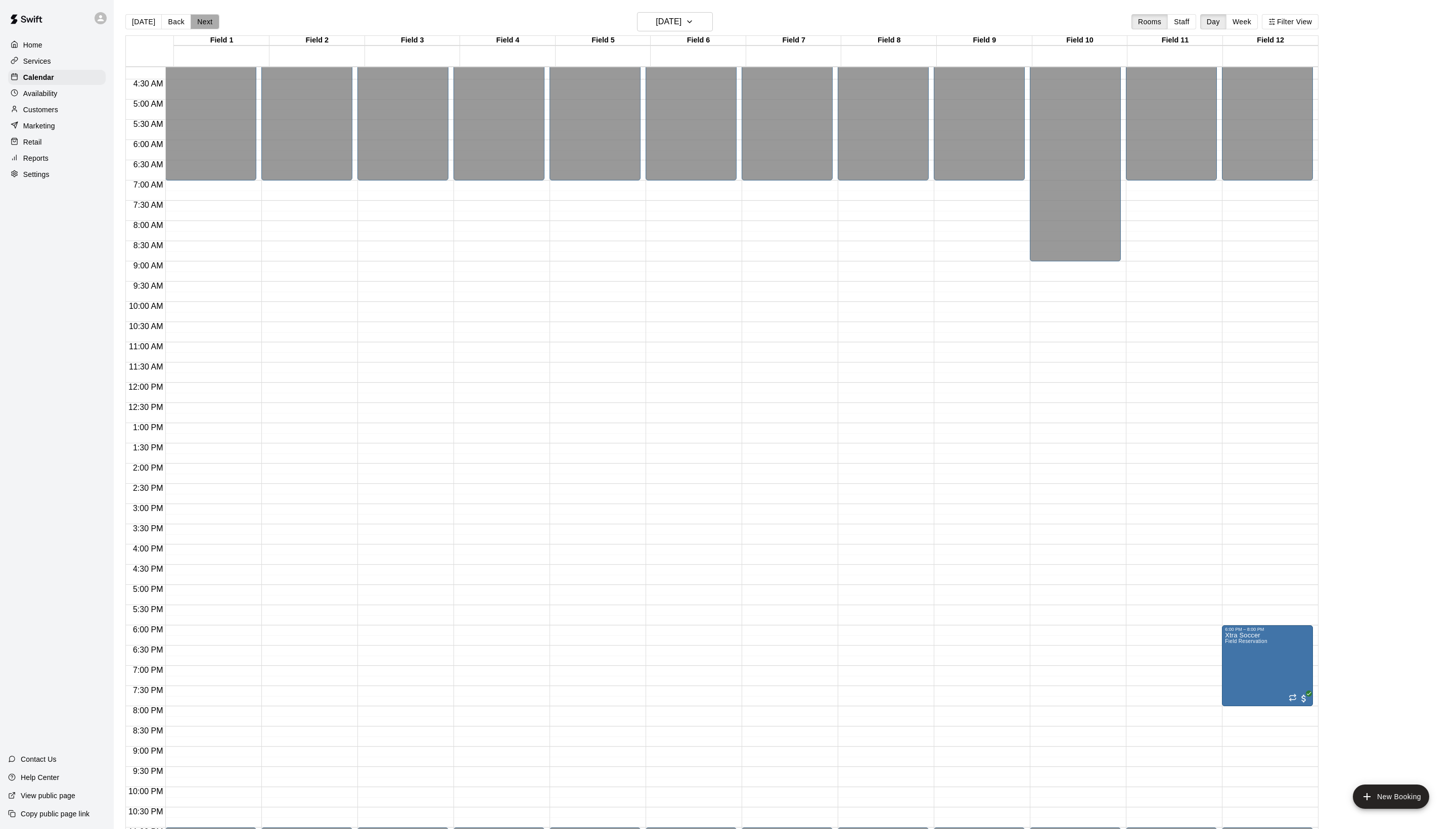
click at [219, 15] on button "Next" at bounding box center [205, 21] width 28 height 15
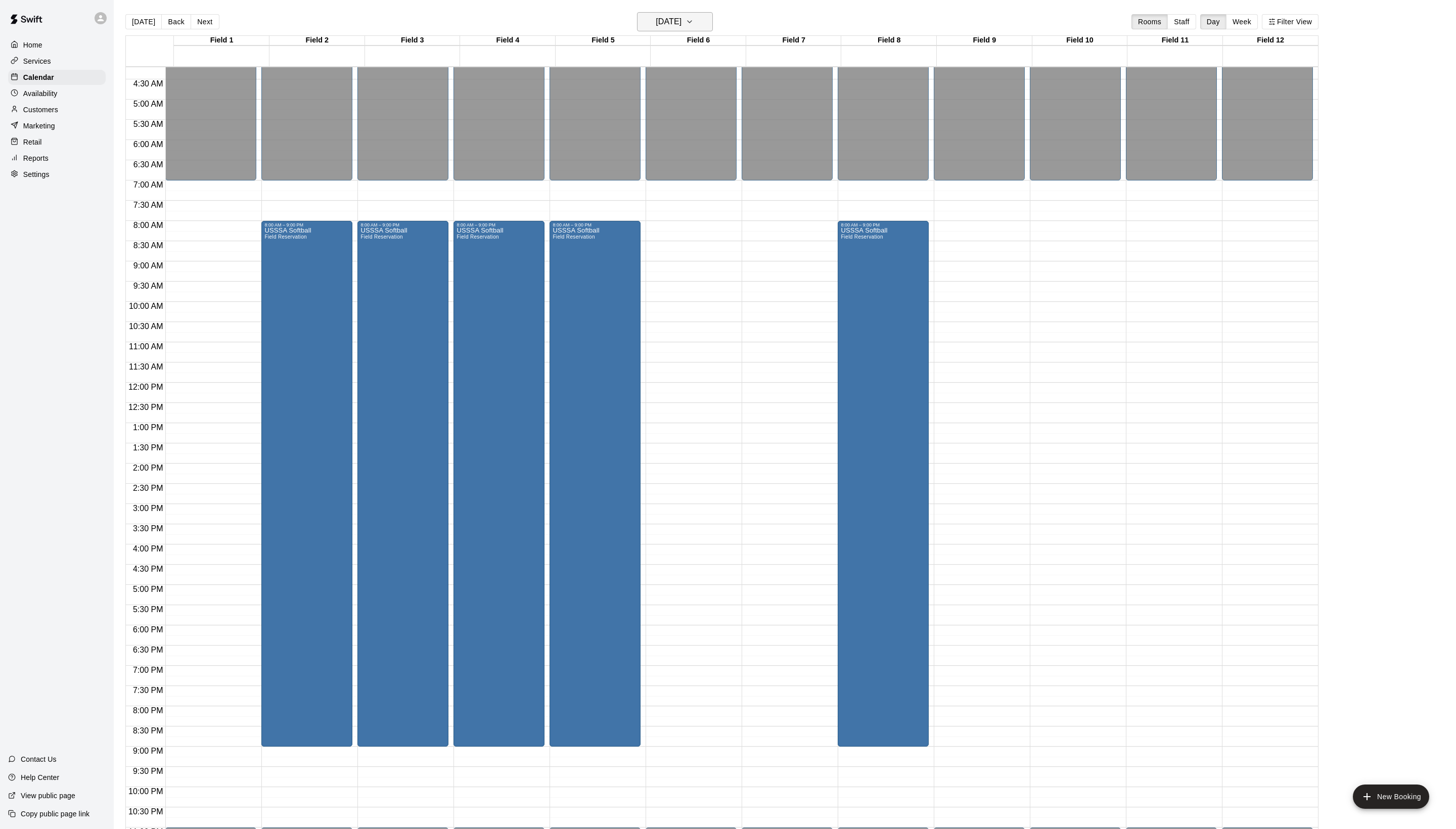
click at [692, 17] on button "[DATE]" at bounding box center [675, 21] width 76 height 19
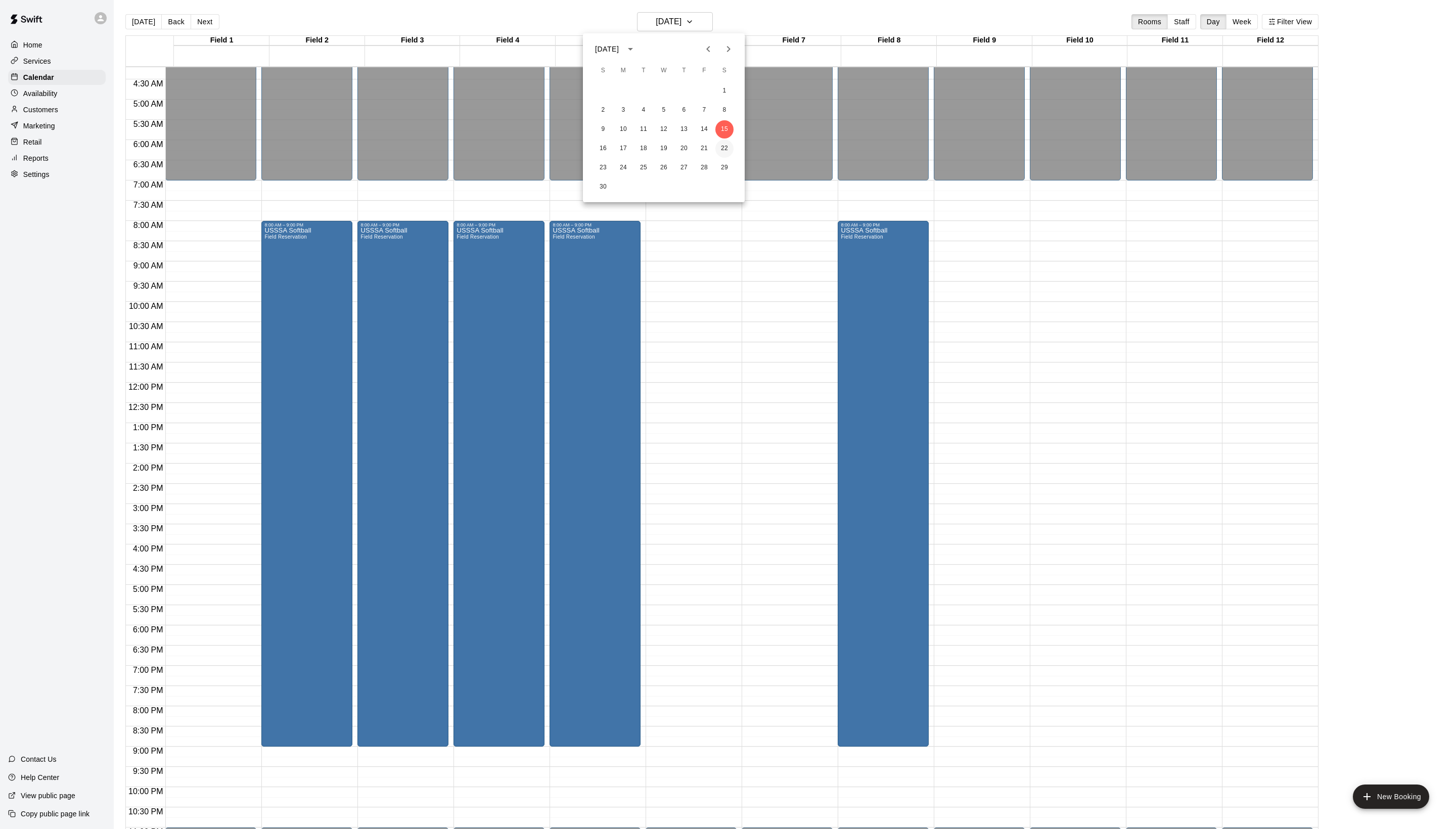
click at [727, 146] on button "22" at bounding box center [725, 149] width 18 height 18
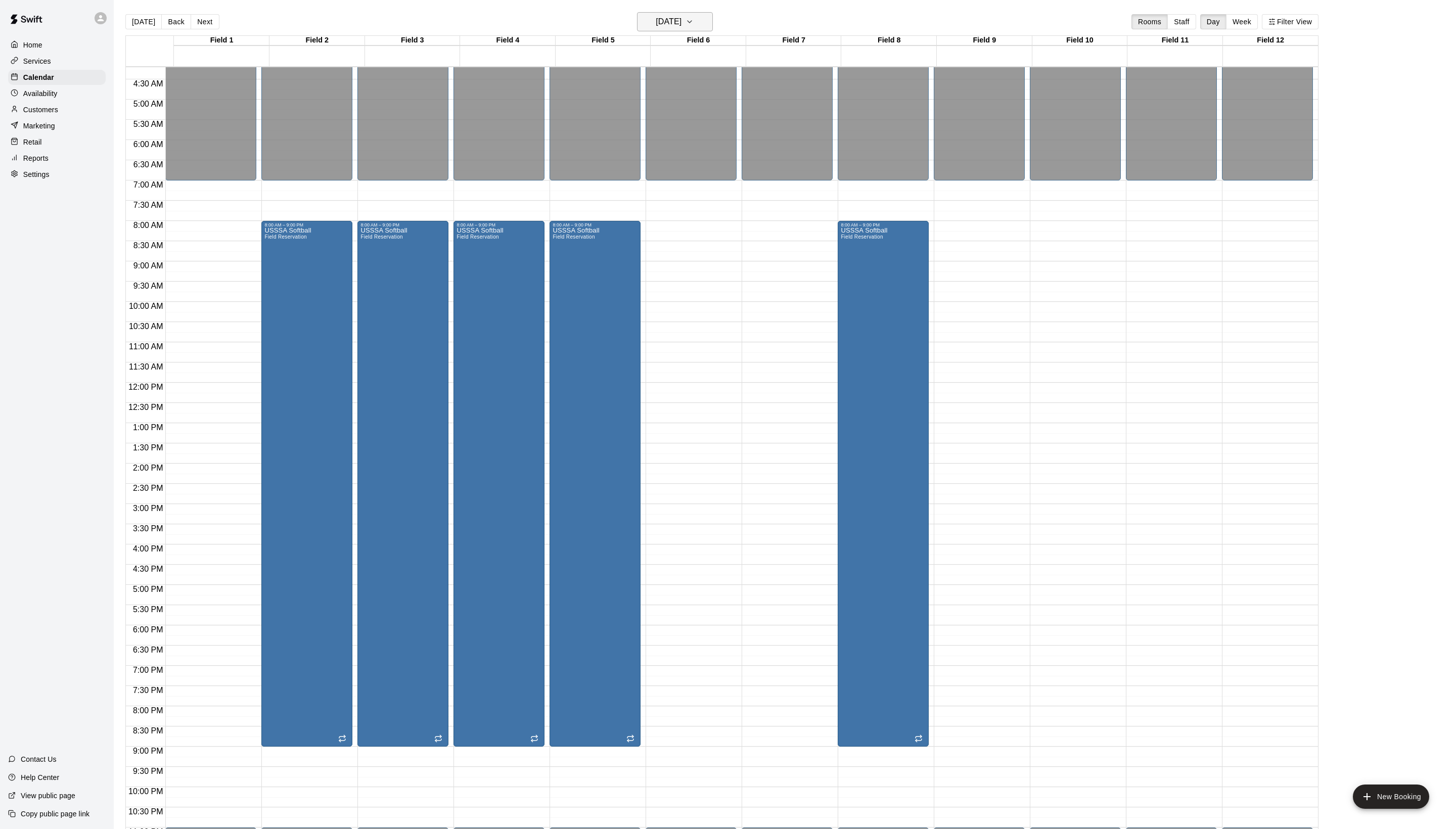
click at [675, 31] on button "[DATE]" at bounding box center [675, 21] width 76 height 19
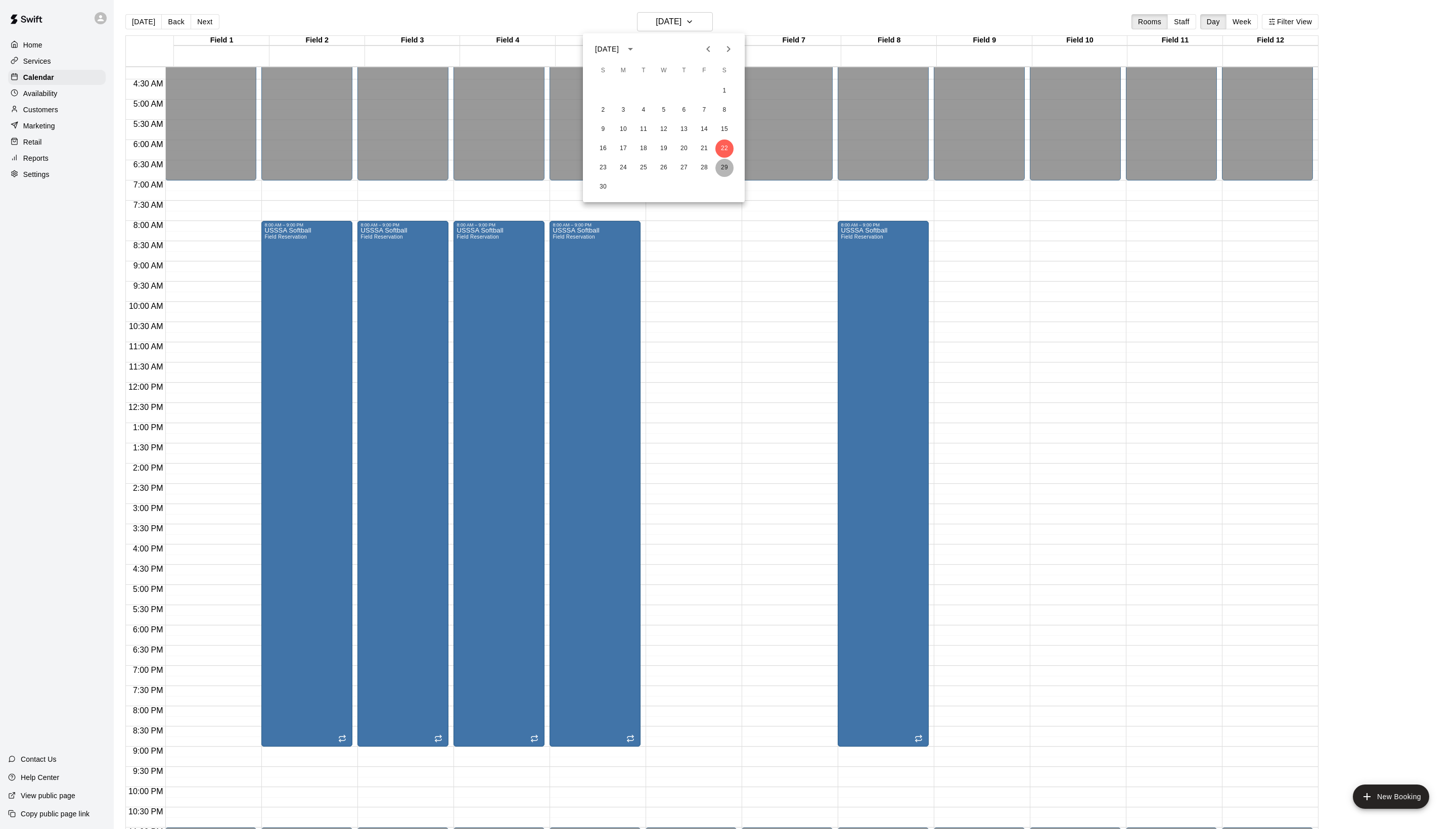
click at [725, 163] on button "29" at bounding box center [725, 168] width 18 height 18
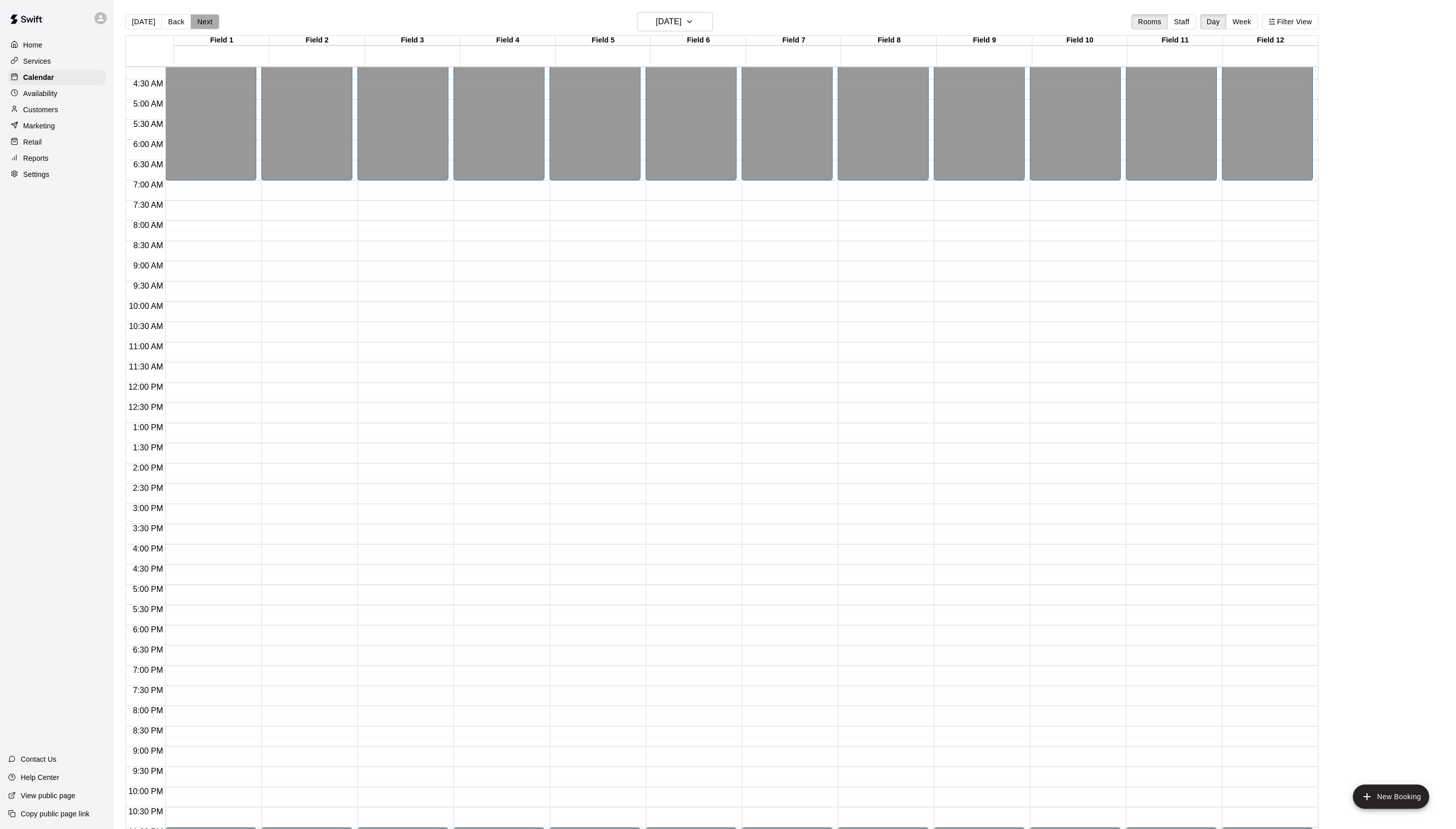
click at [219, 29] on button "Next" at bounding box center [205, 21] width 28 height 15
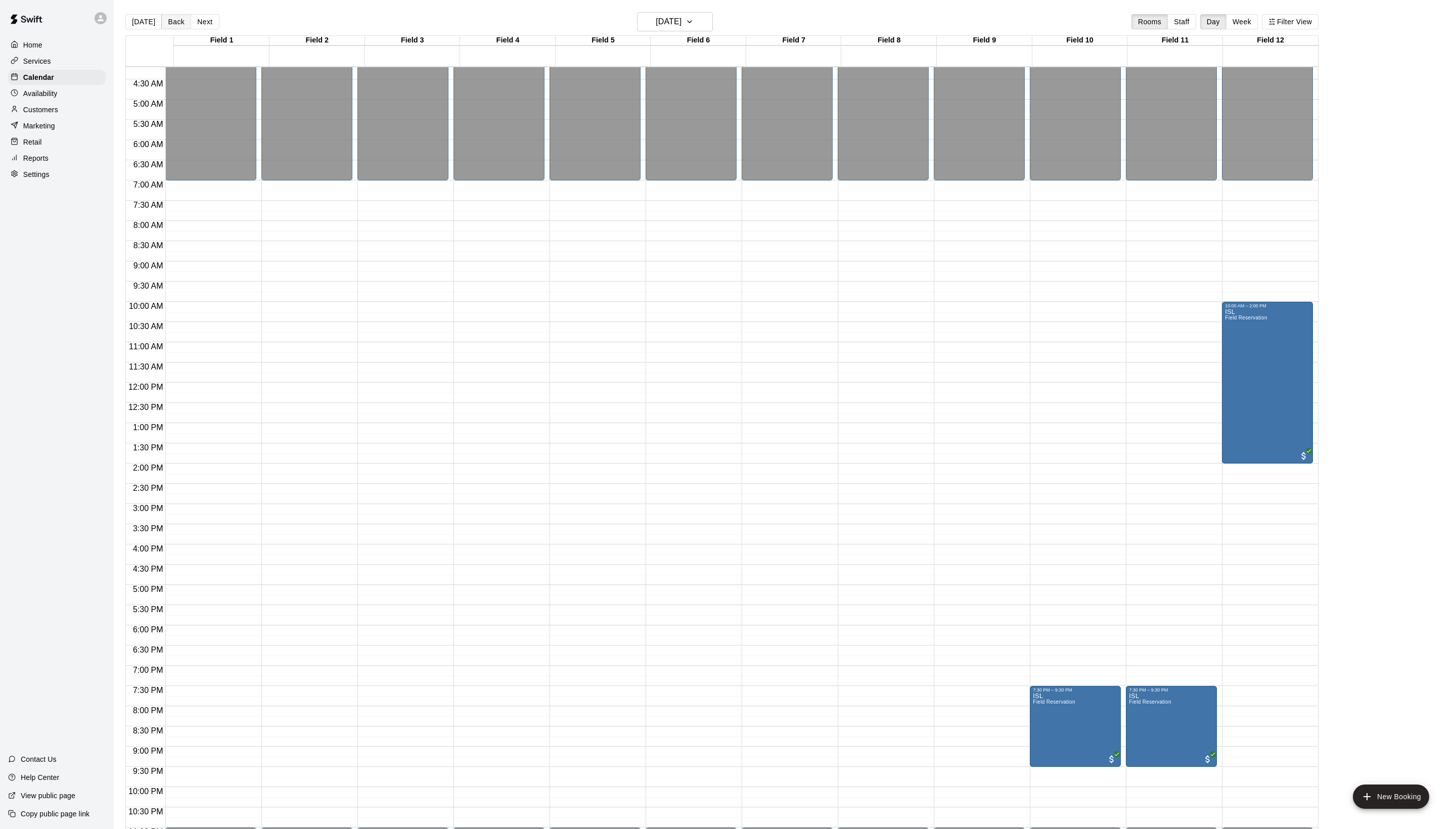
click at [176, 23] on button "Back" at bounding box center [176, 21] width 30 height 15
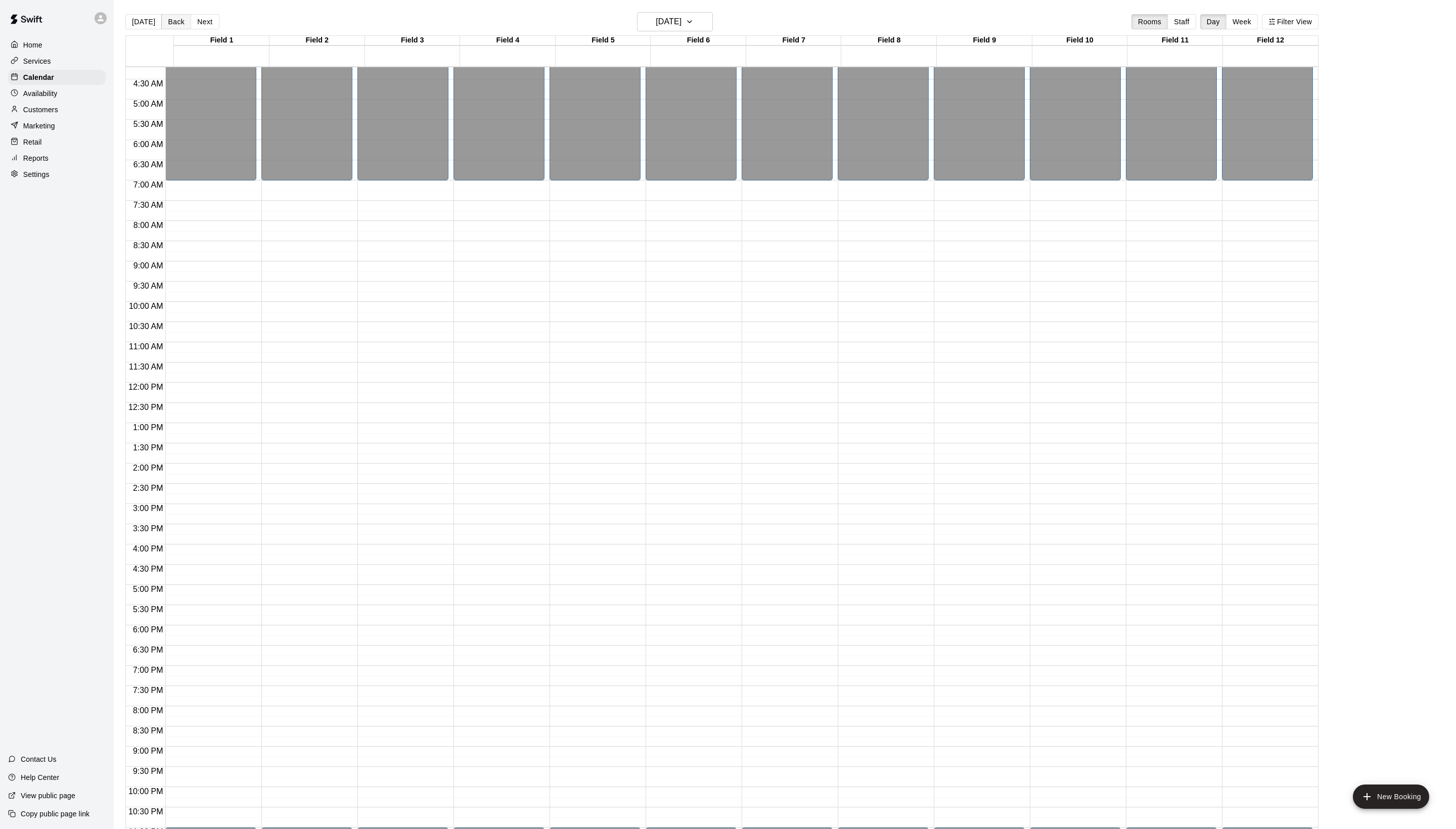
click at [176, 23] on button "Back" at bounding box center [176, 21] width 30 height 15
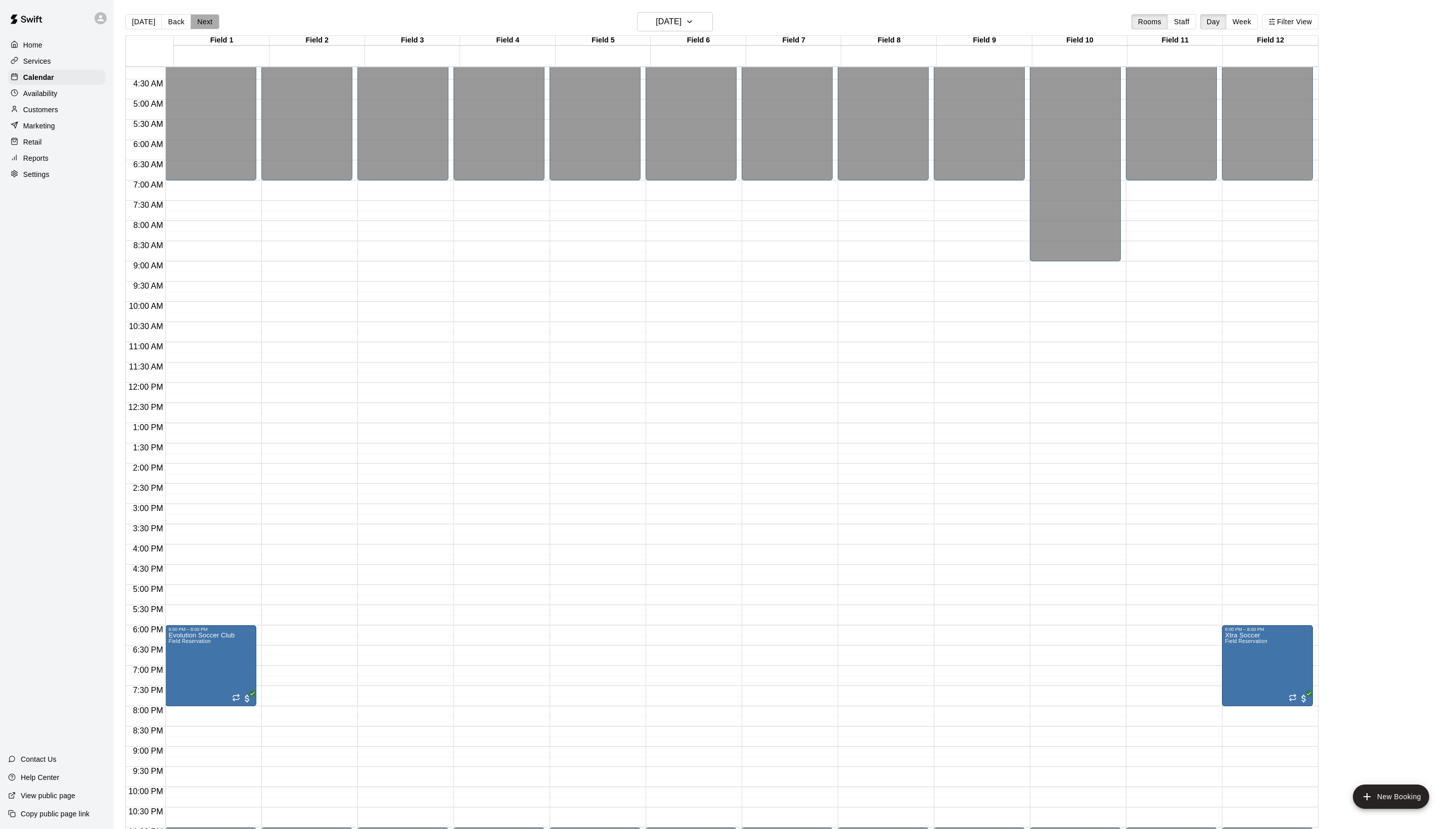
click at [219, 25] on button "Next" at bounding box center [205, 21] width 28 height 15
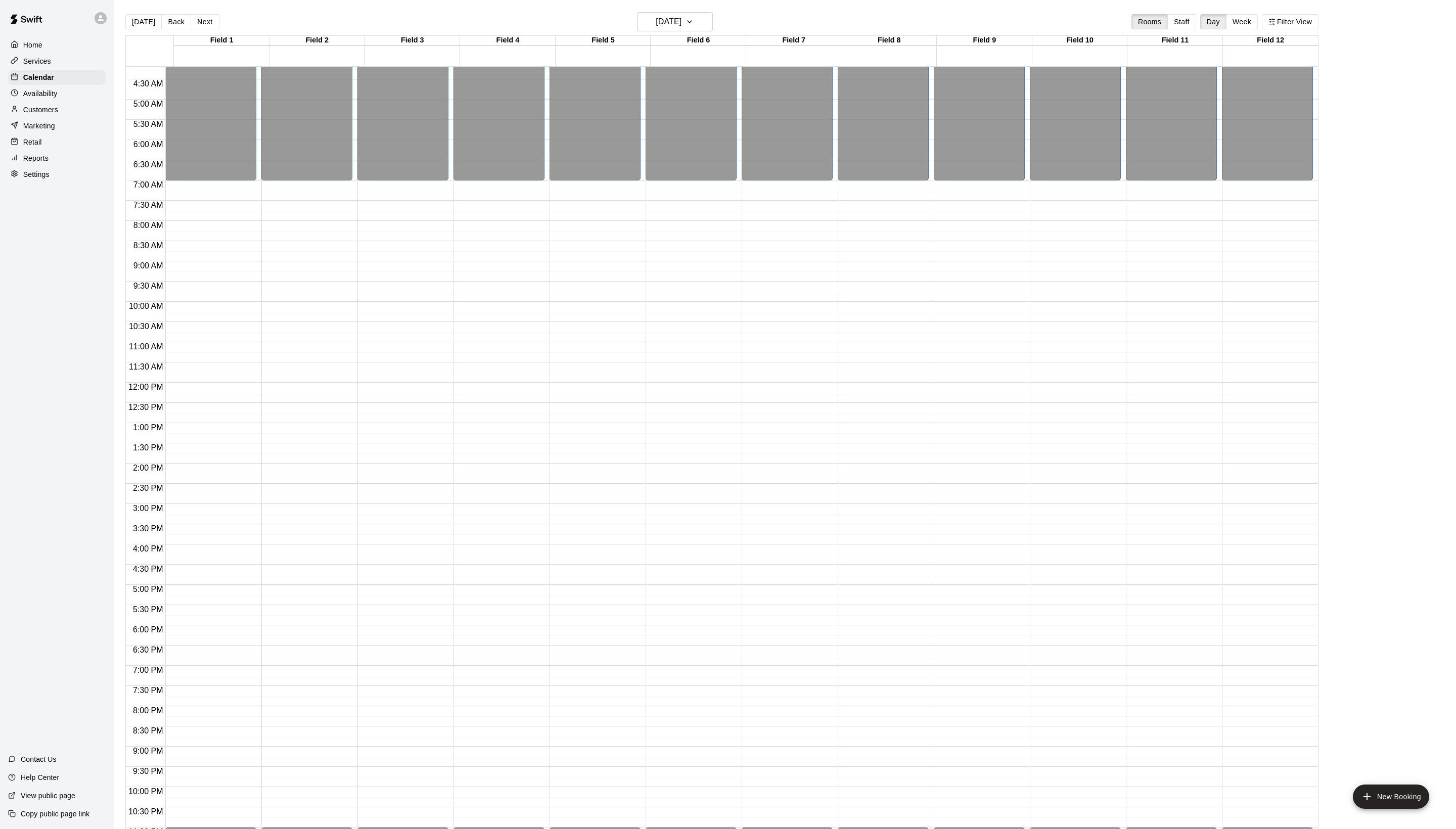
click at [662, 34] on div "[DATE] Back [DATE][DATE] Rooms Staff Day Week Filter View" at bounding box center [722, 23] width 1193 height 23
click at [660, 24] on h6 "[DATE]" at bounding box center [669, 21] width 26 height 14
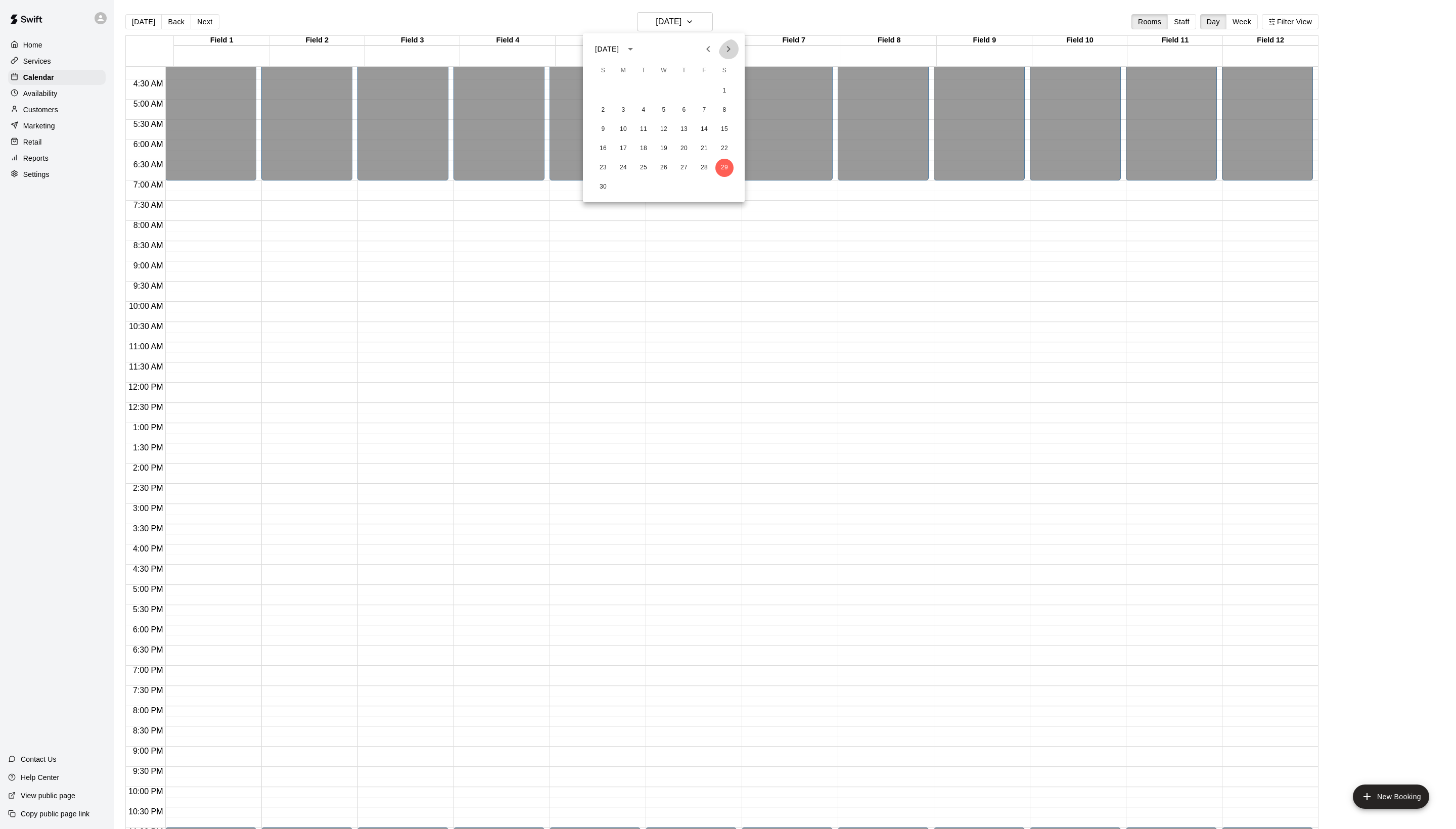
click at [725, 55] on icon "Next month" at bounding box center [728, 49] width 12 height 12
click at [723, 92] on button "6" at bounding box center [725, 91] width 18 height 18
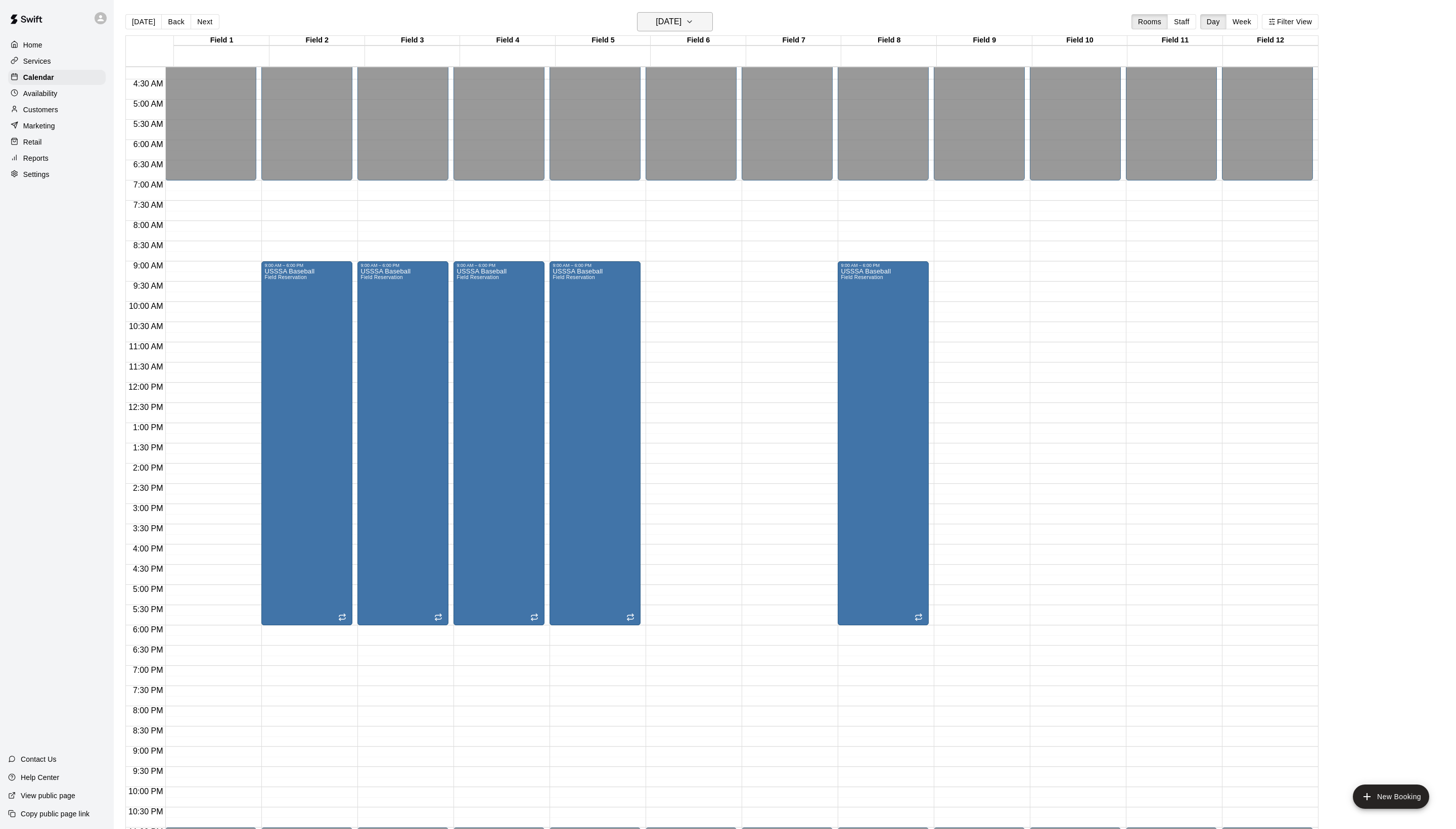
click at [673, 19] on h6 "[DATE]" at bounding box center [669, 21] width 26 height 14
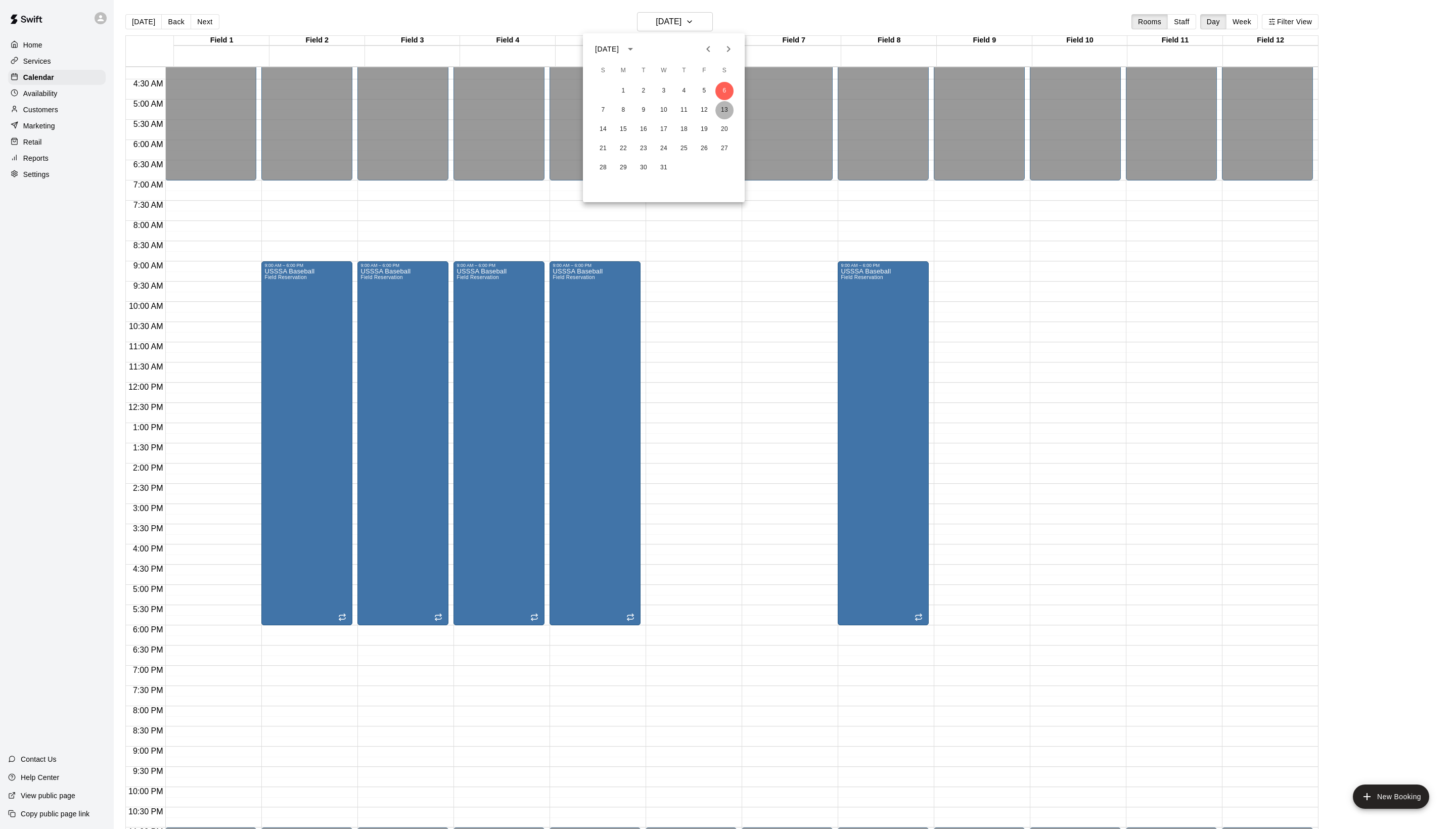
click at [726, 118] on button "13" at bounding box center [725, 110] width 18 height 18
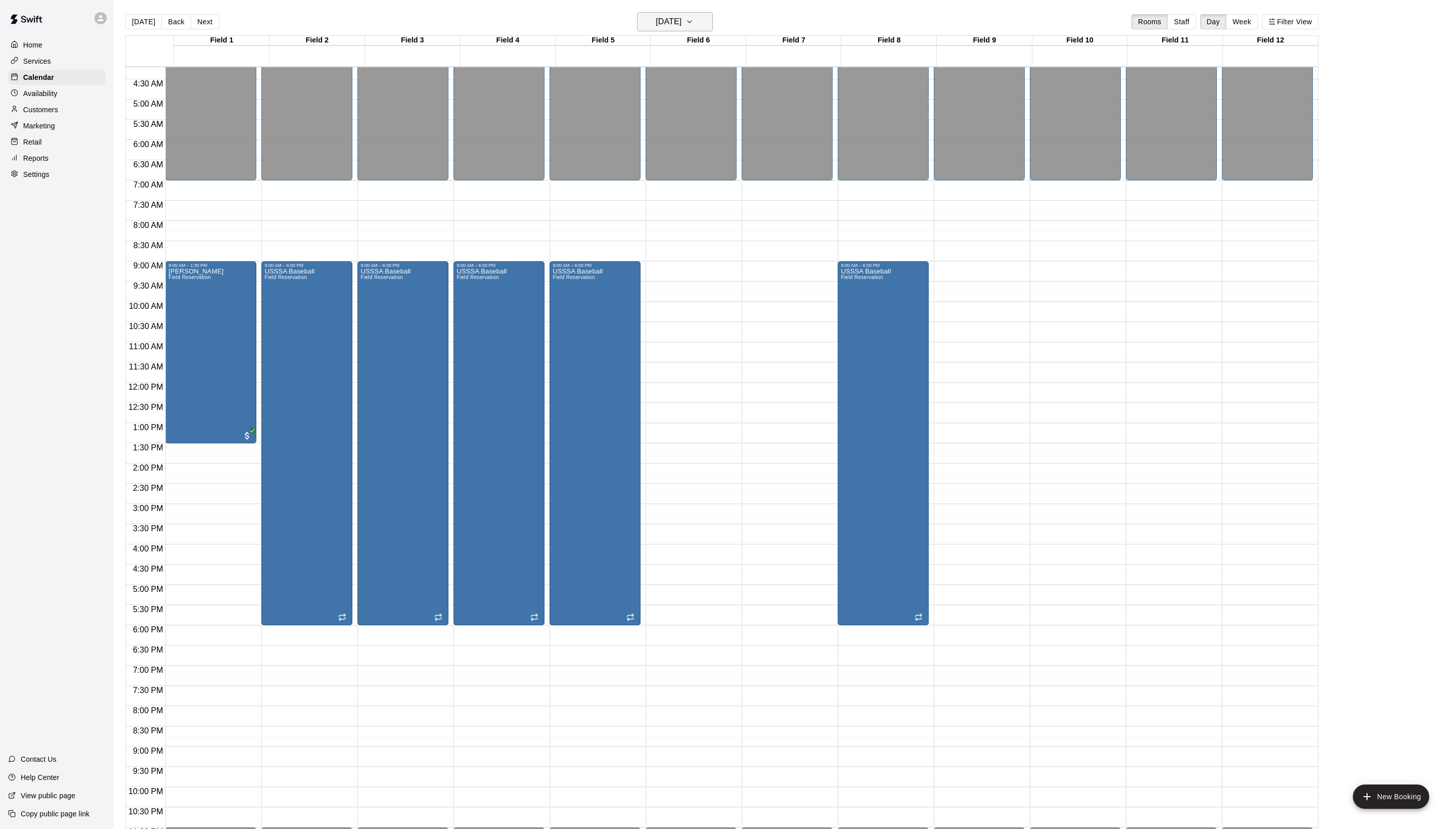
click at [668, 12] on button "[DATE]" at bounding box center [675, 21] width 76 height 19
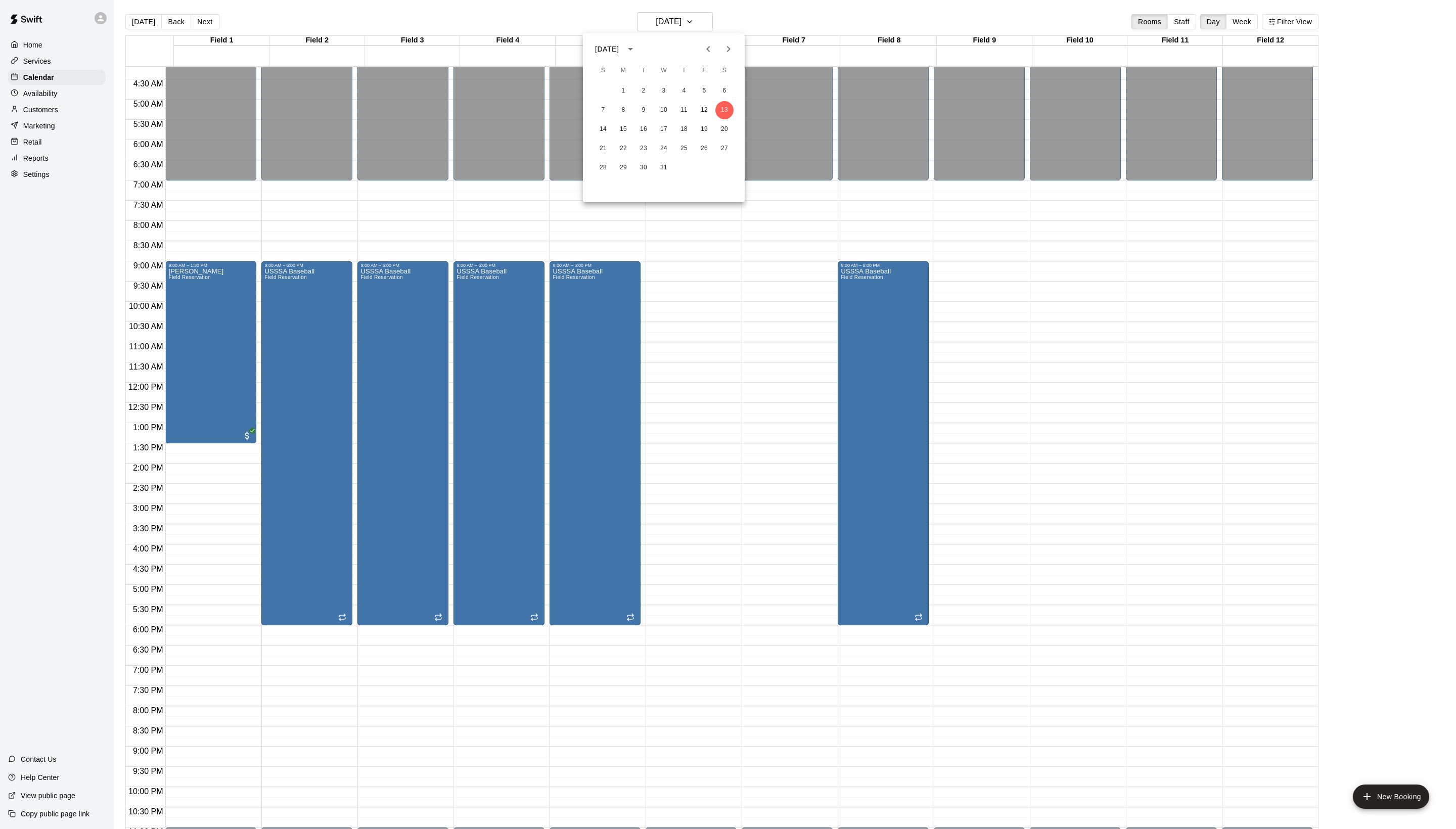
click at [719, 138] on div "1 2 3 4 5 6 7 8 9 10 11 12 13 14 15 16 17 18 19 20 21 22 23 24 25 26 27 28 29 3…" at bounding box center [664, 129] width 162 height 97
click at [723, 129] on button "20" at bounding box center [725, 129] width 18 height 18
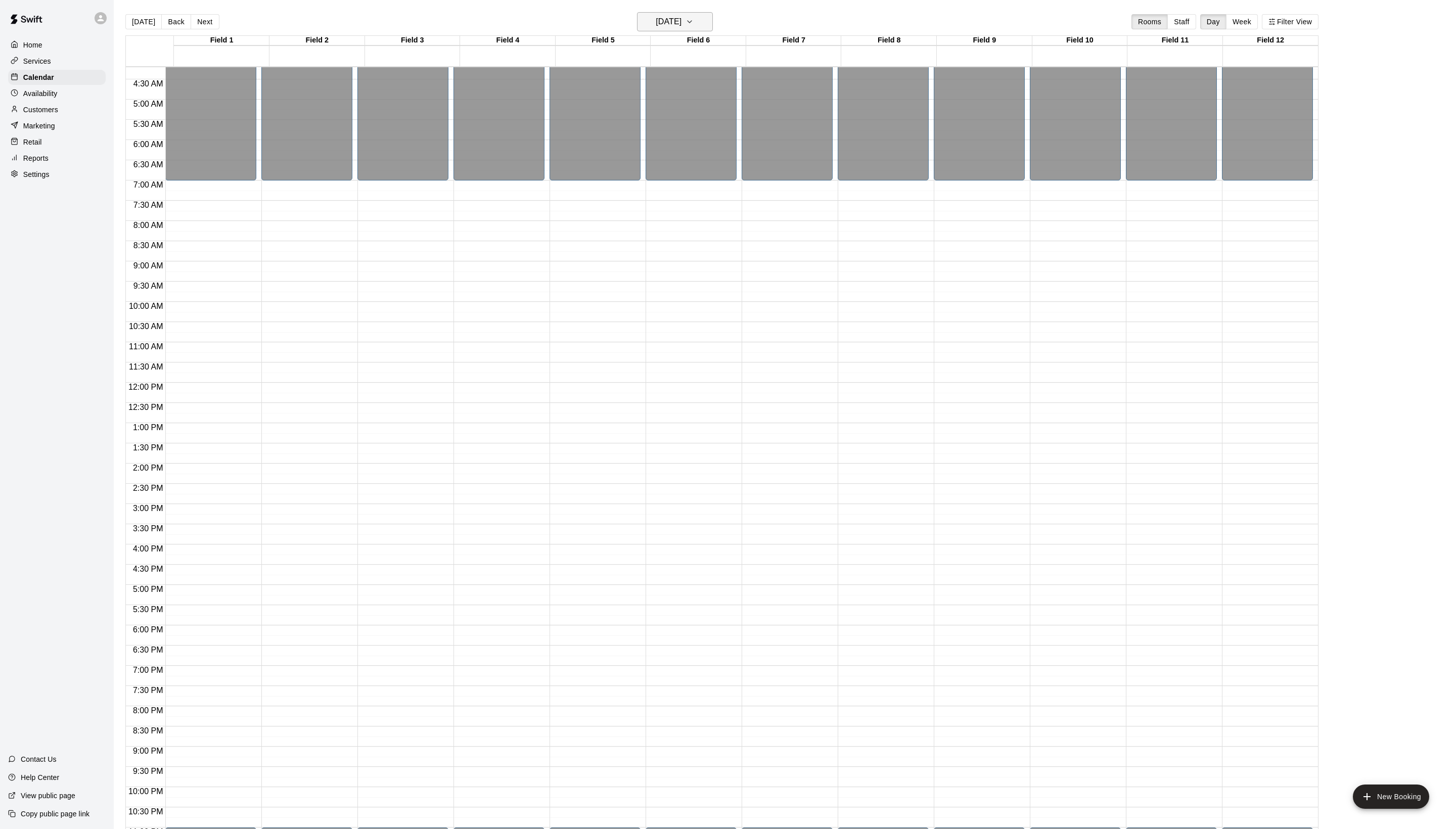
click at [658, 24] on h6 "[DATE]" at bounding box center [669, 21] width 26 height 14
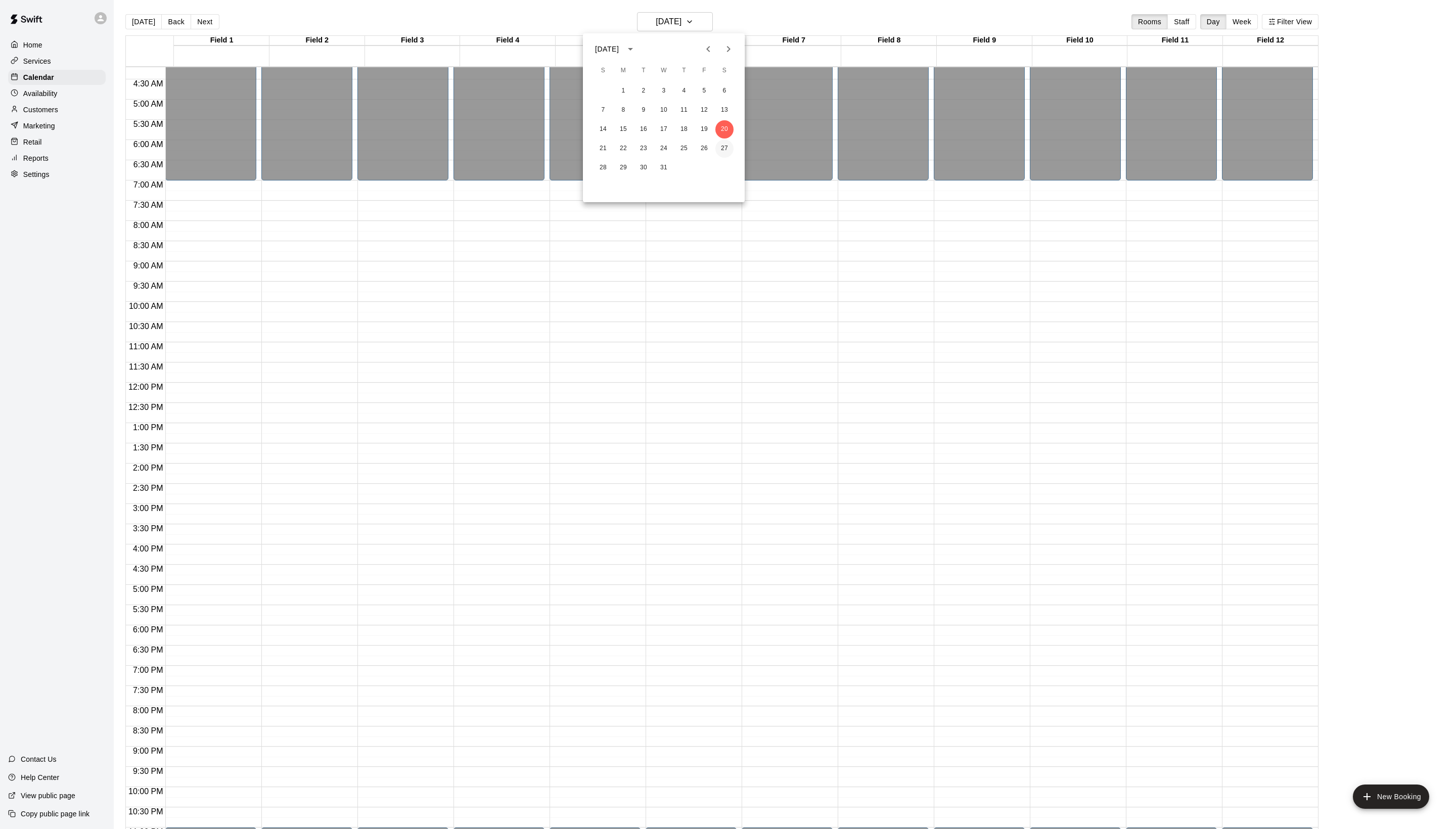
click at [724, 151] on button "27" at bounding box center [725, 149] width 18 height 18
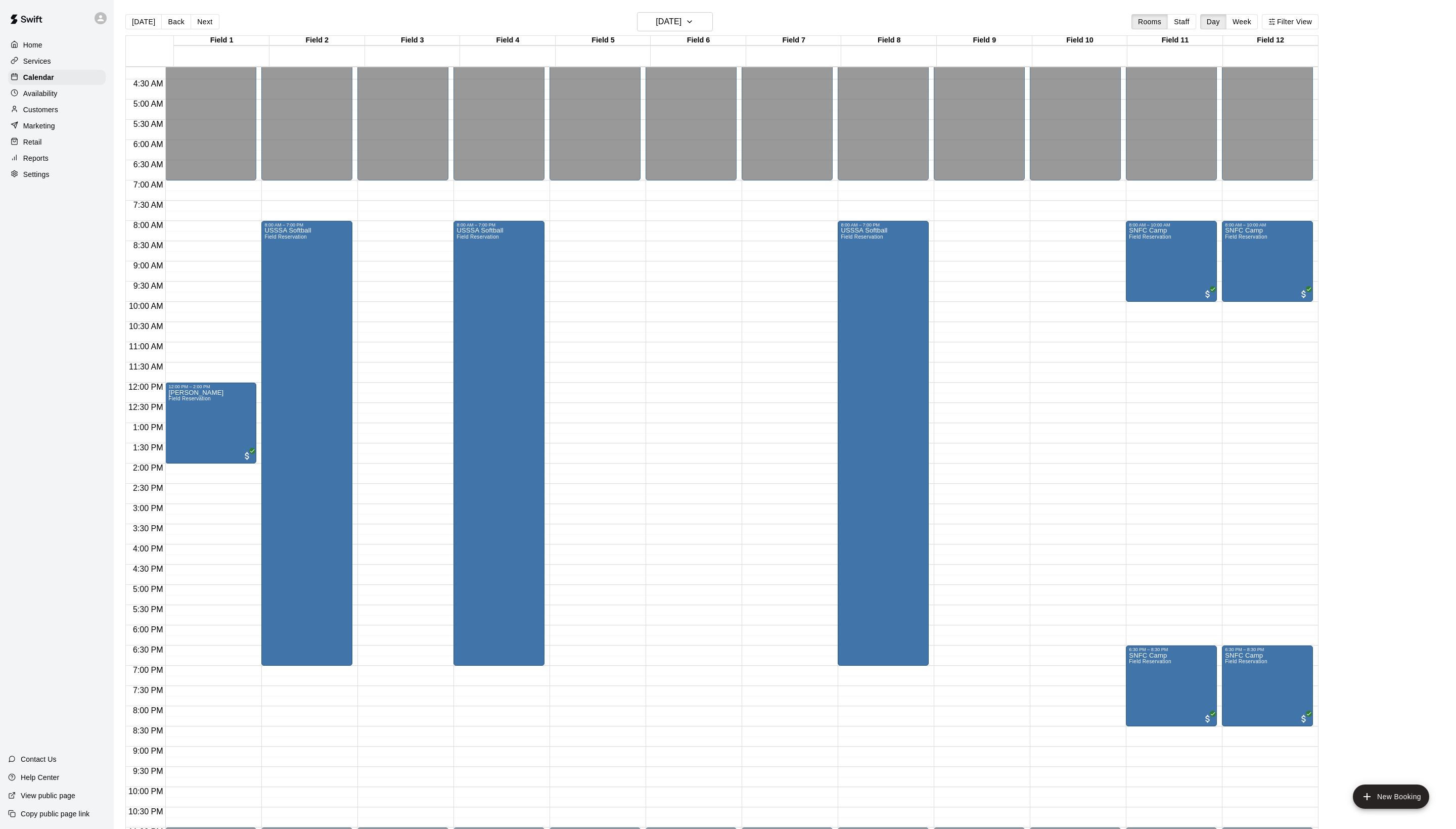
click at [658, 6] on main "[DATE] Back [DATE][DATE] Rooms Staff Day Week [GEOGRAPHIC_DATA] 1 27 [GEOGRAPHI…" at bounding box center [785, 423] width 1342 height 845
click at [656, 13] on button "[DATE]" at bounding box center [675, 21] width 76 height 19
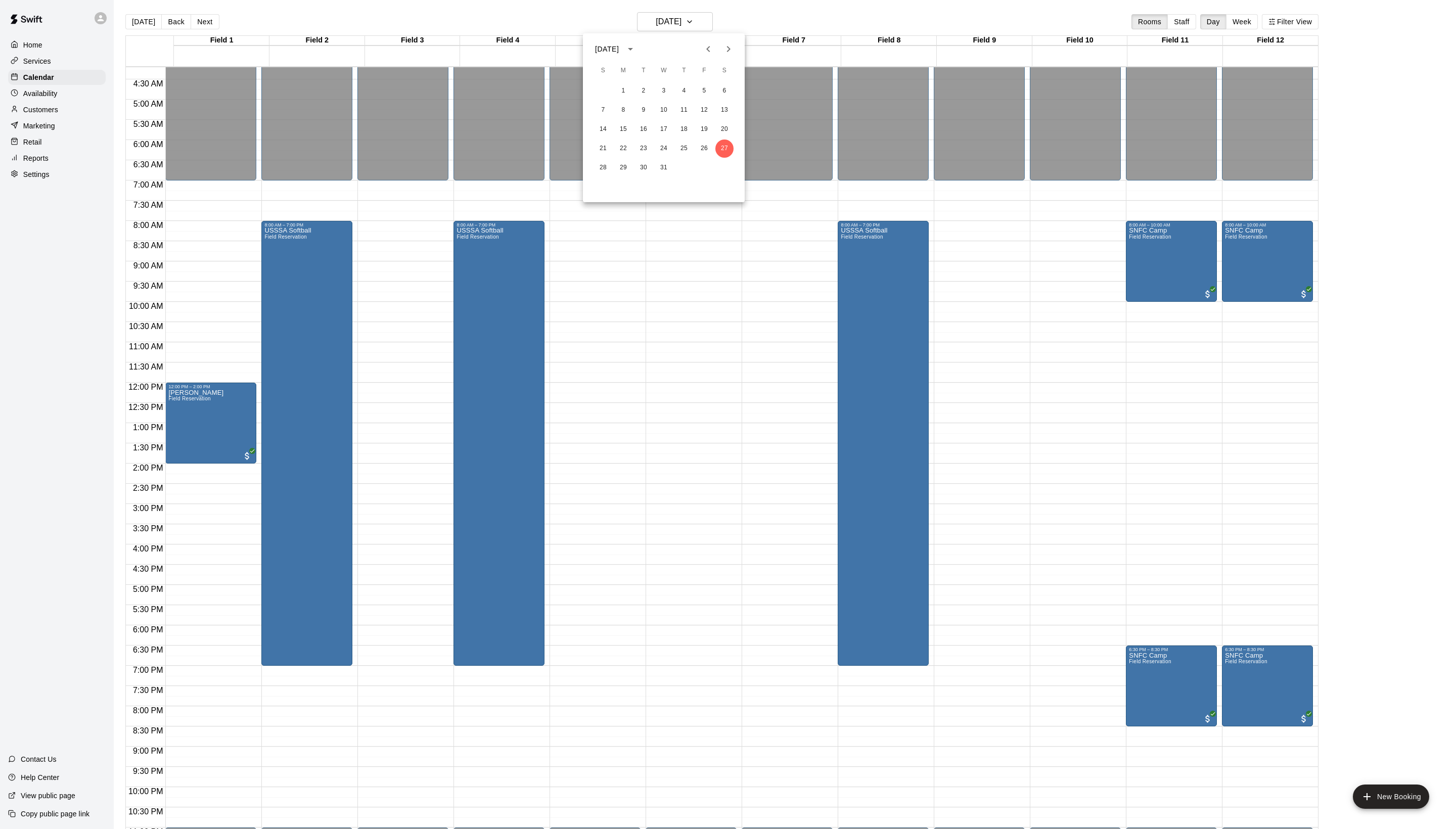
click at [728, 55] on icon "Next month" at bounding box center [728, 49] width 12 height 12
click at [731, 97] on button "3" at bounding box center [725, 91] width 18 height 18
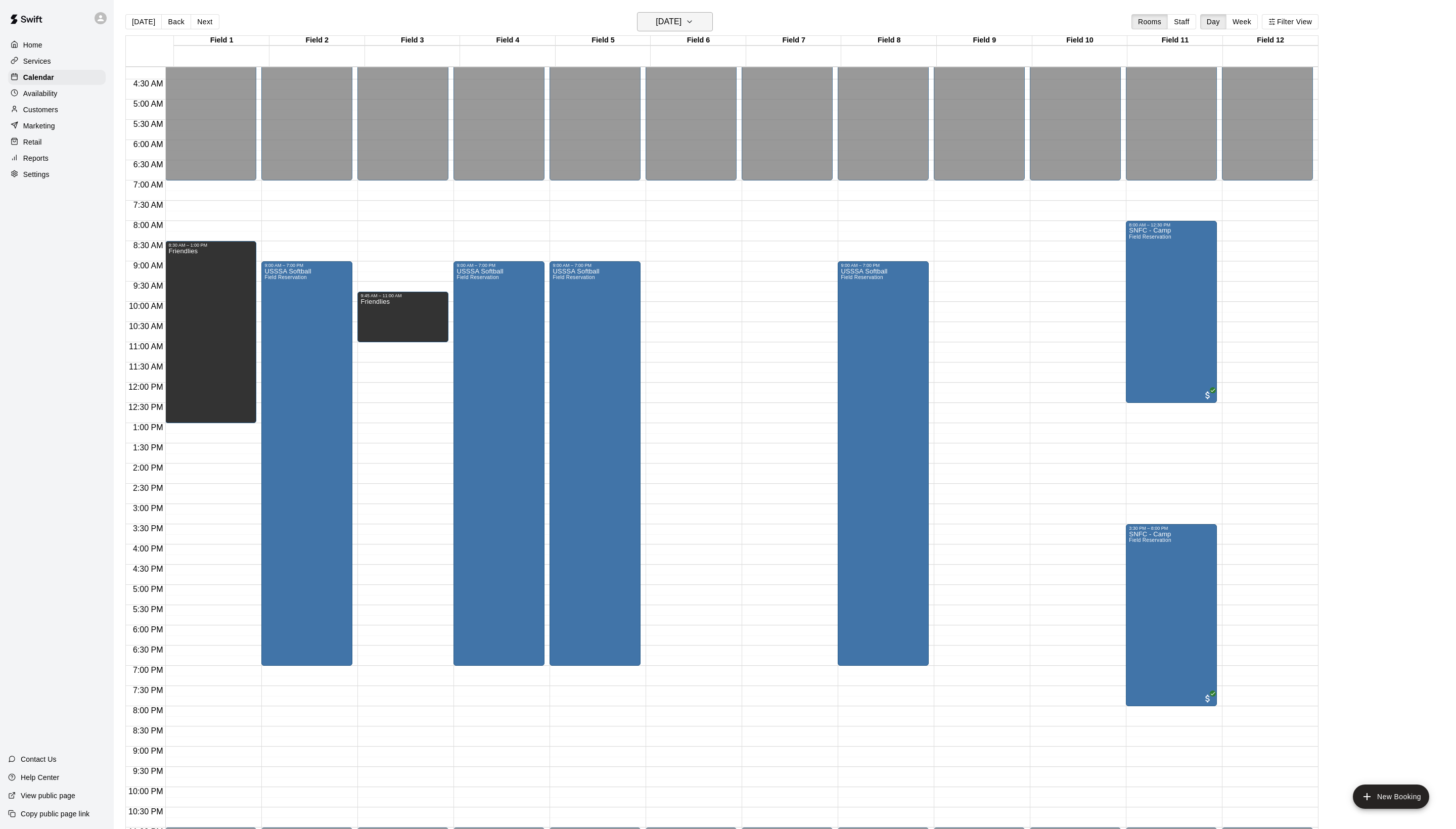
click at [675, 23] on h6 "[DATE]" at bounding box center [669, 21] width 26 height 14
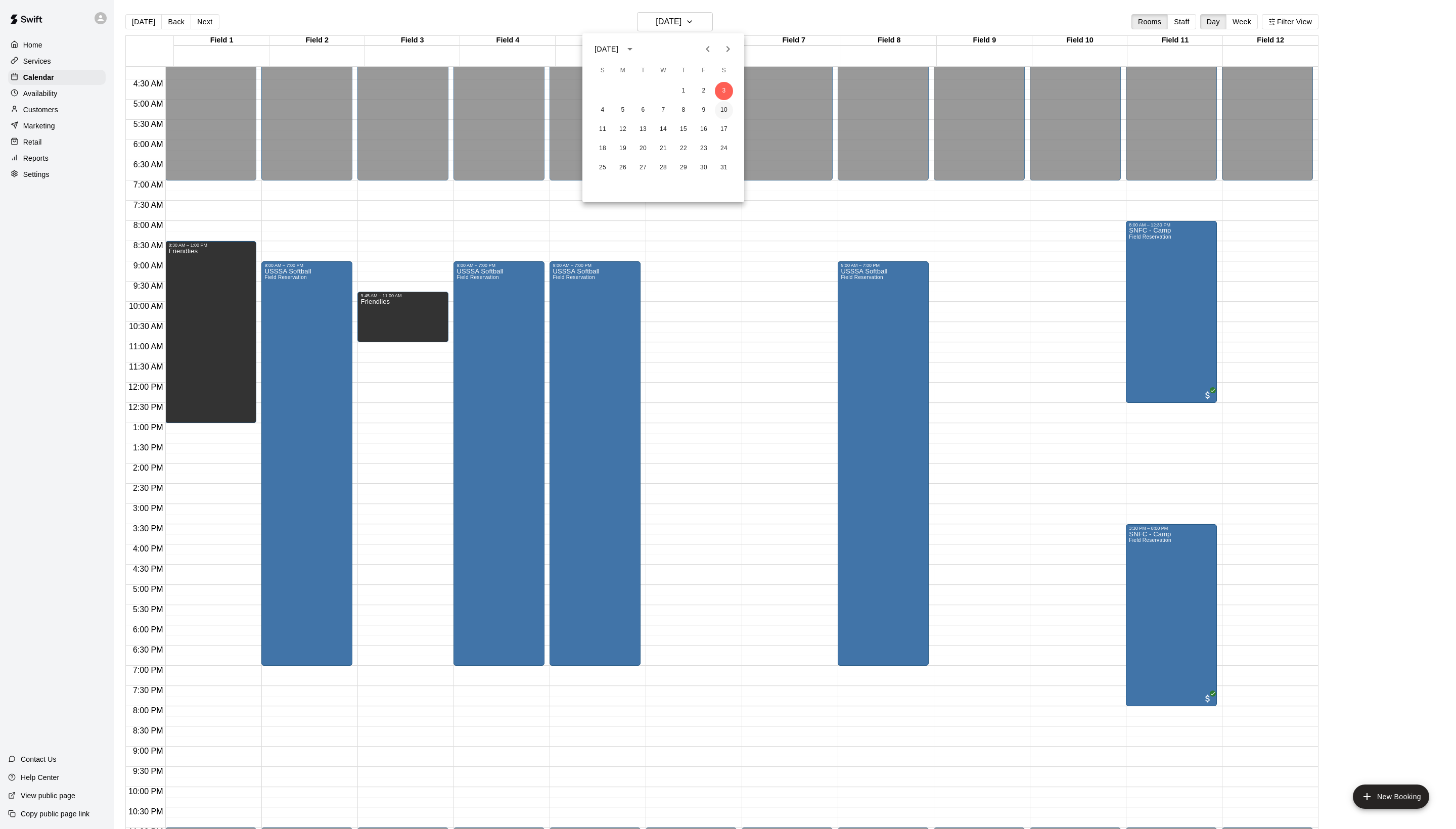
click at [726, 118] on button "10" at bounding box center [724, 110] width 18 height 18
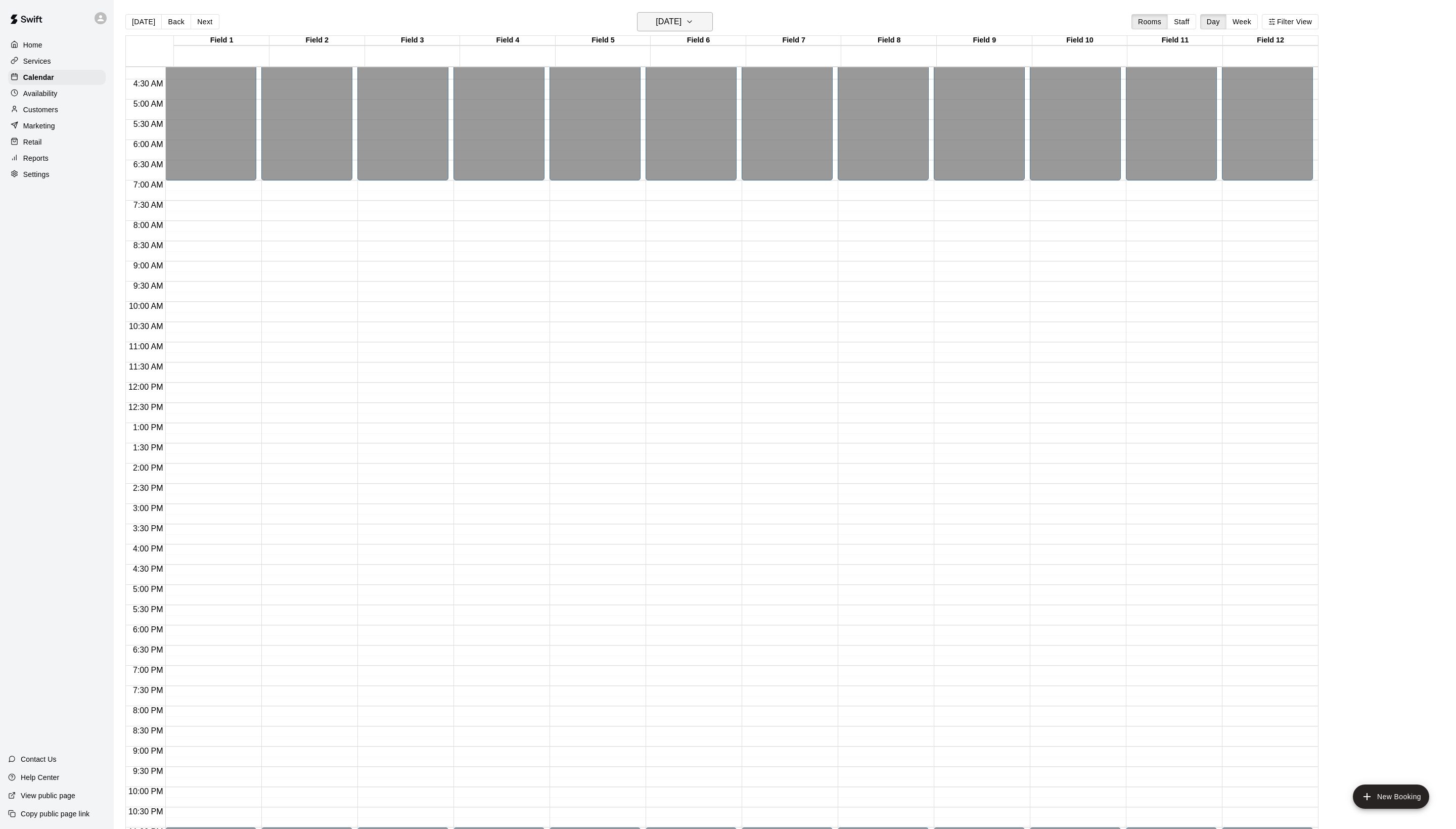
click at [660, 25] on h6 "[DATE]" at bounding box center [669, 21] width 26 height 14
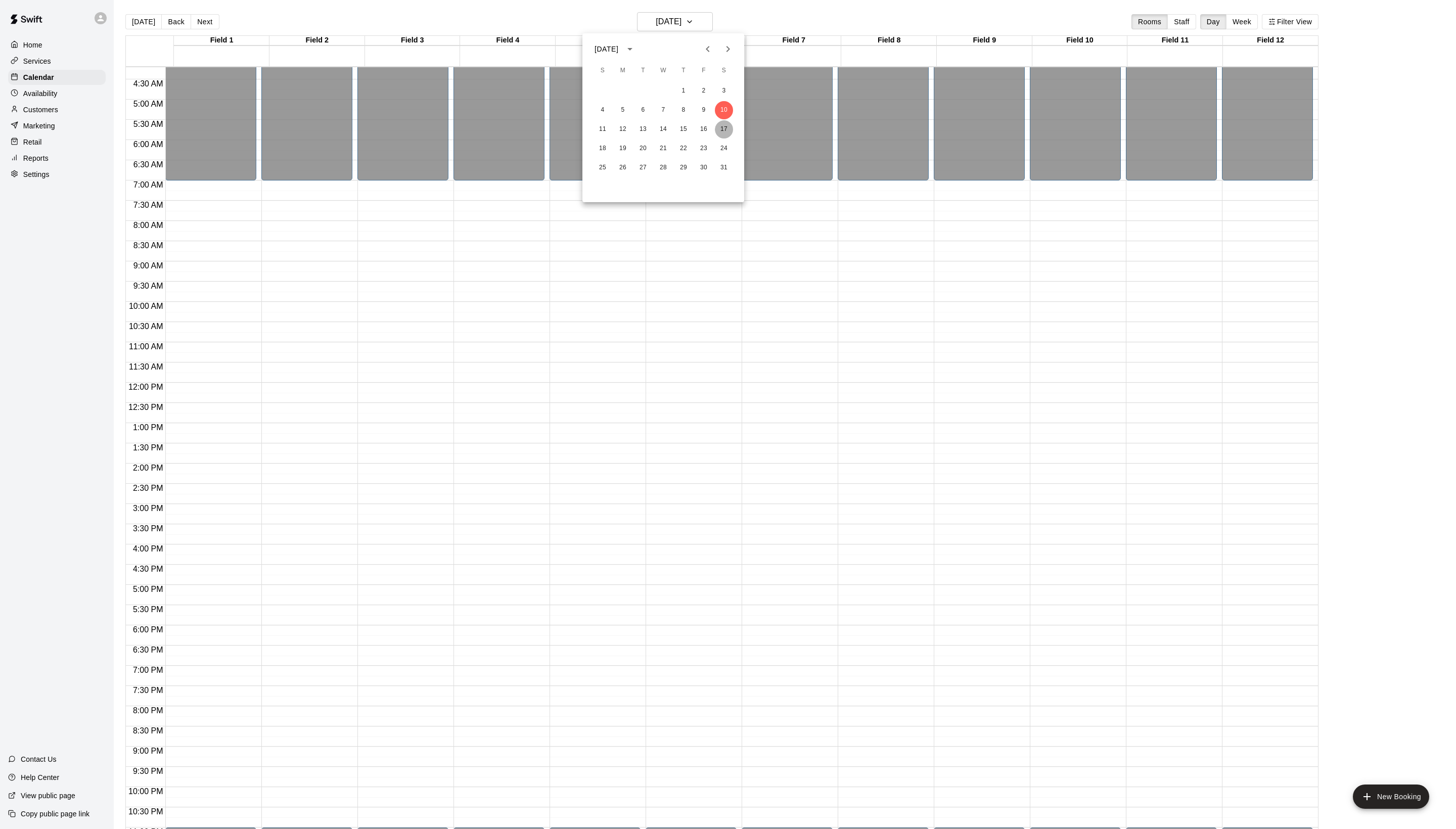
click at [725, 129] on button "17" at bounding box center [724, 129] width 18 height 18
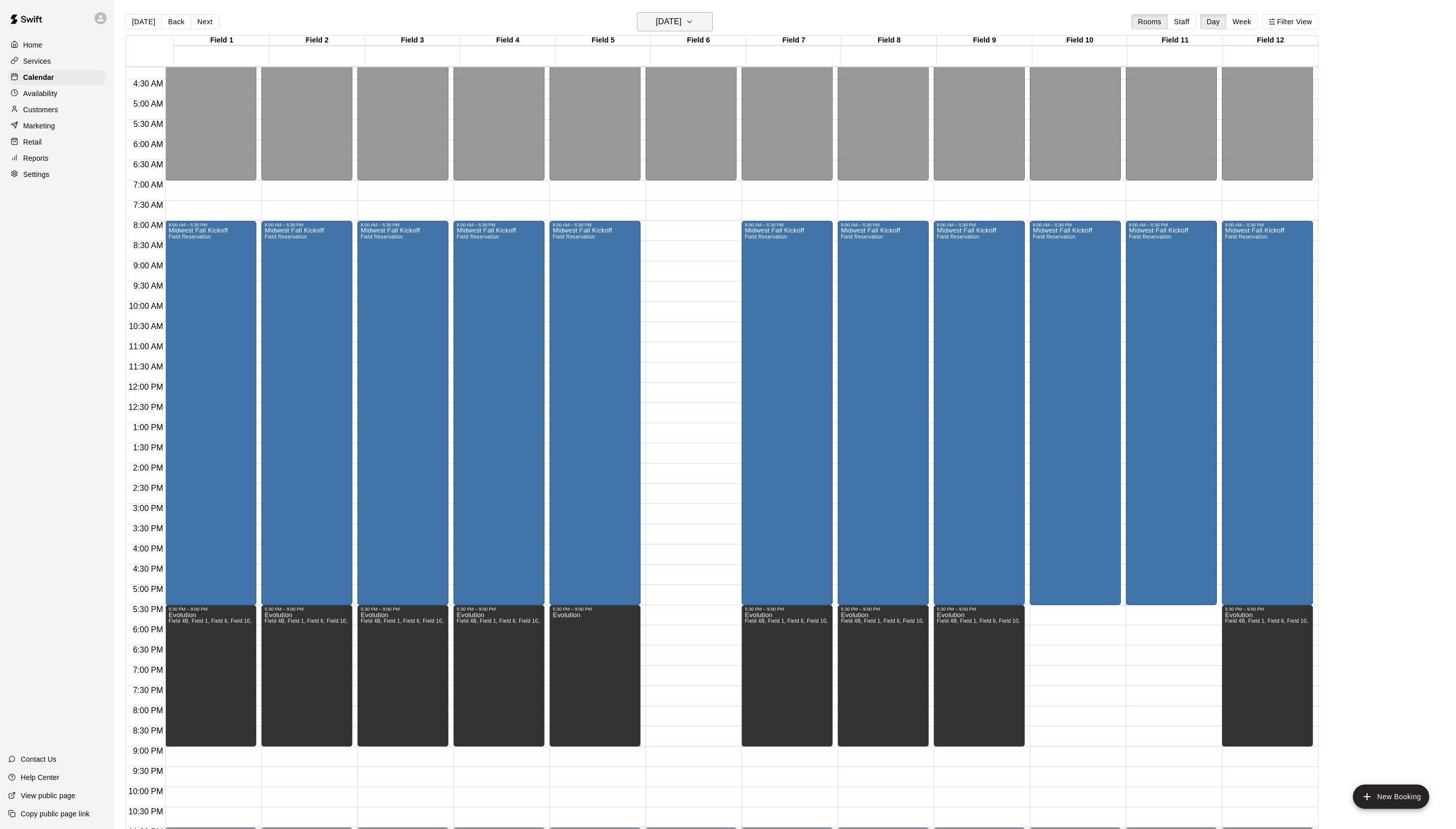
click at [661, 25] on h6 "[DATE]" at bounding box center [669, 21] width 26 height 14
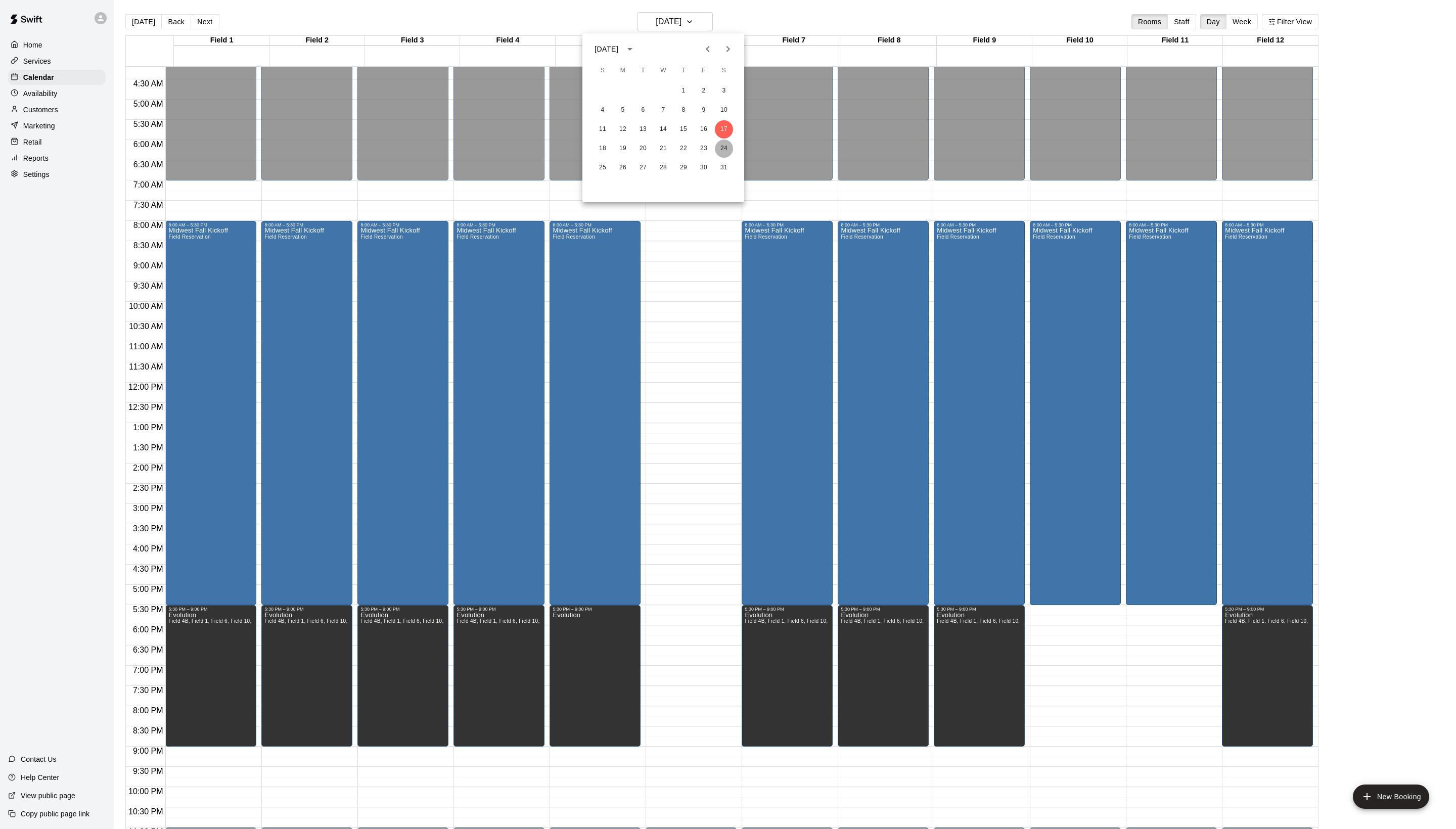
click at [723, 153] on button "24" at bounding box center [724, 149] width 18 height 18
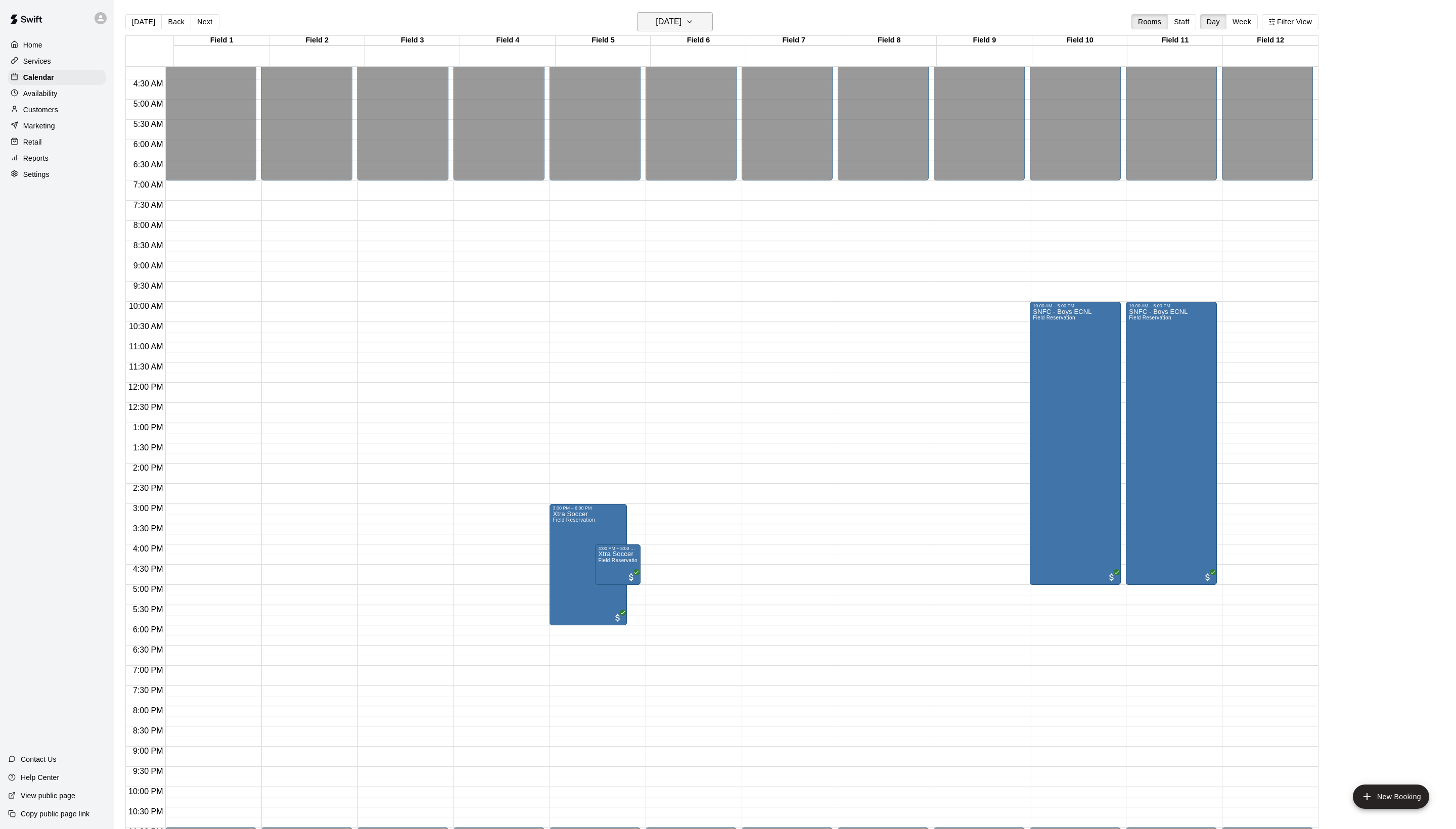
click at [656, 19] on h6 "[DATE]" at bounding box center [669, 21] width 26 height 14
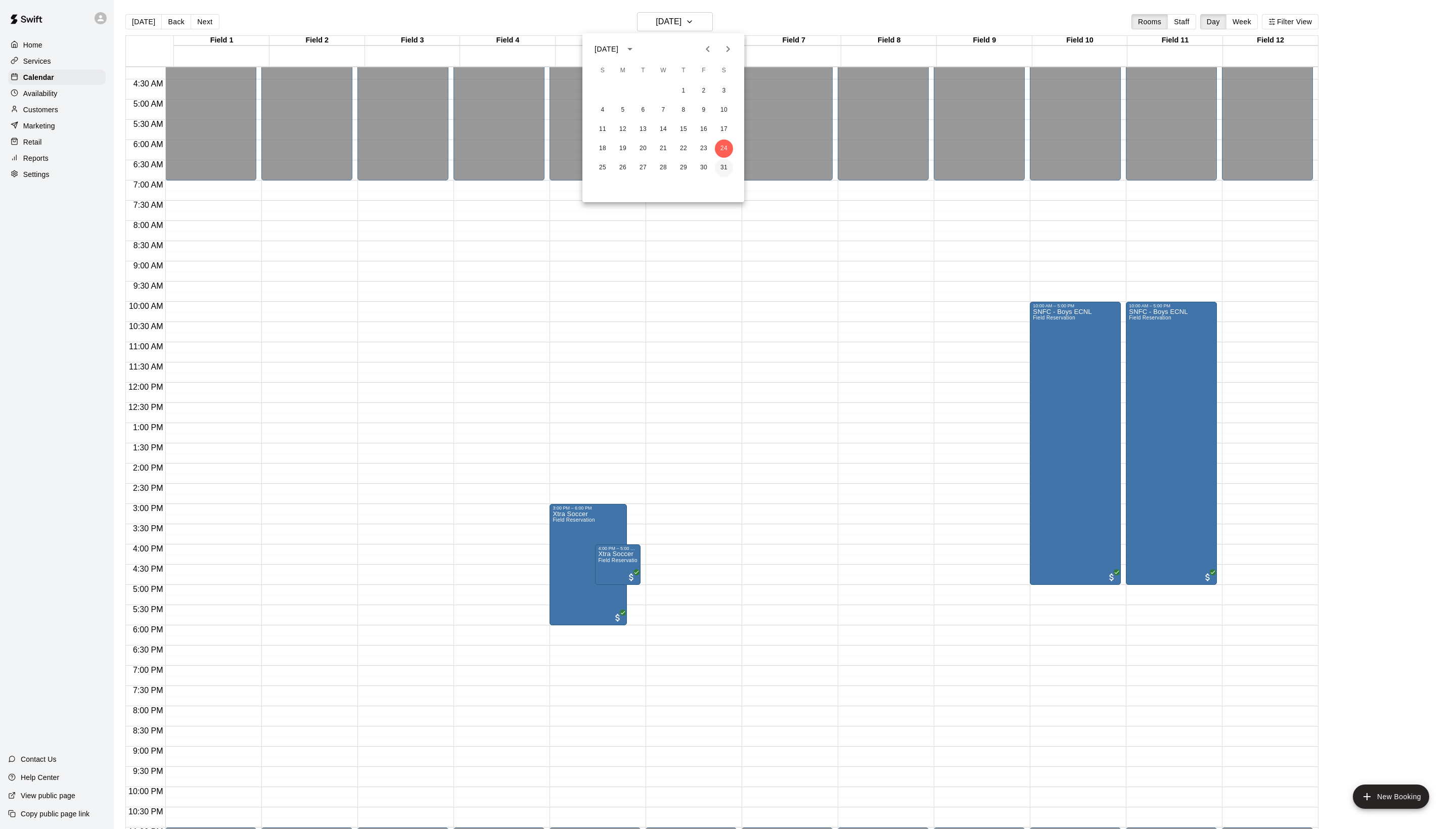
click at [718, 172] on button "31" at bounding box center [724, 168] width 18 height 18
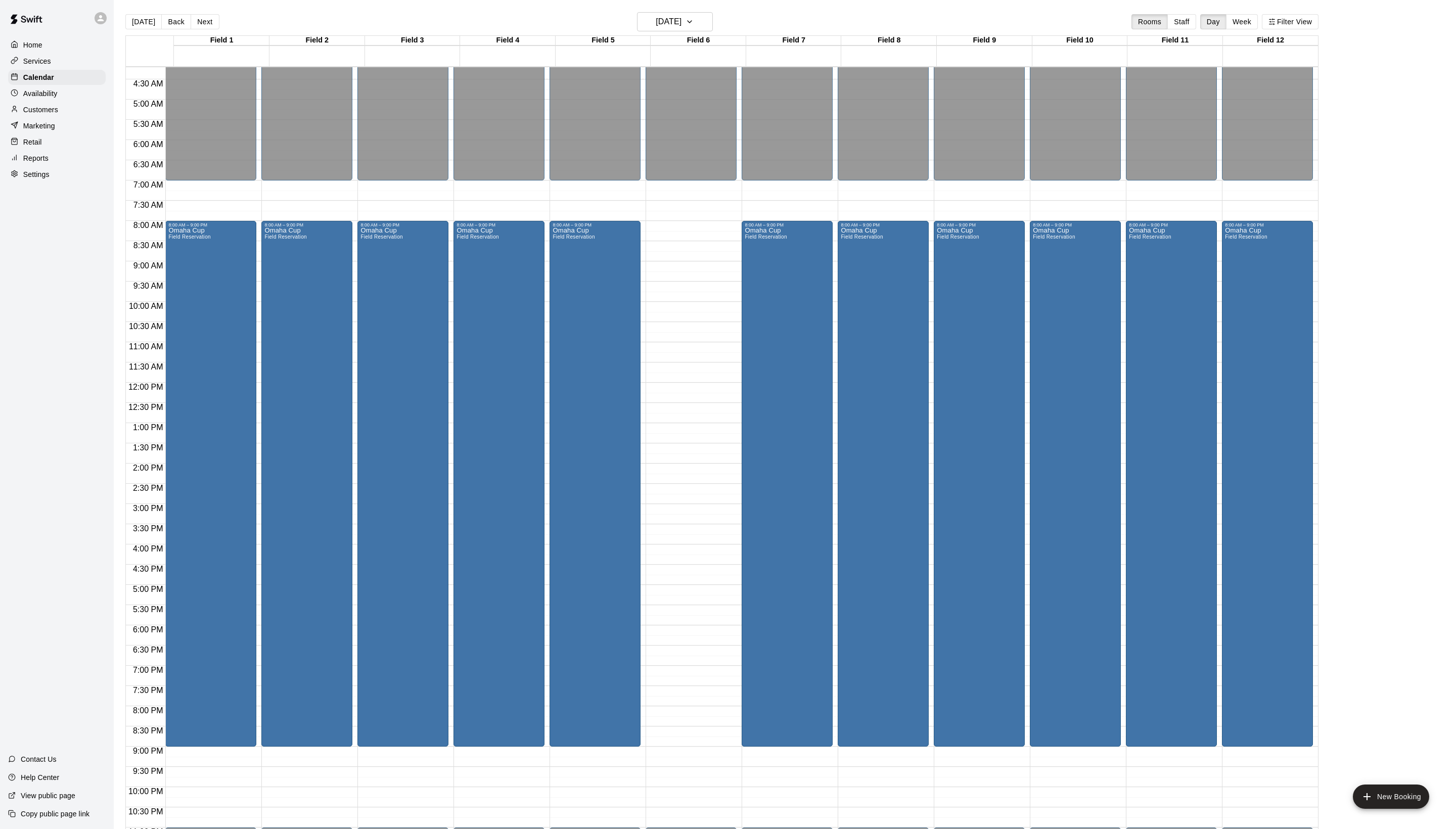
click at [902, 3] on main "[DATE] Back [DATE][DATE] Rooms Staff Day Week Filter View Field 1 31 [GEOGRAPHI…" at bounding box center [785, 423] width 1342 height 845
click at [668, 18] on h6 "[DATE]" at bounding box center [669, 21] width 26 height 14
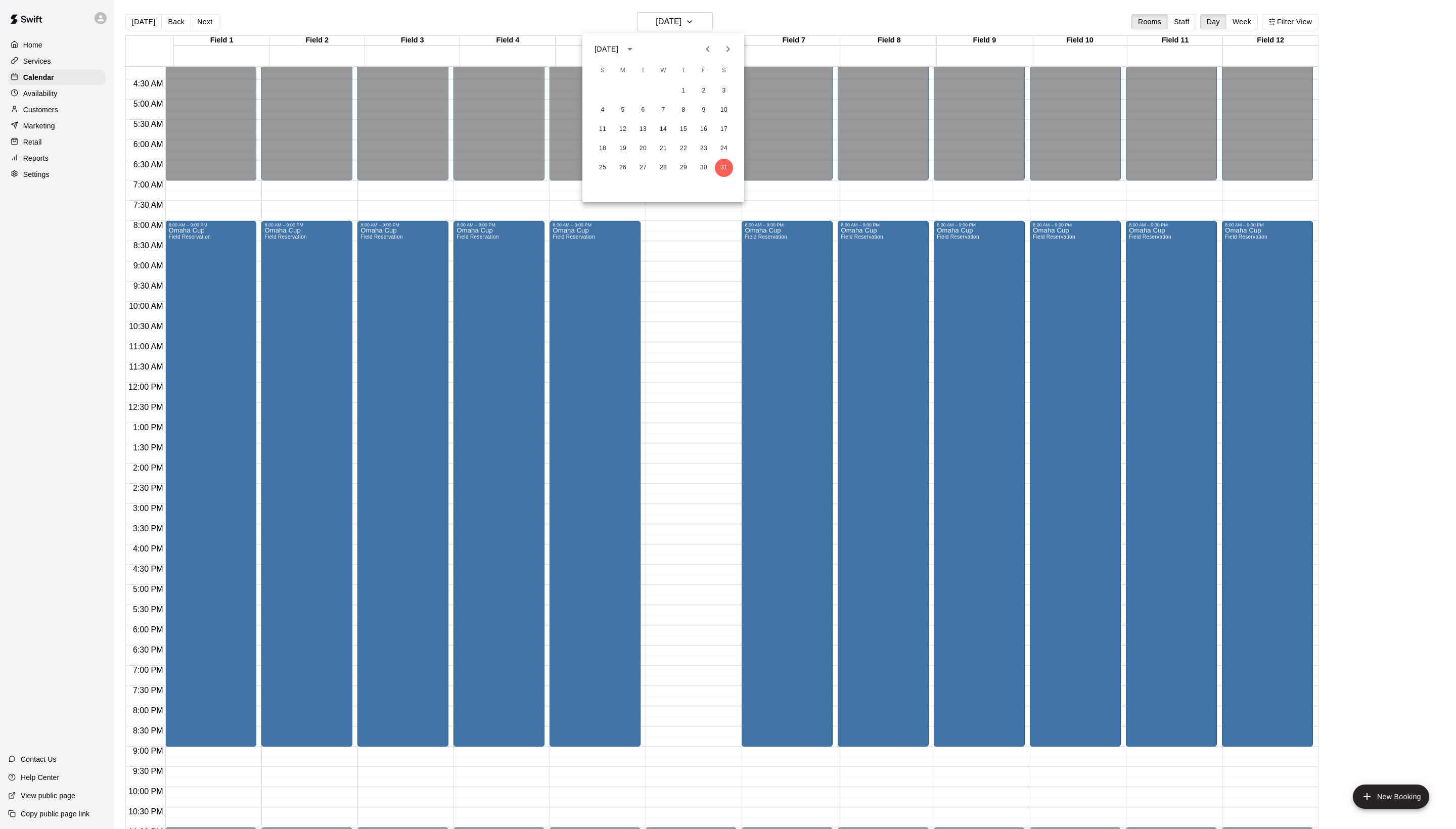
click at [722, 54] on icon "Next month" at bounding box center [727, 49] width 12 height 12
click at [724, 88] on button "7" at bounding box center [724, 91] width 18 height 18
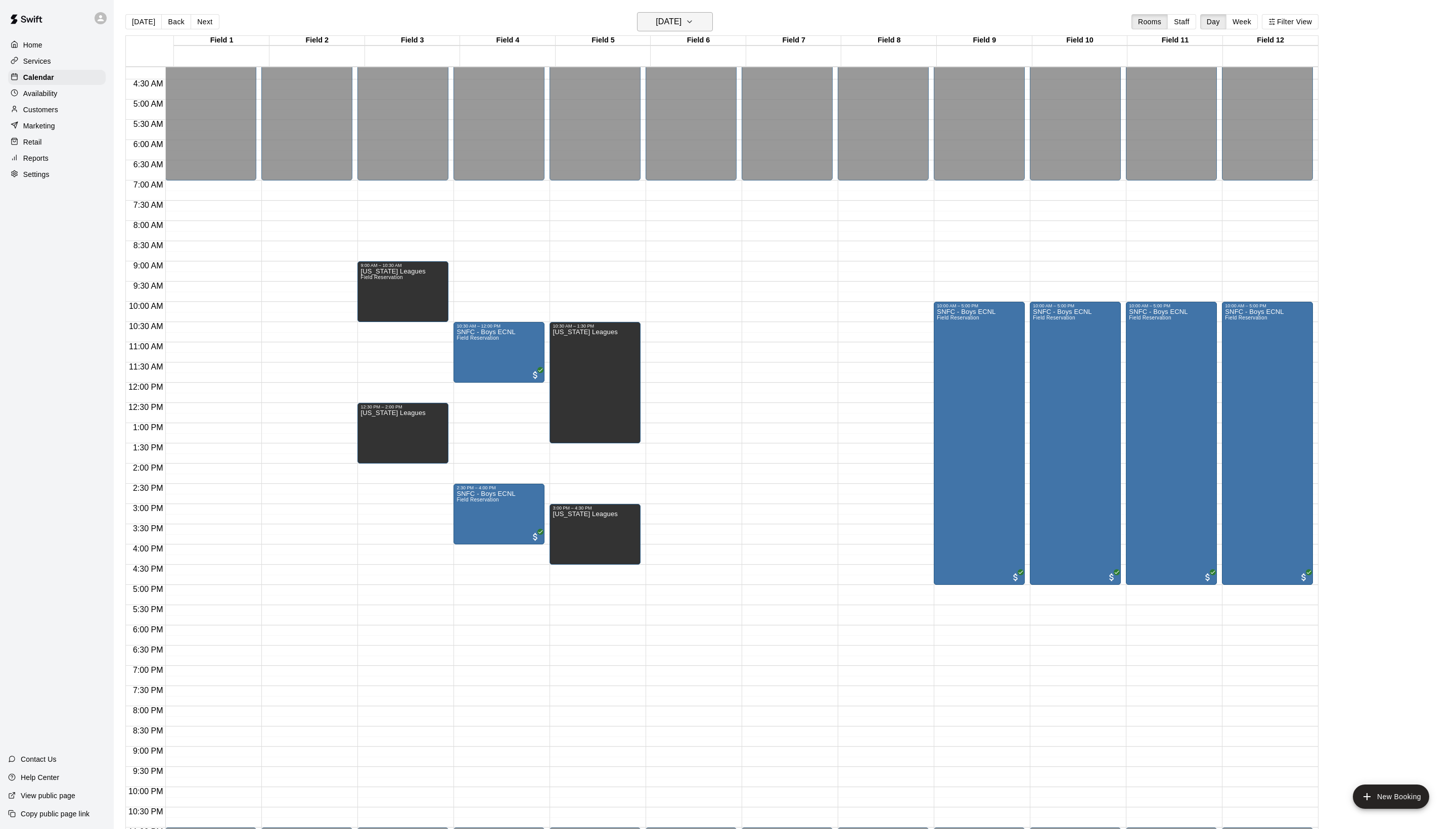
click at [682, 27] on h6 "[DATE]" at bounding box center [669, 21] width 26 height 14
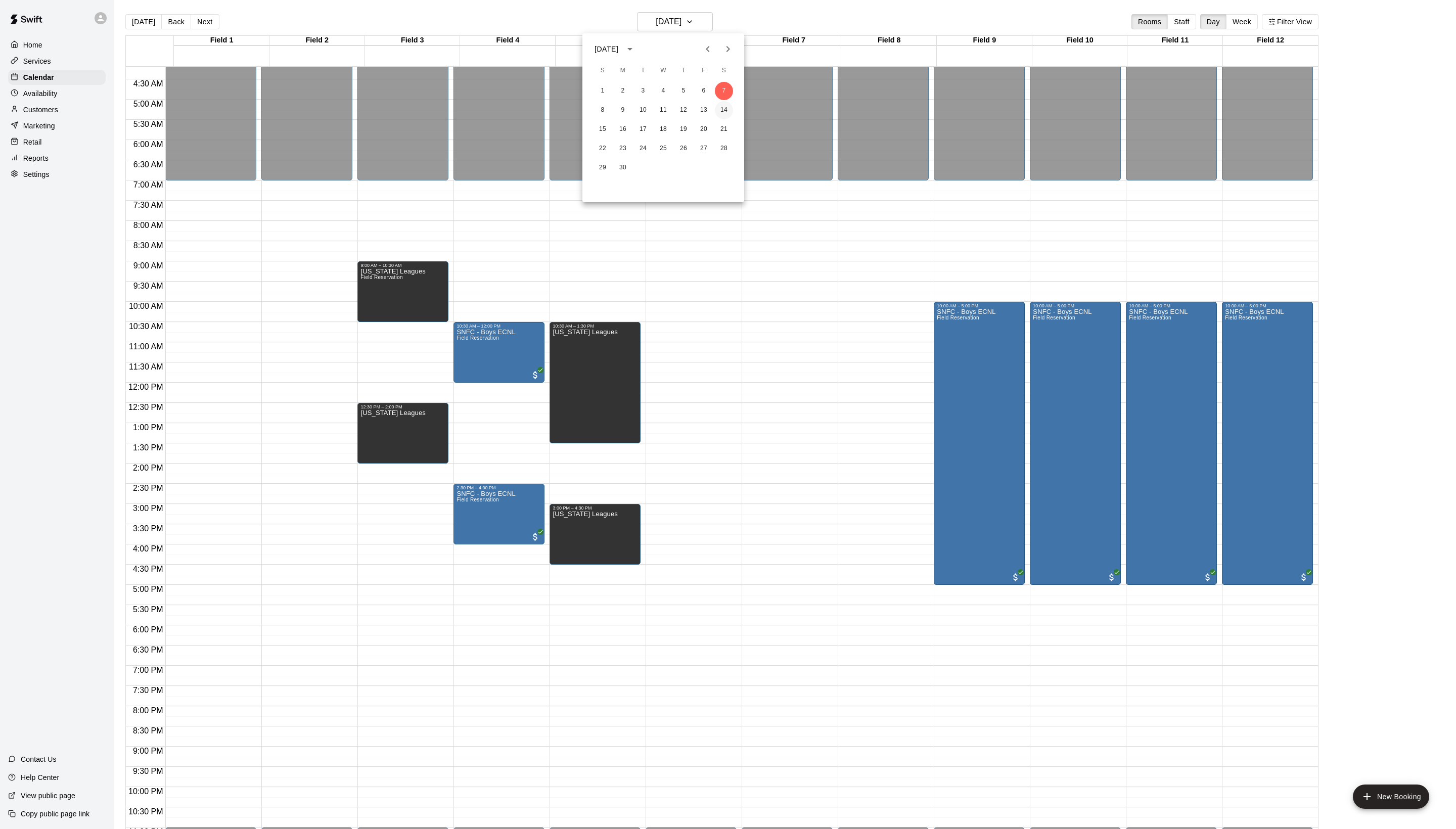
click at [720, 107] on button "14" at bounding box center [724, 110] width 18 height 18
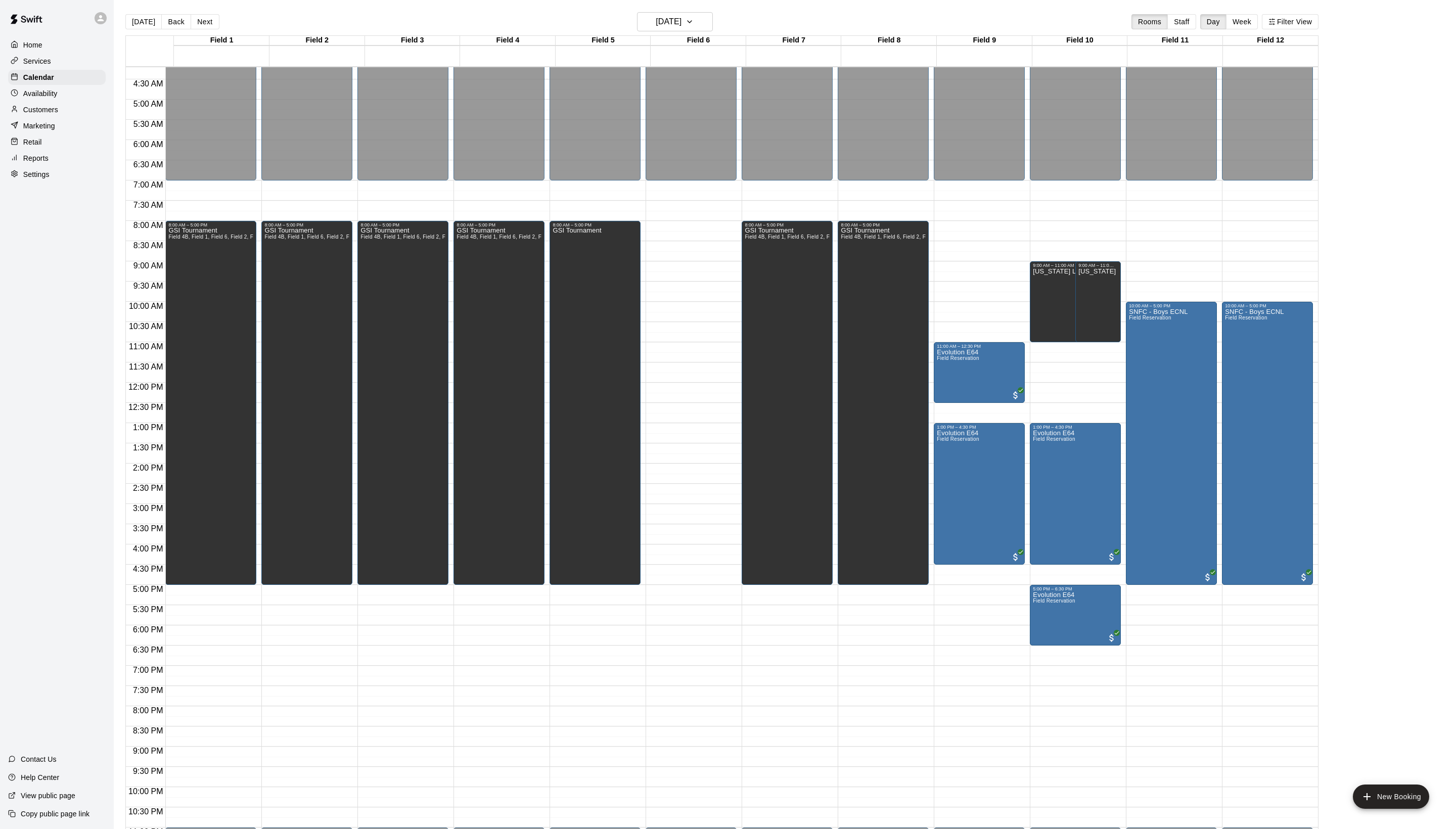
click at [707, 9] on main "[DATE] Back [DATE][DATE] Rooms Staff Day Week Filter View Field 1 14 [GEOGRAPHI…" at bounding box center [785, 423] width 1342 height 845
click at [682, 16] on h6 "[DATE]" at bounding box center [669, 21] width 26 height 14
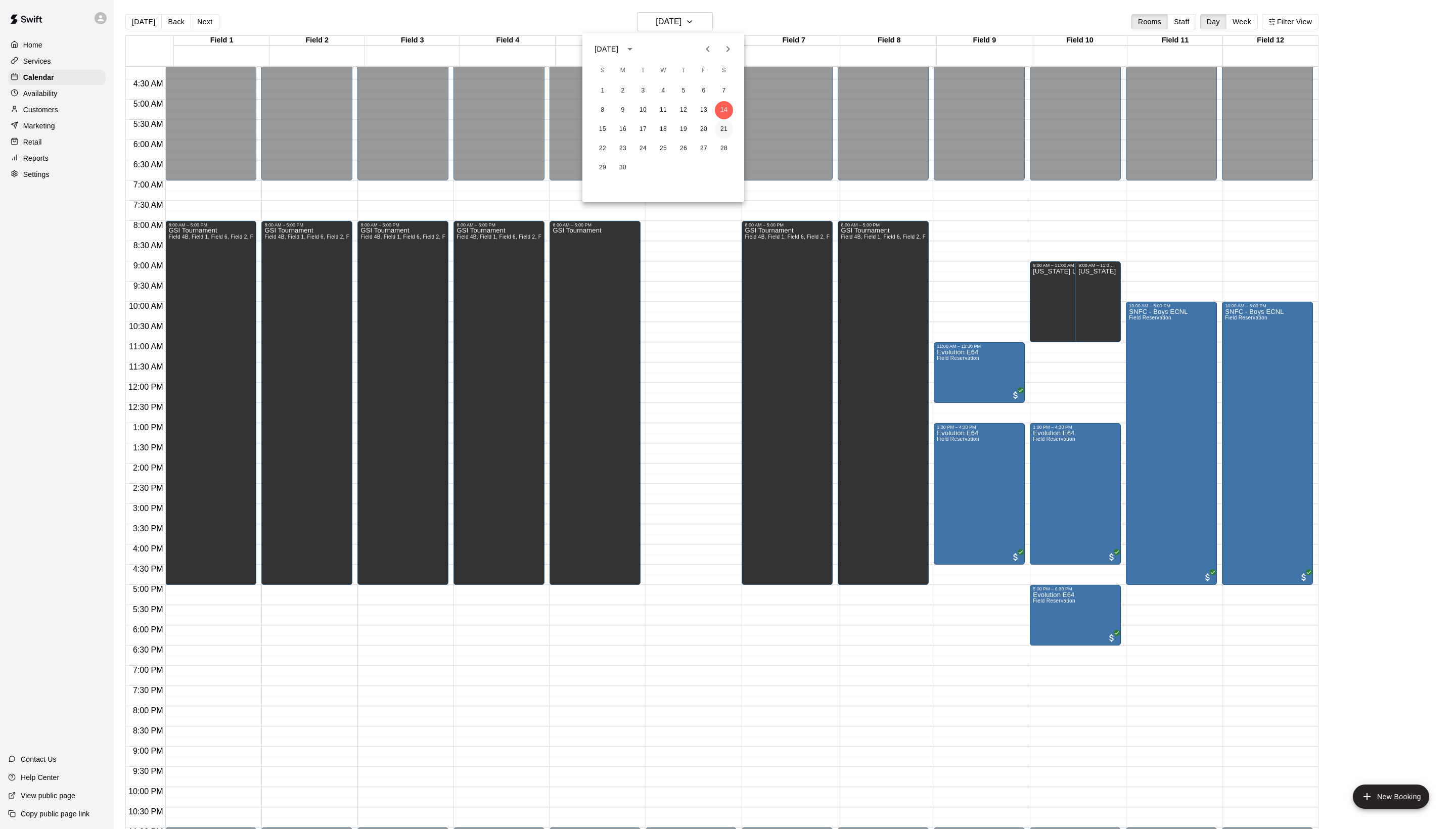
click at [722, 136] on button "21" at bounding box center [724, 129] width 18 height 18
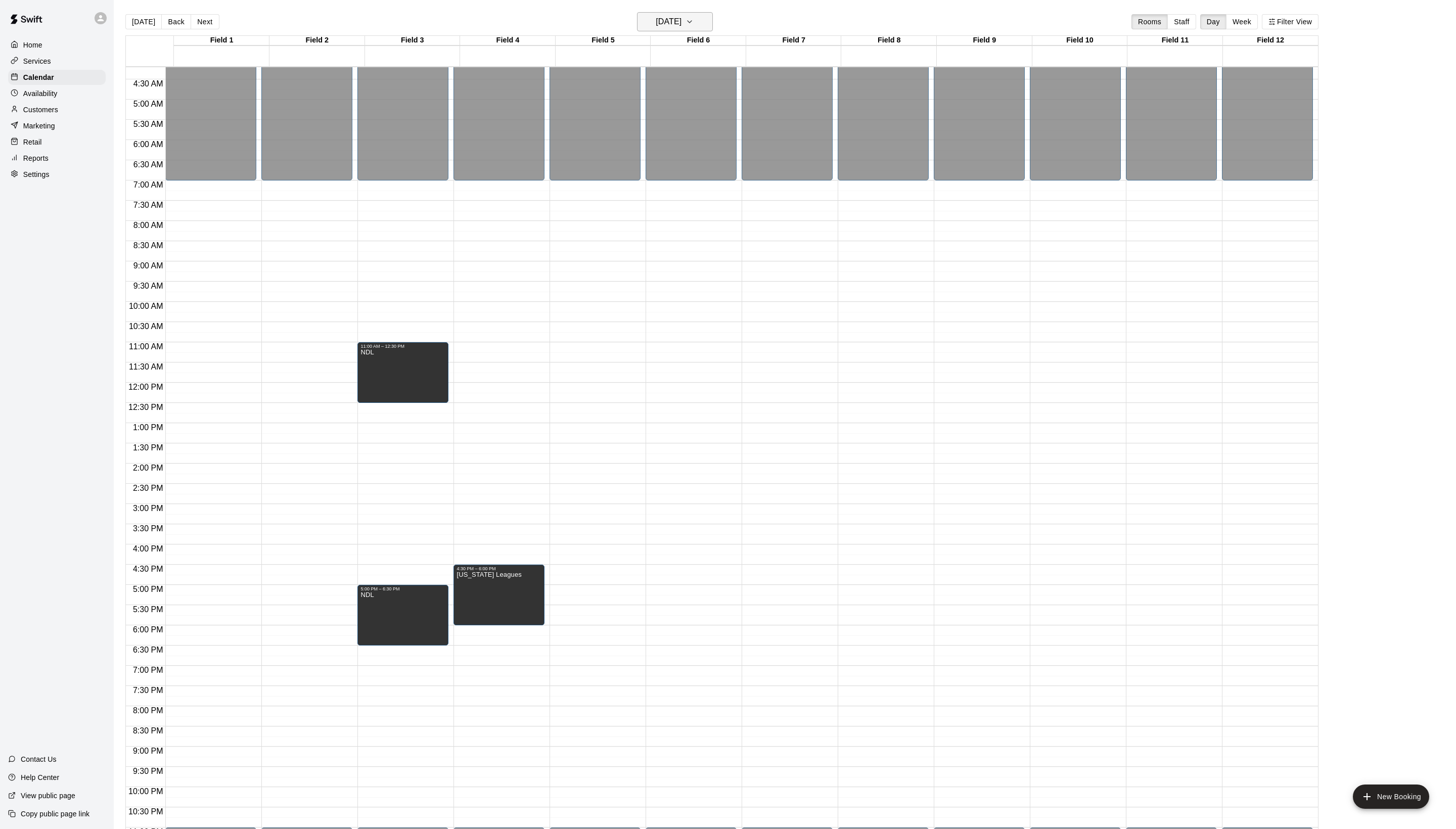
click at [706, 31] on button "[DATE]" at bounding box center [675, 21] width 76 height 19
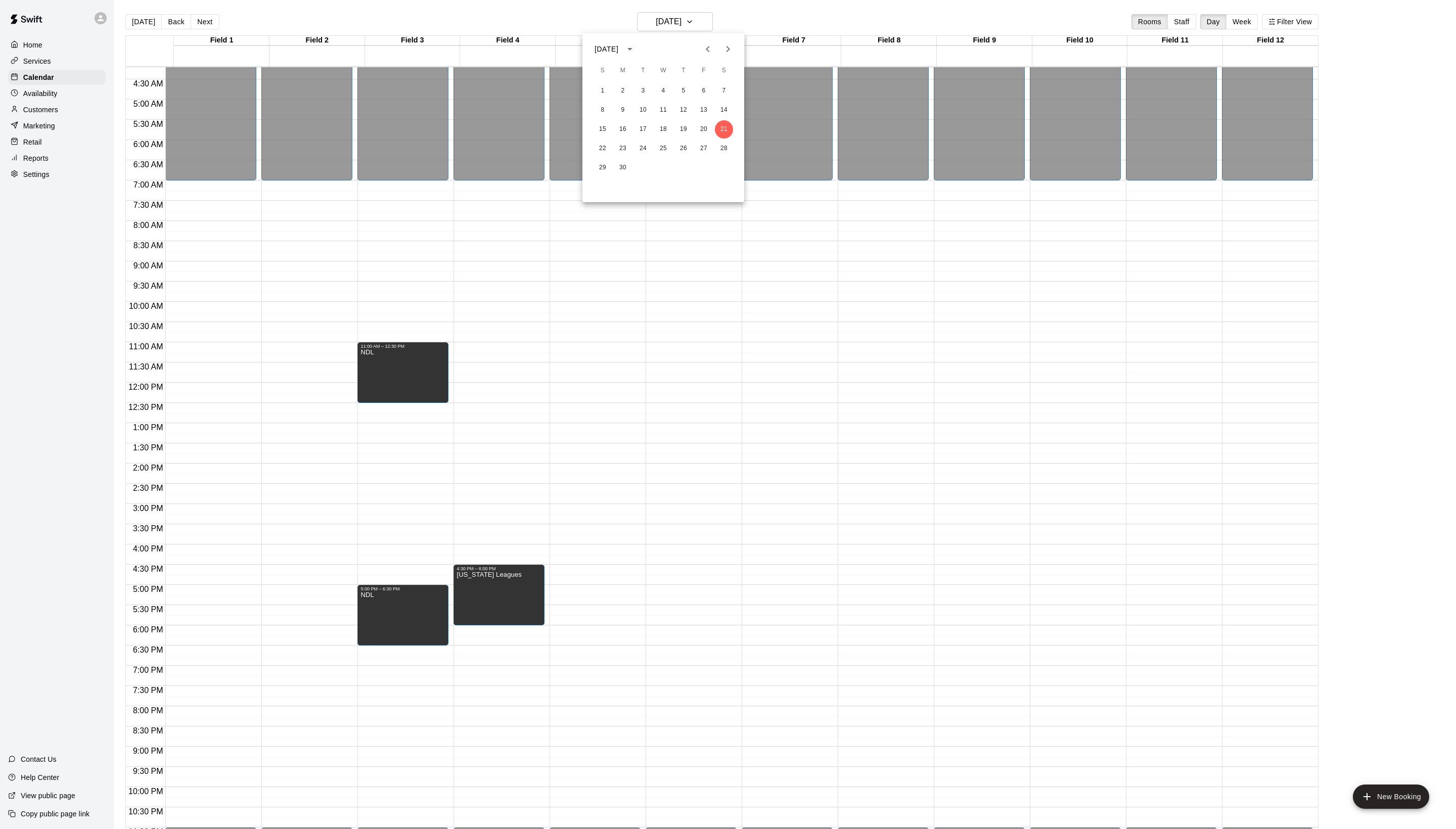
click at [731, 159] on div "29 30" at bounding box center [663, 168] width 162 height 18
click at [727, 154] on button "28" at bounding box center [724, 149] width 18 height 18
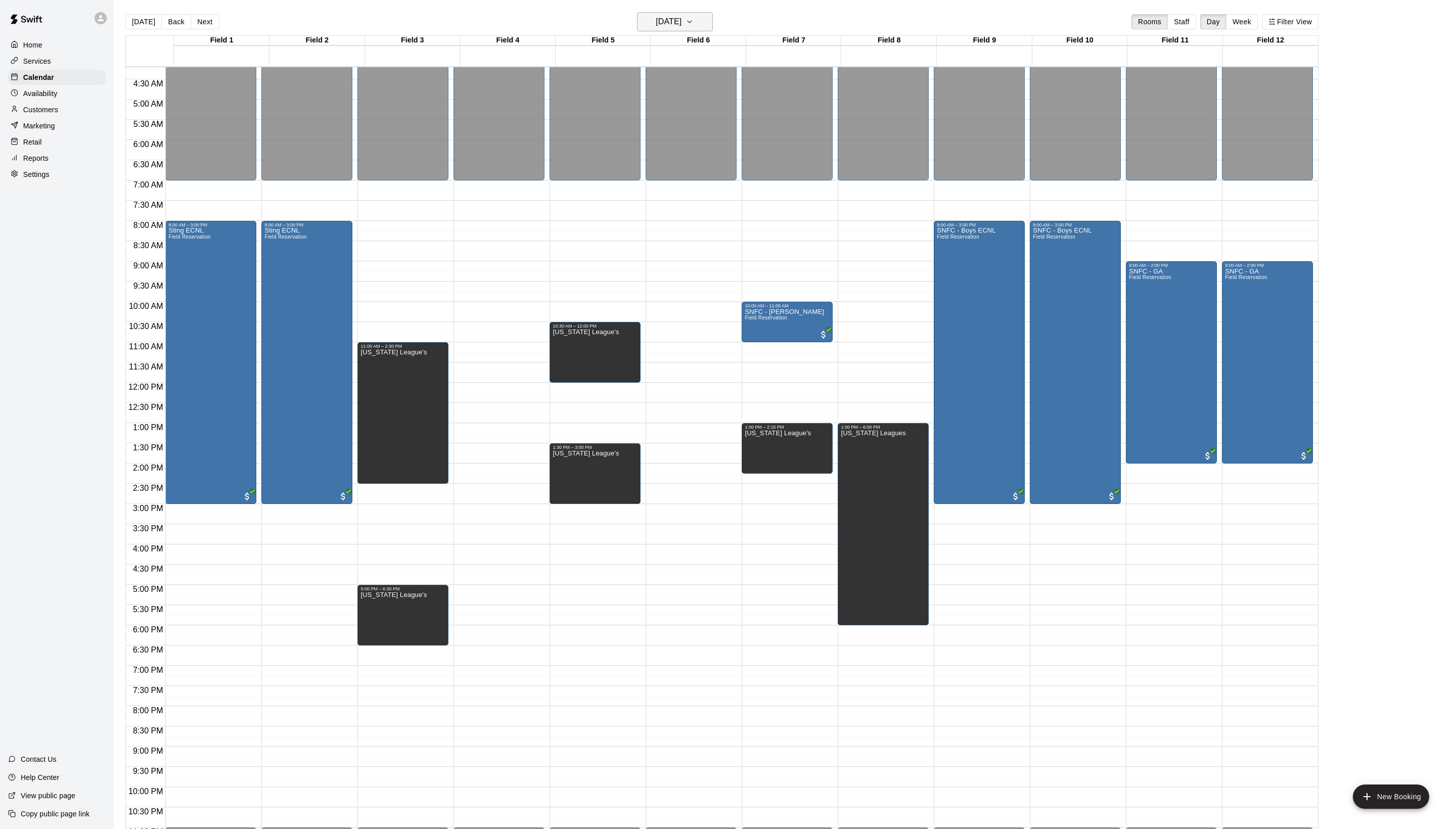
click at [694, 22] on icon "button" at bounding box center [690, 21] width 8 height 12
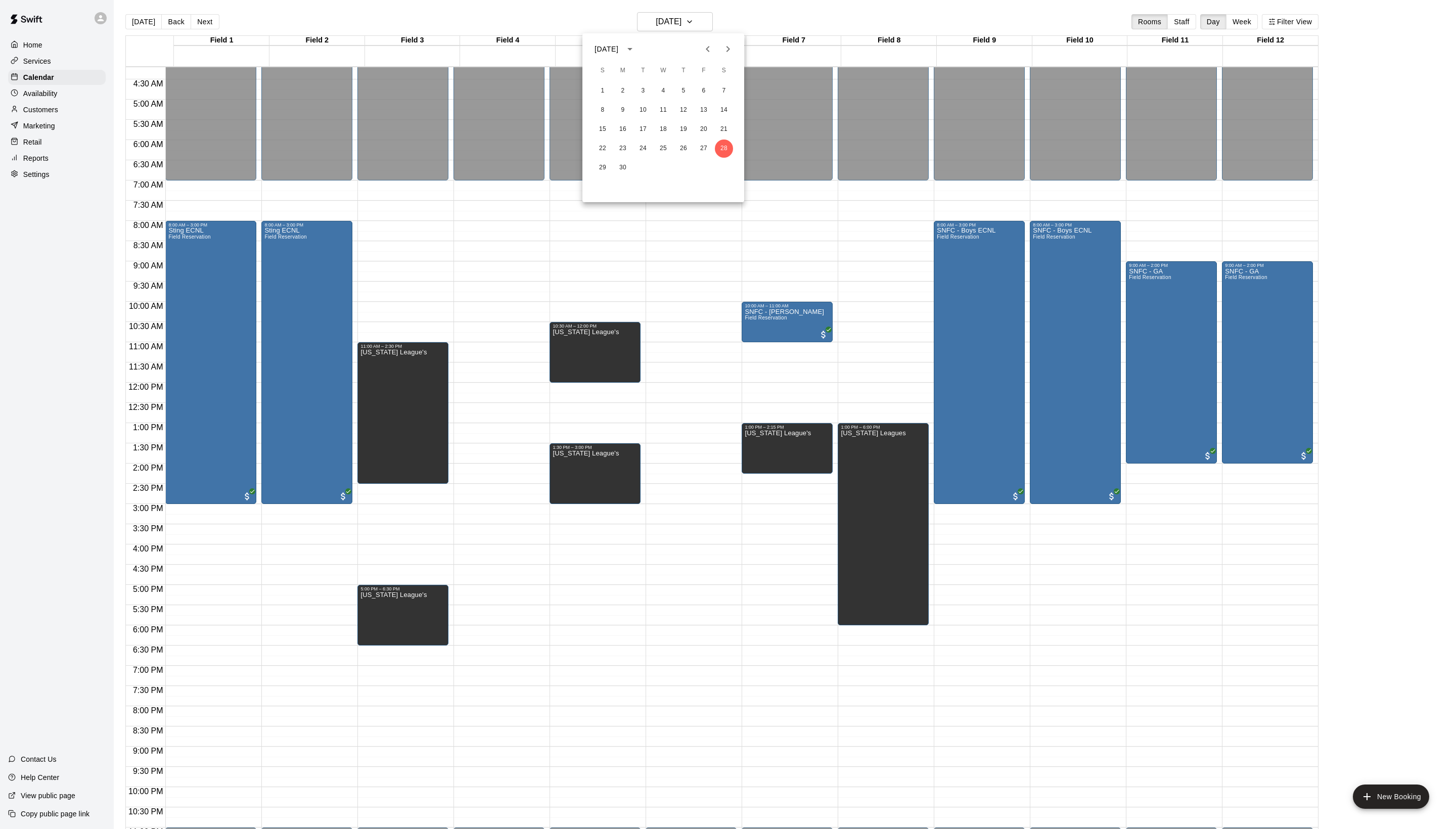
click at [729, 43] on icon "Next month" at bounding box center [727, 49] width 12 height 12
click at [726, 88] on button "5" at bounding box center [724, 91] width 18 height 18
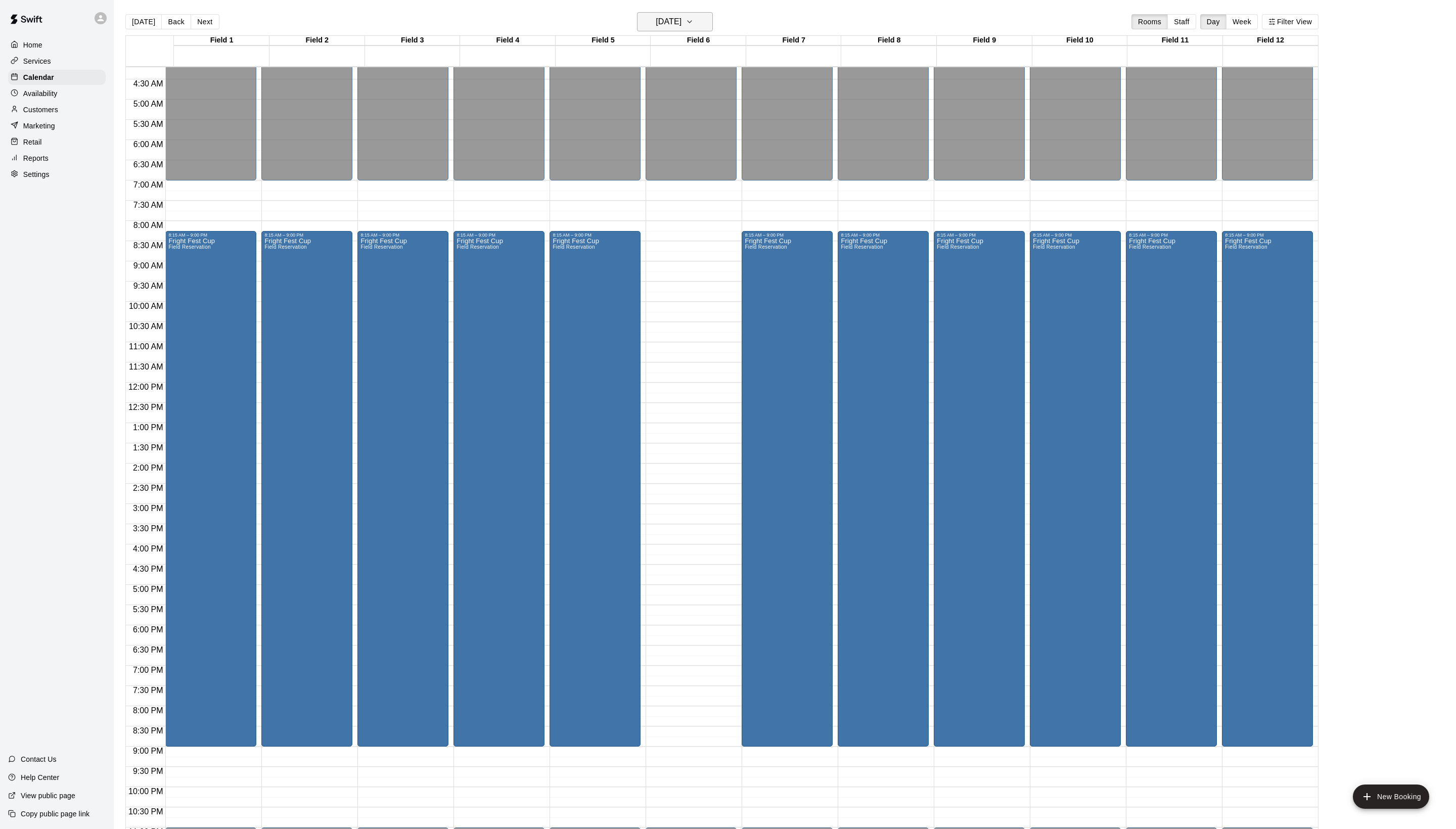
click at [678, 18] on h6 "[DATE]" at bounding box center [669, 21] width 26 height 14
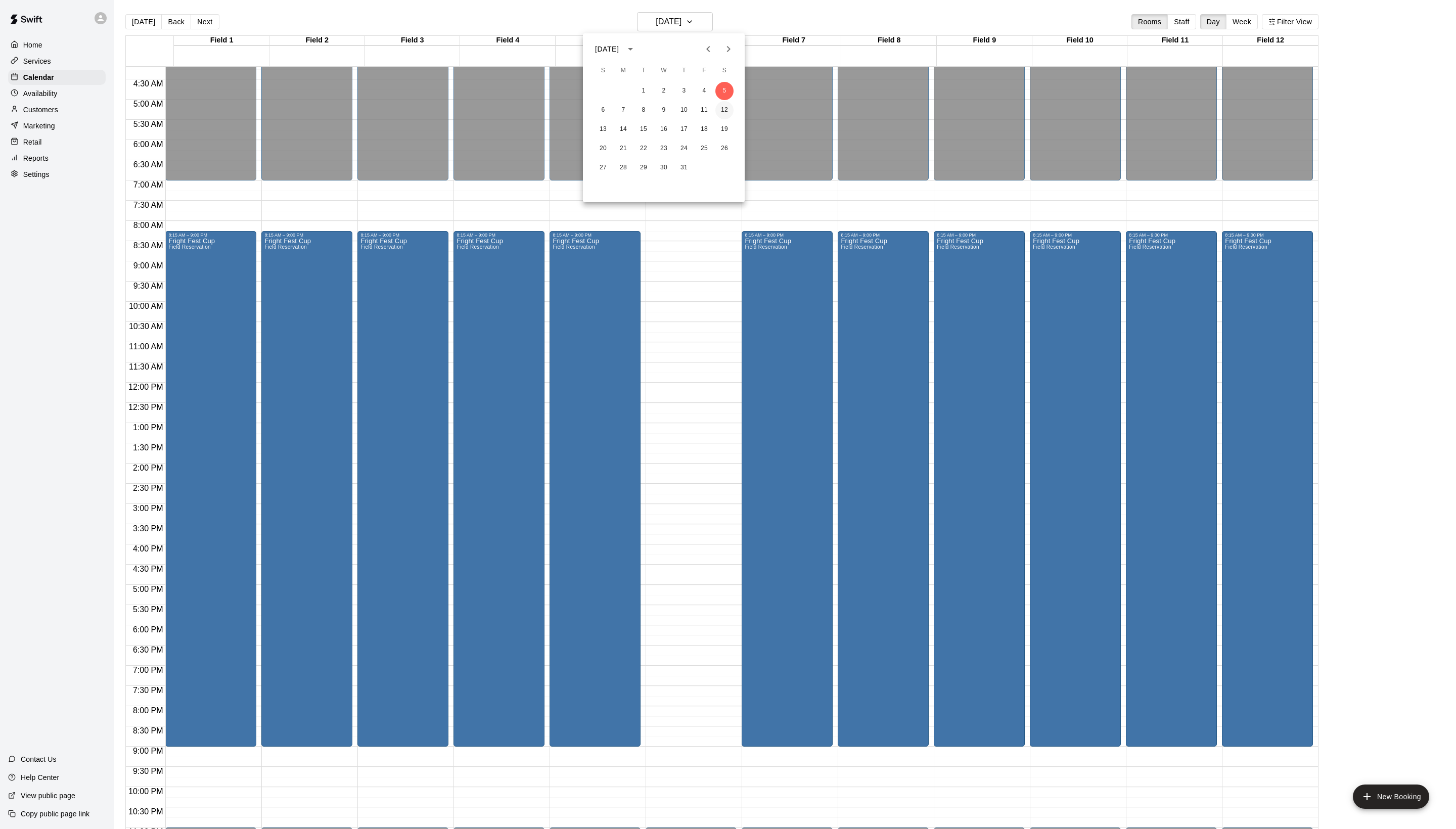
click at [727, 108] on button "12" at bounding box center [725, 110] width 18 height 18
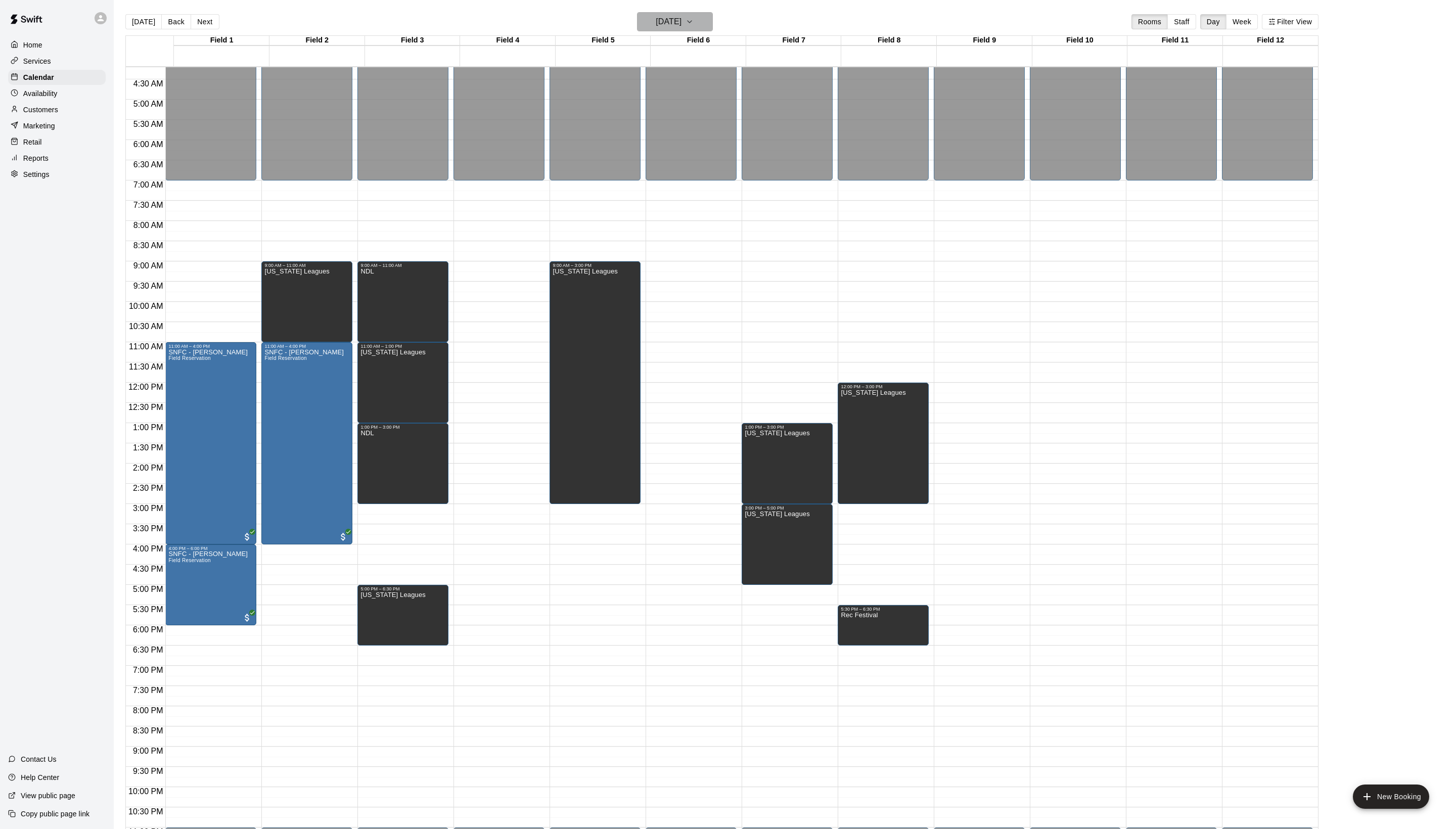
click at [656, 27] on h6 "[DATE]" at bounding box center [669, 21] width 26 height 14
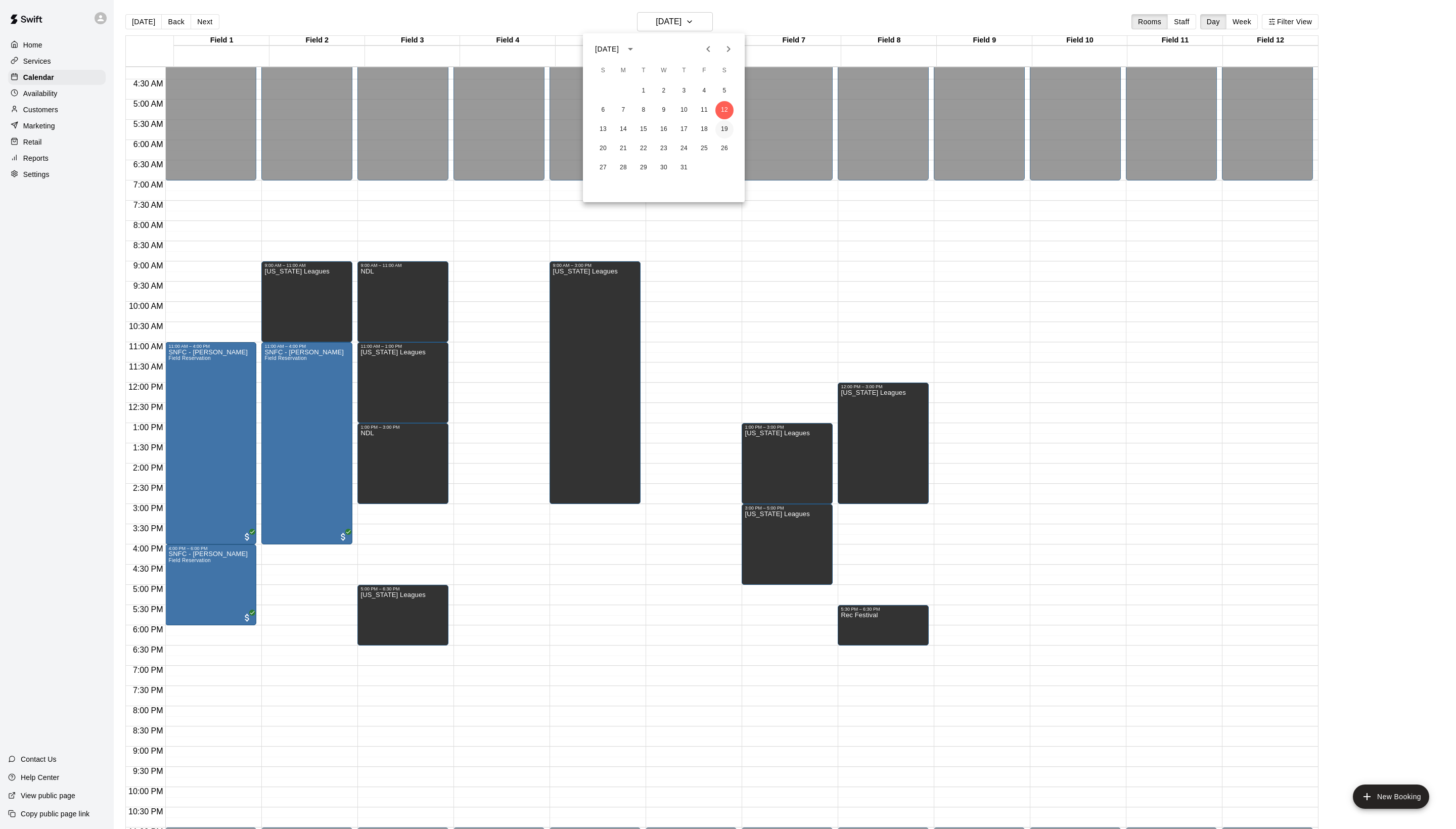
click at [728, 132] on button "19" at bounding box center [725, 129] width 18 height 18
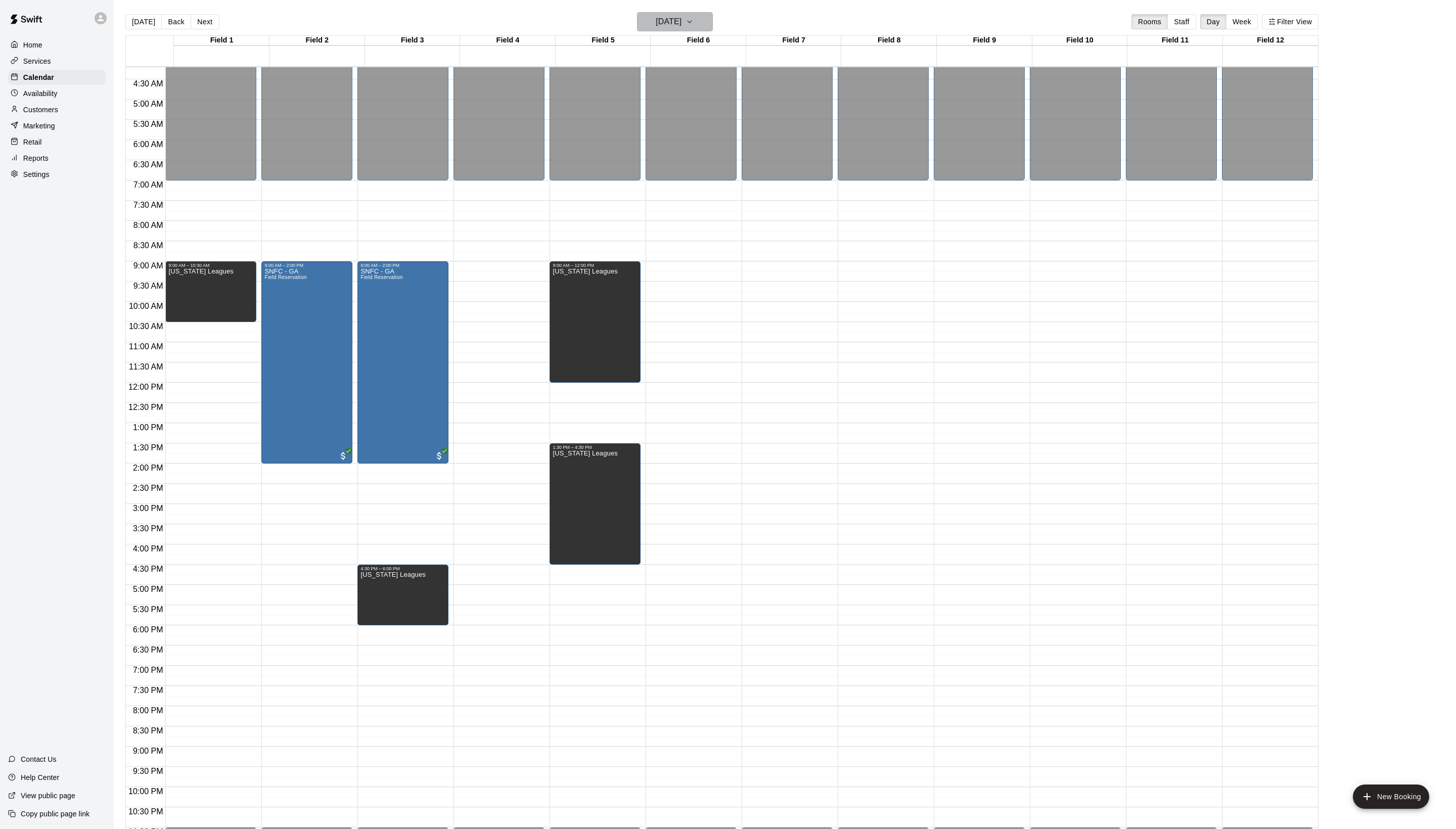
click at [656, 22] on h6 "[DATE]" at bounding box center [669, 21] width 26 height 14
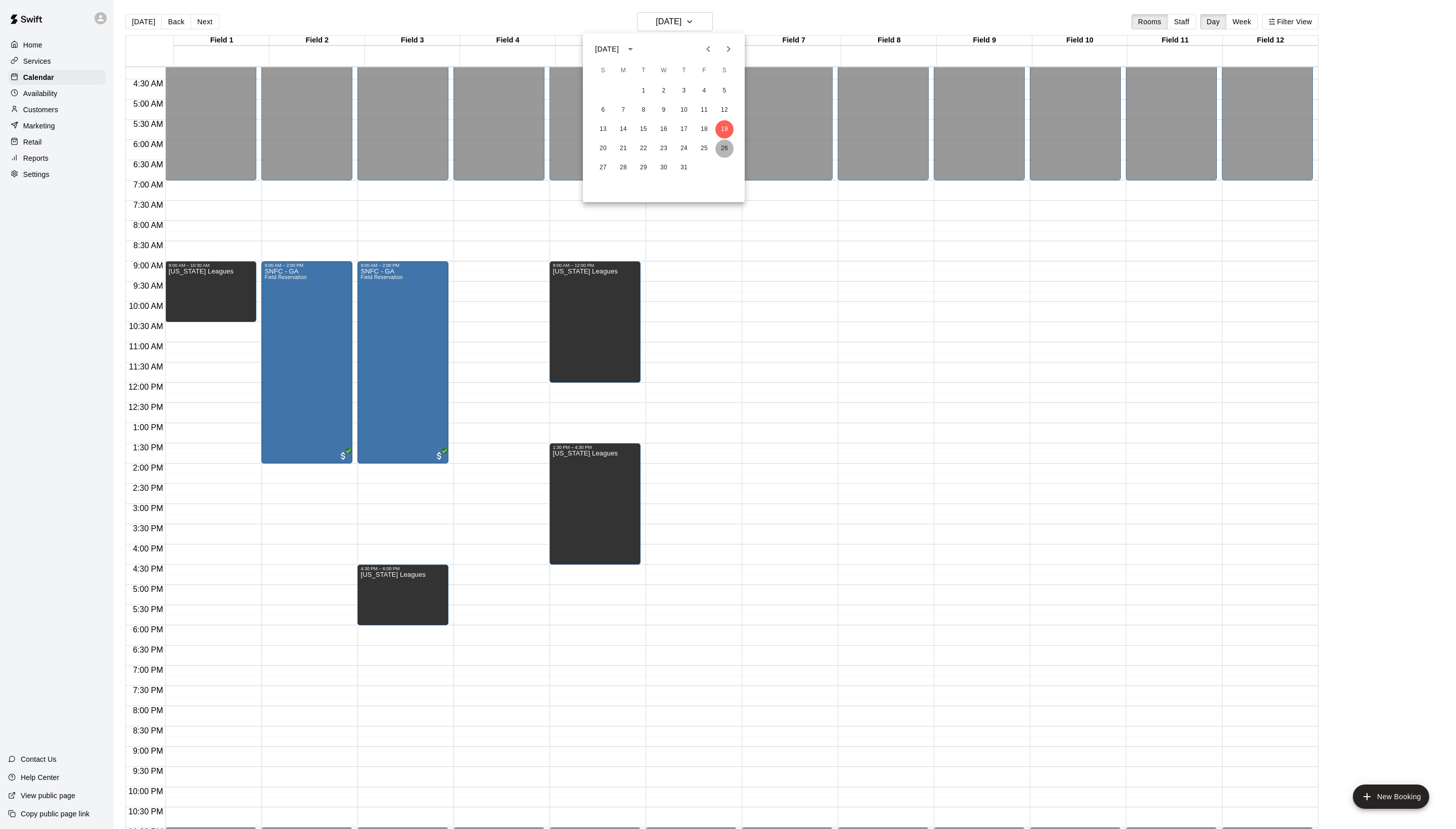
click at [728, 154] on button "26" at bounding box center [725, 149] width 18 height 18
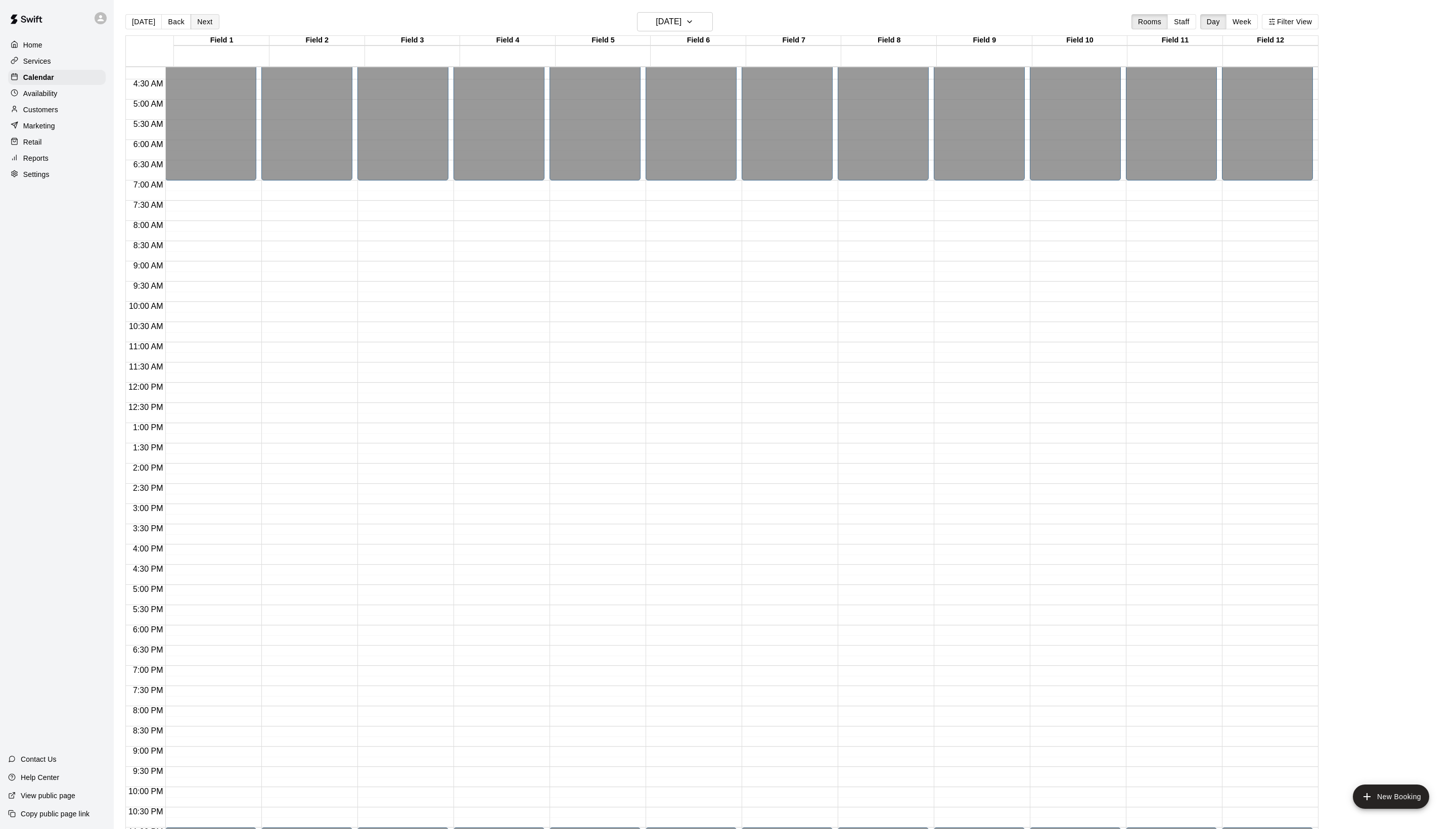
click at [218, 25] on button "Next" at bounding box center [205, 21] width 28 height 15
click at [682, 24] on h6 "[DATE]" at bounding box center [669, 21] width 26 height 14
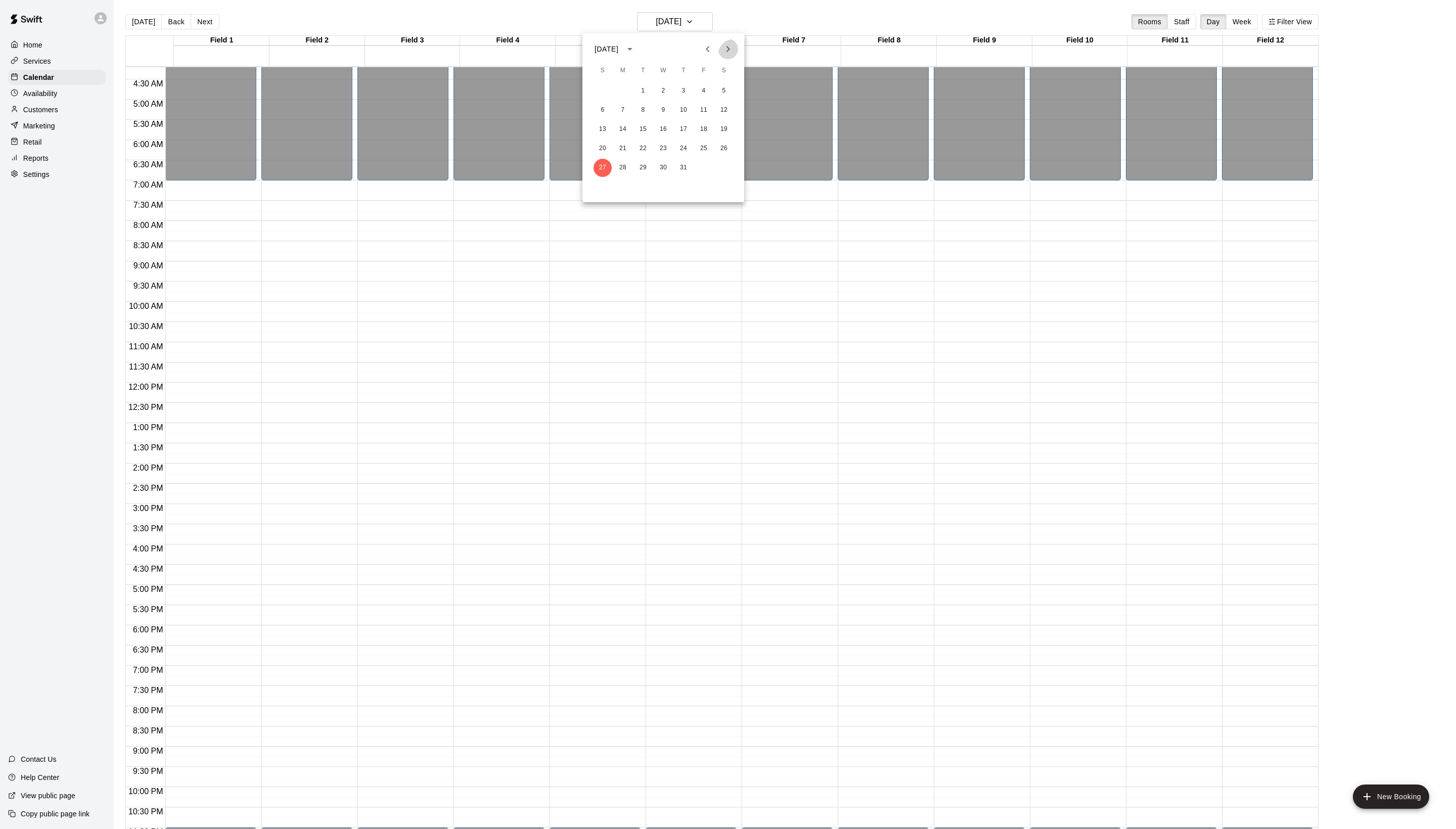
click at [722, 55] on icon "Next month" at bounding box center [727, 49] width 12 height 12
click at [733, 88] on div "1 2" at bounding box center [663, 91] width 162 height 18
click at [726, 89] on button "2" at bounding box center [724, 91] width 18 height 18
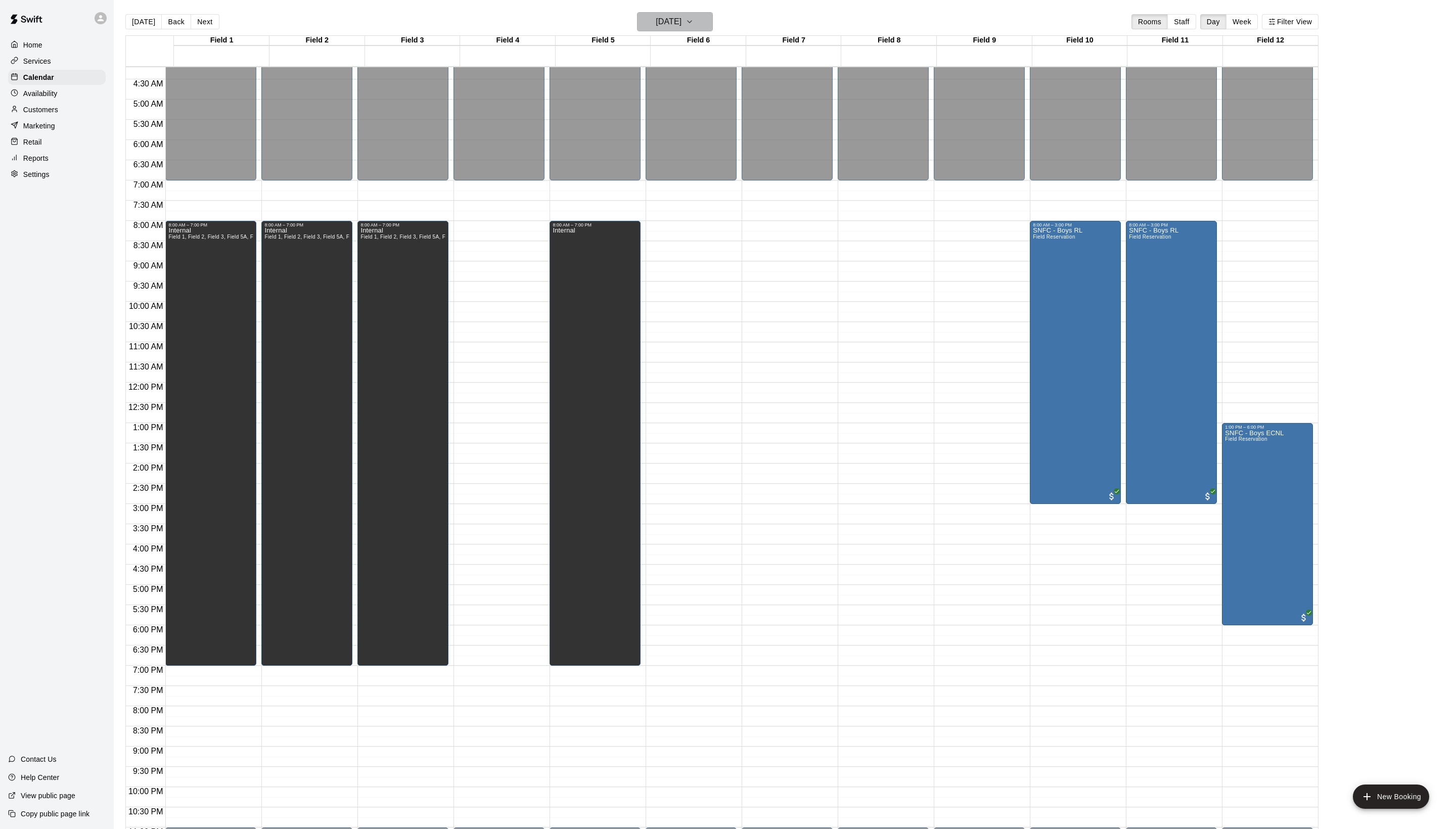
click at [682, 23] on h6 "[DATE]" at bounding box center [669, 21] width 26 height 14
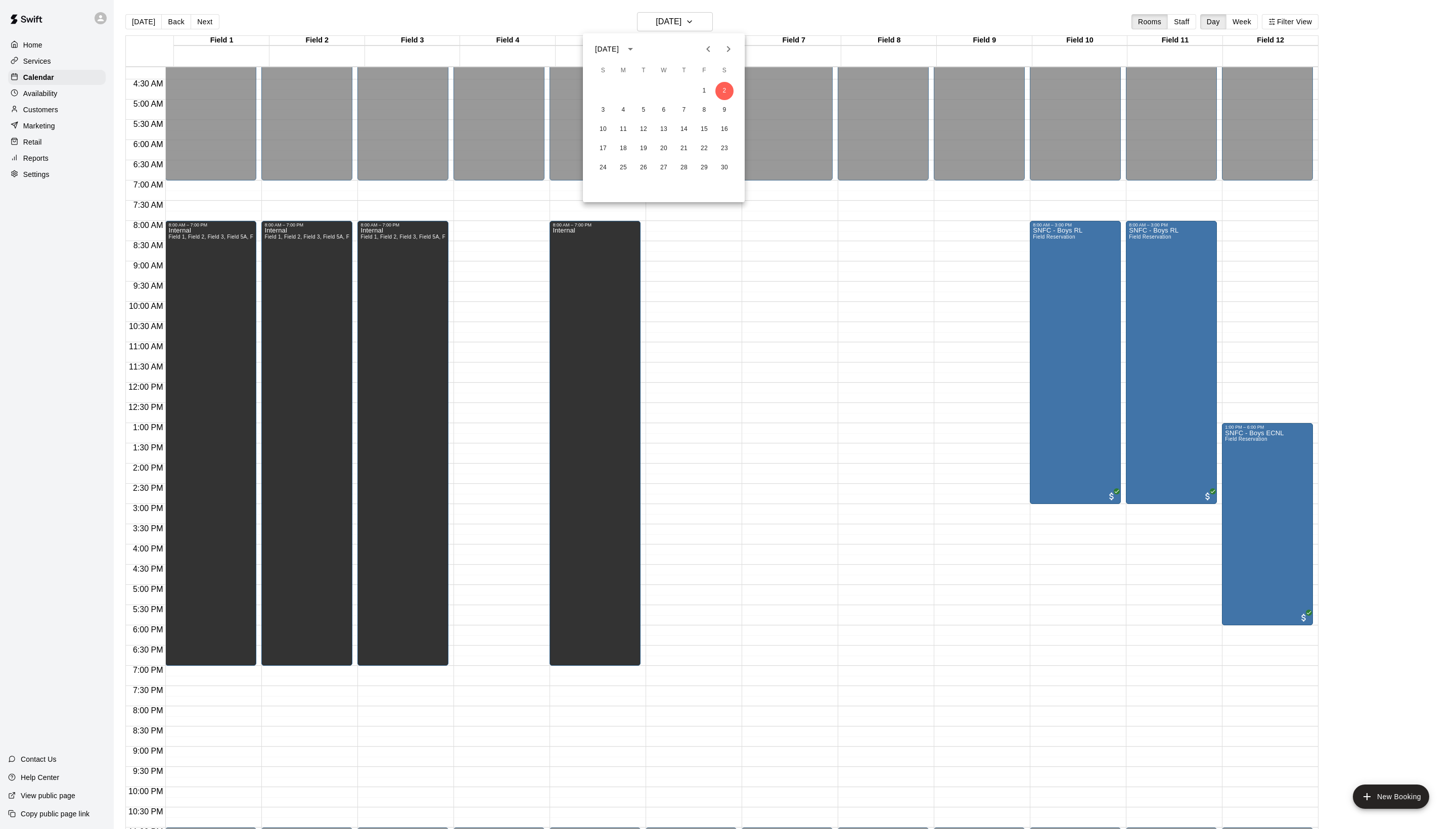
click at [612, 122] on div "10 11 12 13 14 15 16" at bounding box center [664, 129] width 162 height 18
click at [601, 125] on button "10" at bounding box center [603, 129] width 18 height 18
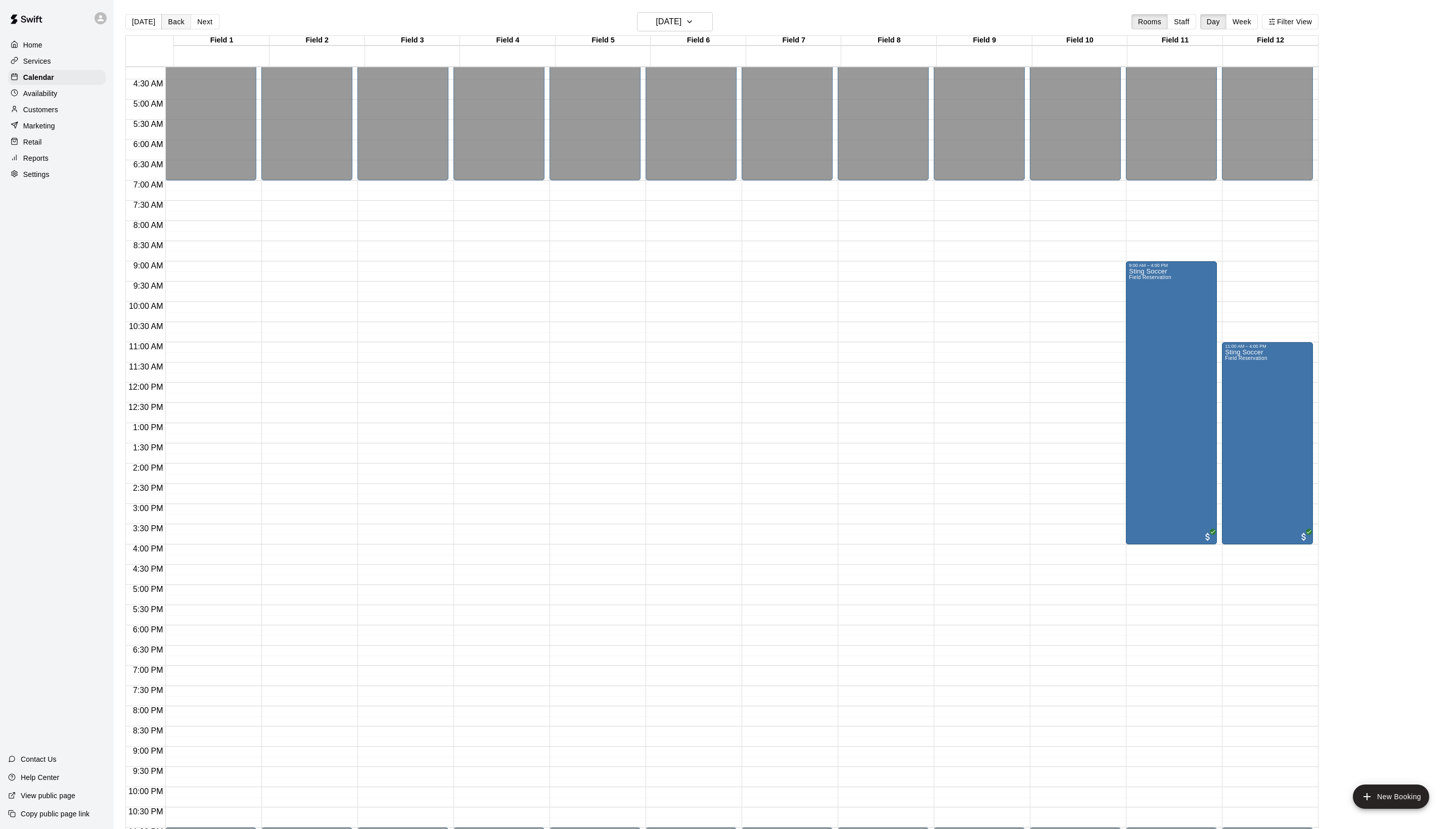
click at [191, 21] on button "Back" at bounding box center [176, 21] width 30 height 15
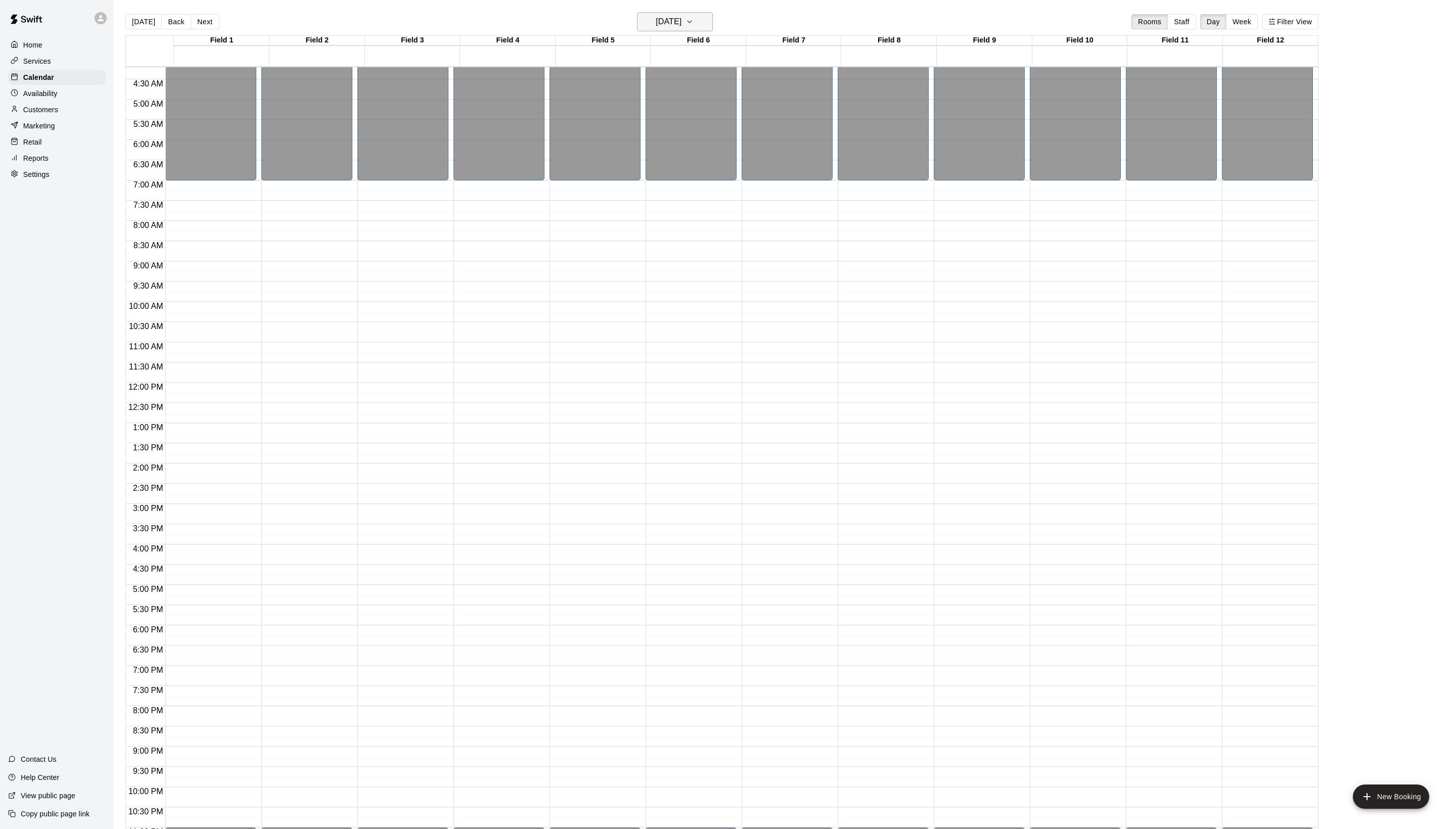
click at [669, 31] on button "[DATE]" at bounding box center [675, 21] width 76 height 19
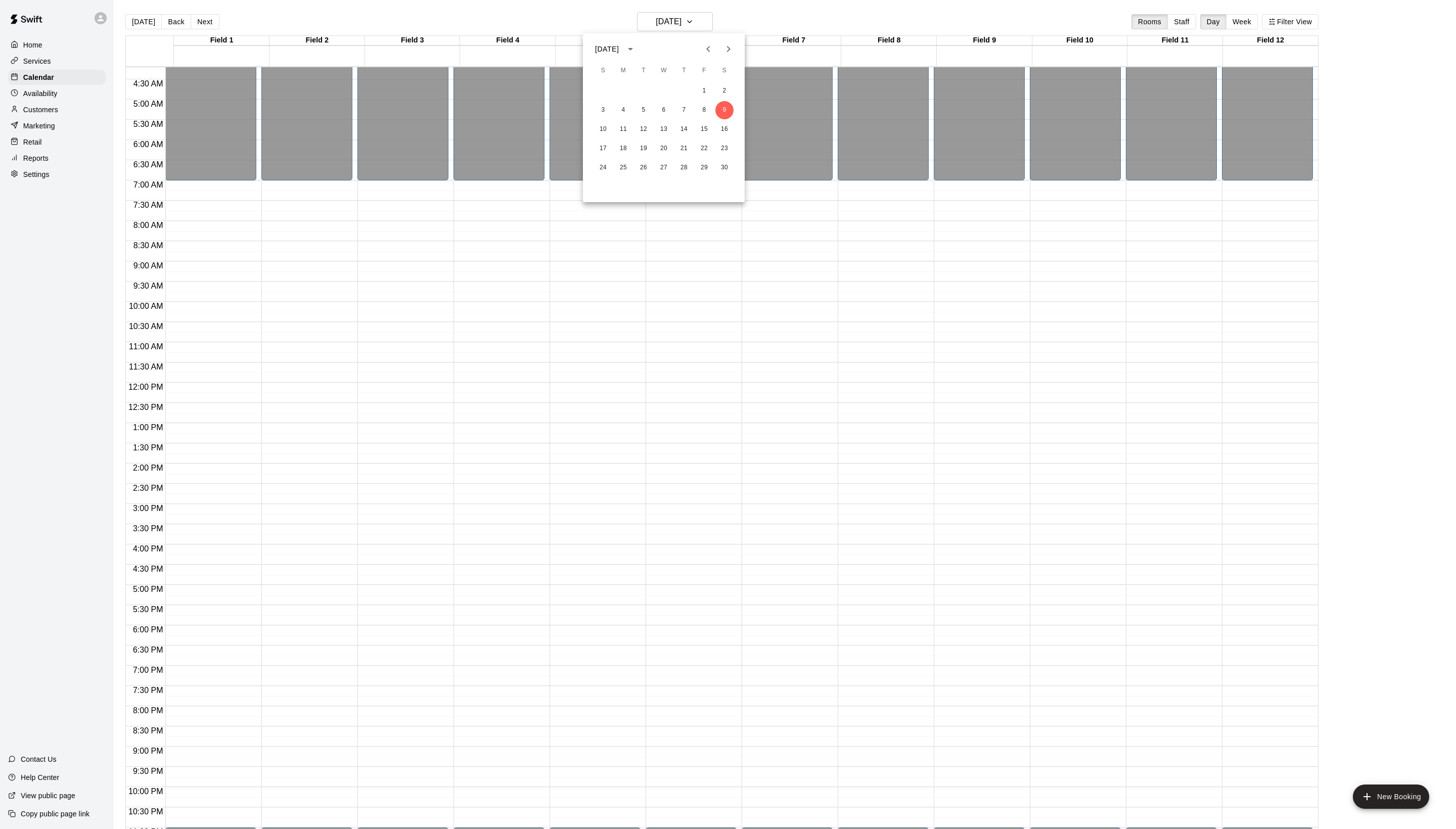
click at [702, 55] on icon "Previous month" at bounding box center [708, 49] width 12 height 12
